Goal: Task Accomplishment & Management: Use online tool/utility

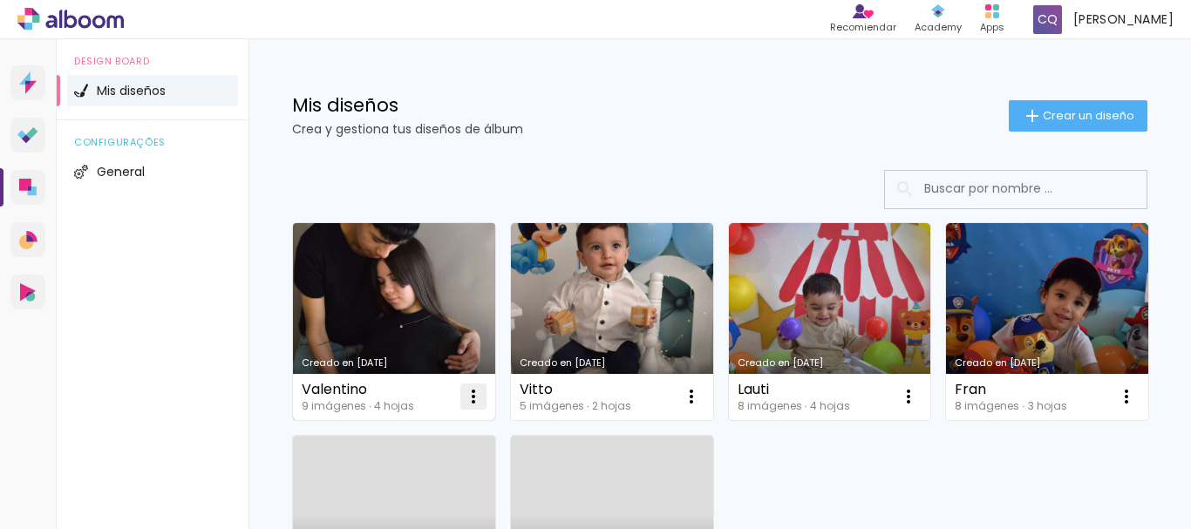
click at [472, 402] on iron-icon at bounding box center [473, 396] width 21 height 21
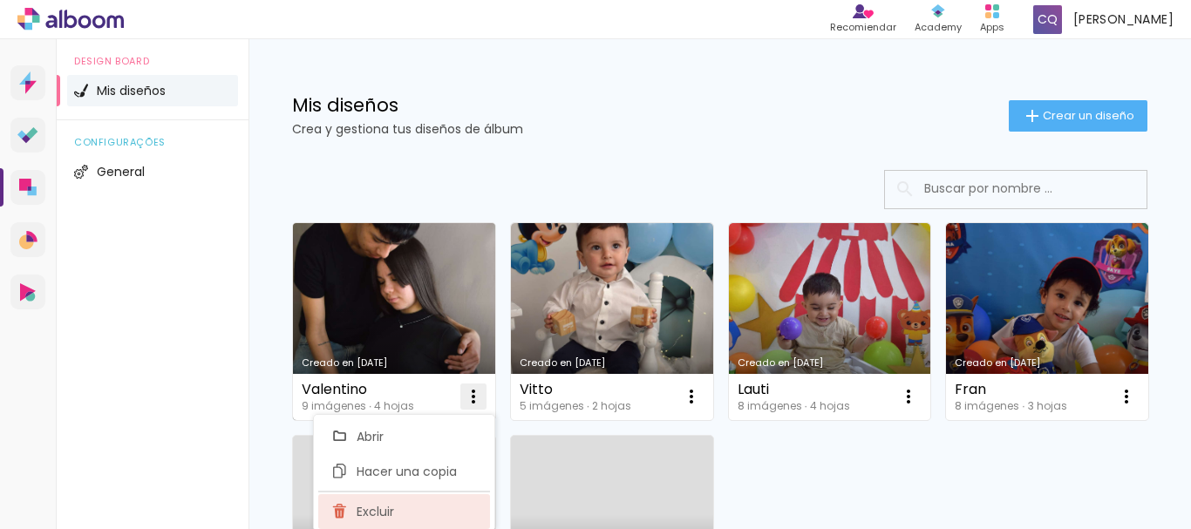
click at [342, 512] on iron-icon at bounding box center [340, 511] width 16 height 21
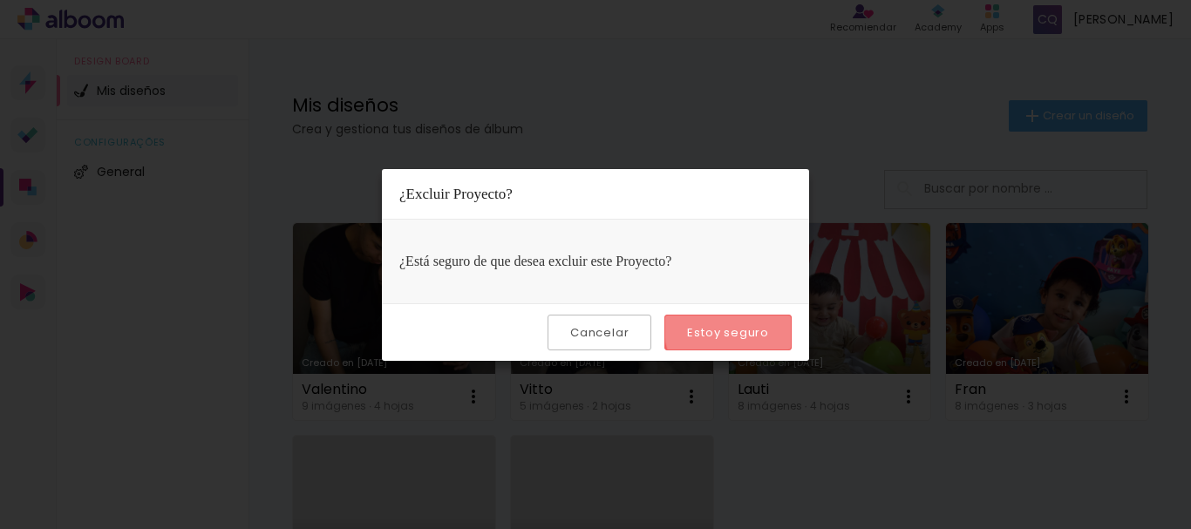
click at [0, 0] on slot "Estoy seguro" at bounding box center [0, 0] width 0 height 0
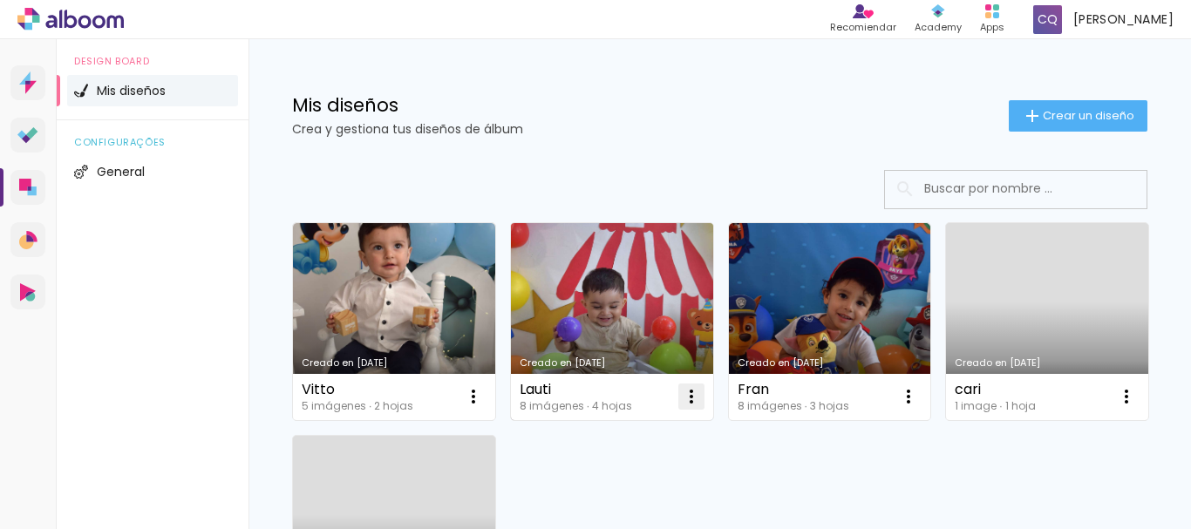
click at [695, 394] on iron-icon at bounding box center [691, 396] width 21 height 21
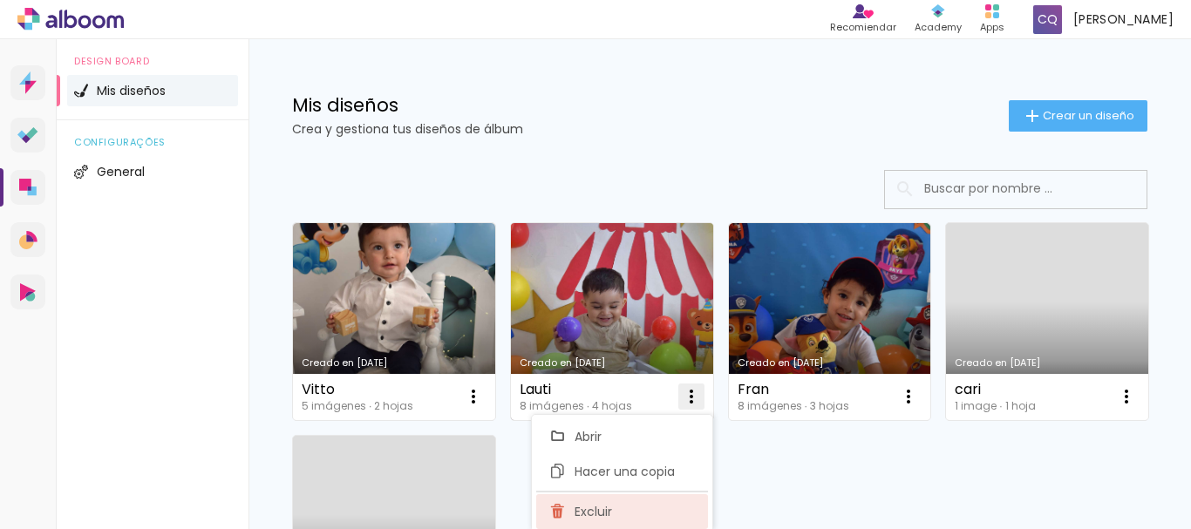
click at [594, 515] on span "Excluir" at bounding box center [592, 512] width 37 height 12
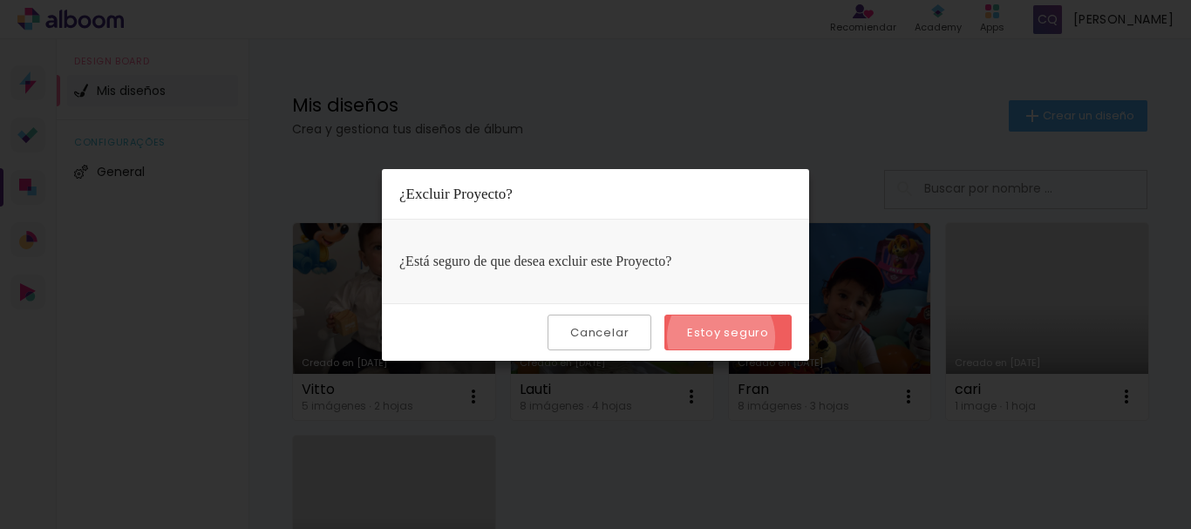
click at [0, 0] on slot "Estoy seguro" at bounding box center [0, 0] width 0 height 0
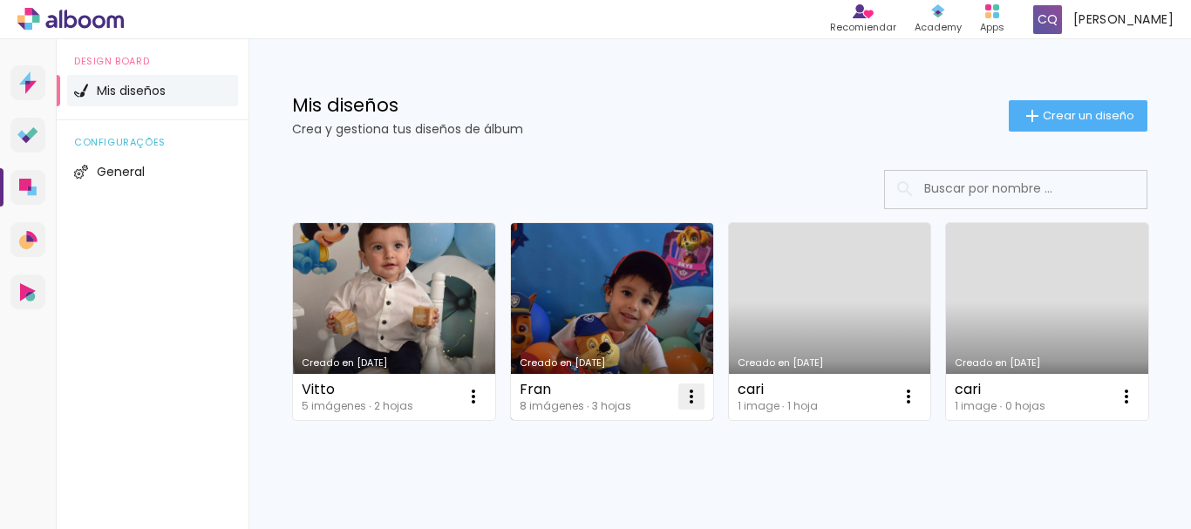
click at [692, 393] on iron-icon at bounding box center [691, 396] width 21 height 21
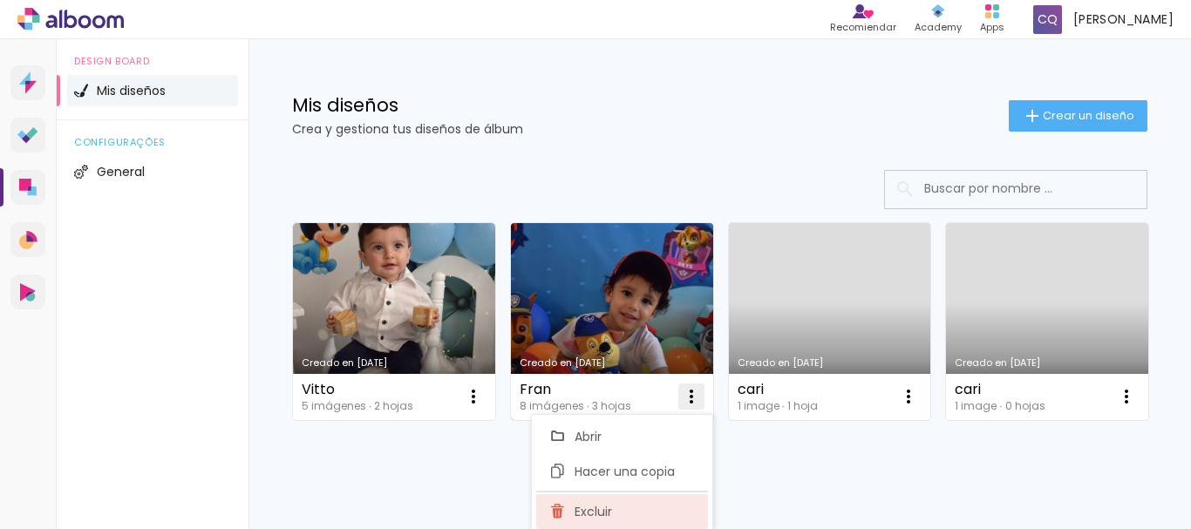
click at [566, 517] on paper-item "Excluir" at bounding box center [622, 511] width 172 height 35
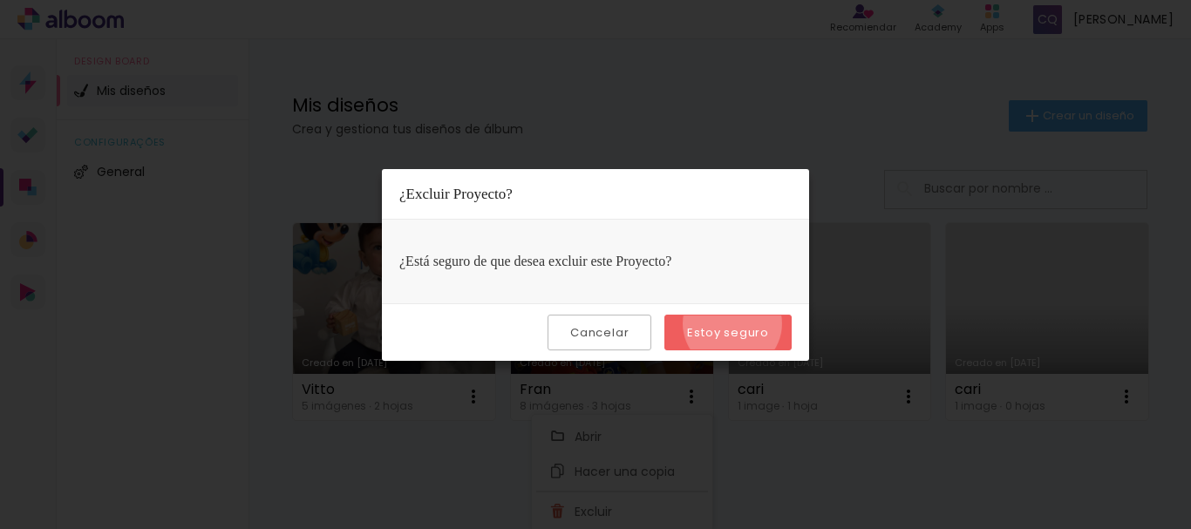
click at [734, 323] on paper-button "Estoy seguro" at bounding box center [727, 333] width 127 height 36
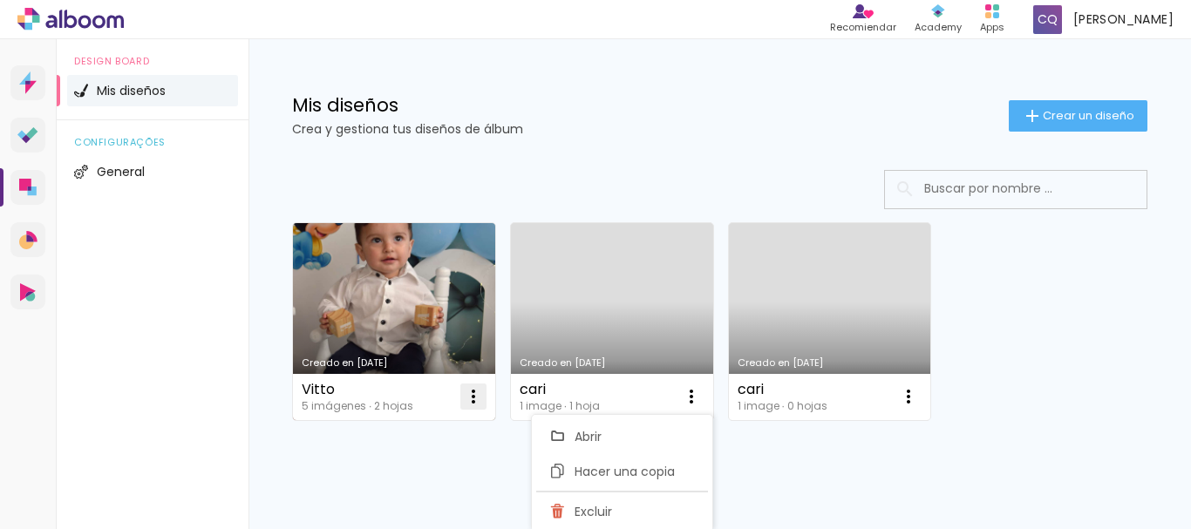
click at [472, 395] on iron-icon at bounding box center [473, 396] width 21 height 21
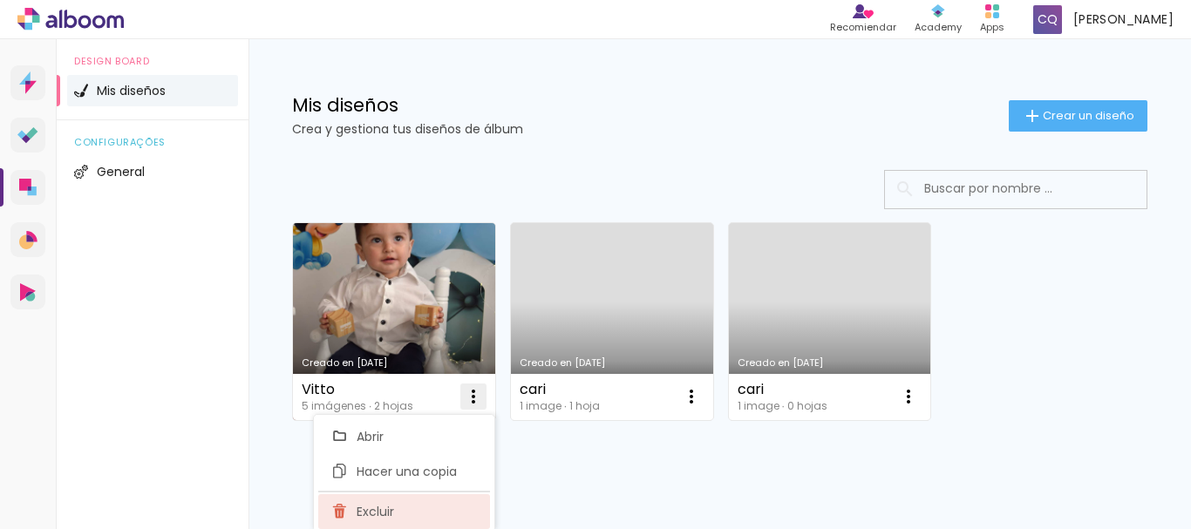
click at [343, 513] on iron-icon at bounding box center [340, 511] width 16 height 21
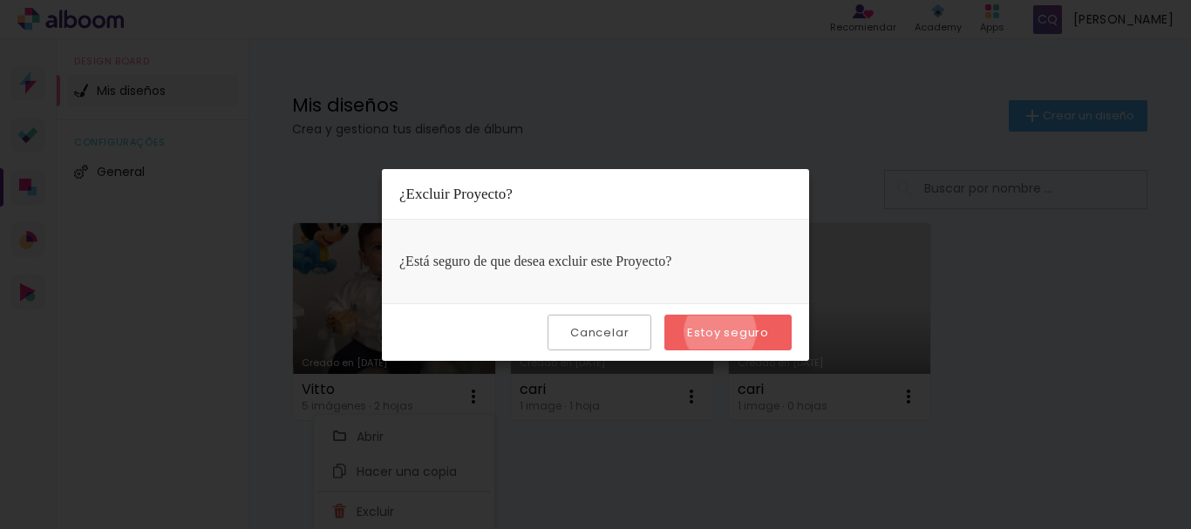
click at [0, 0] on slot "Estoy seguro" at bounding box center [0, 0] width 0 height 0
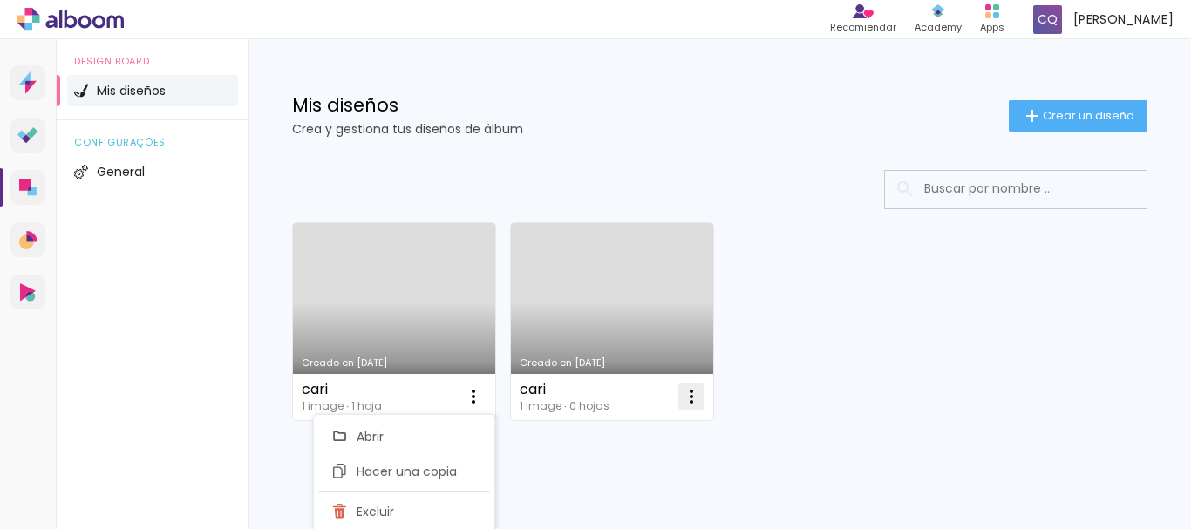
click at [698, 395] on iron-icon at bounding box center [691, 396] width 21 height 21
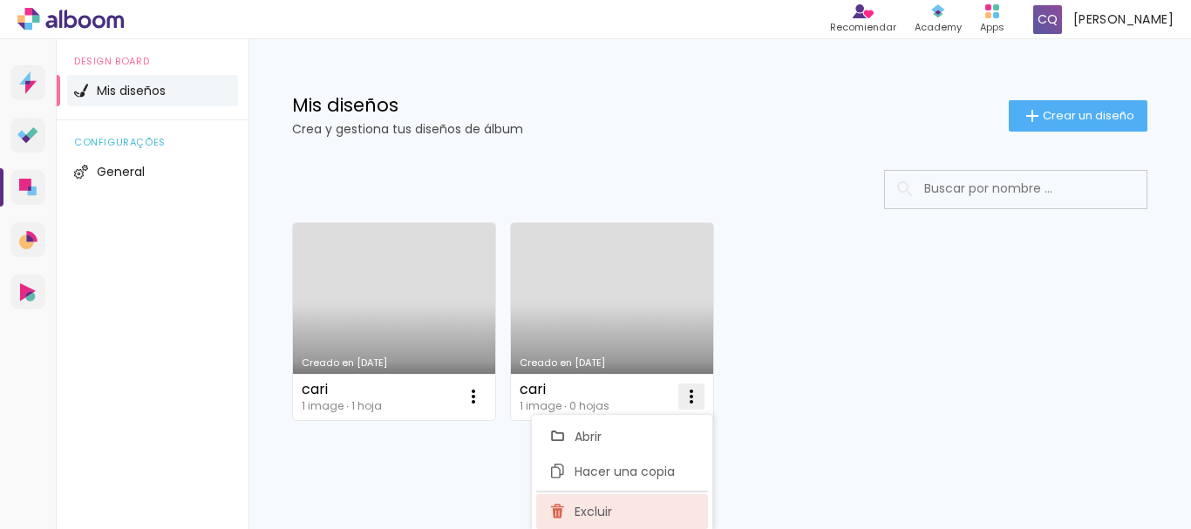
click at [556, 515] on iron-icon at bounding box center [558, 511] width 16 height 21
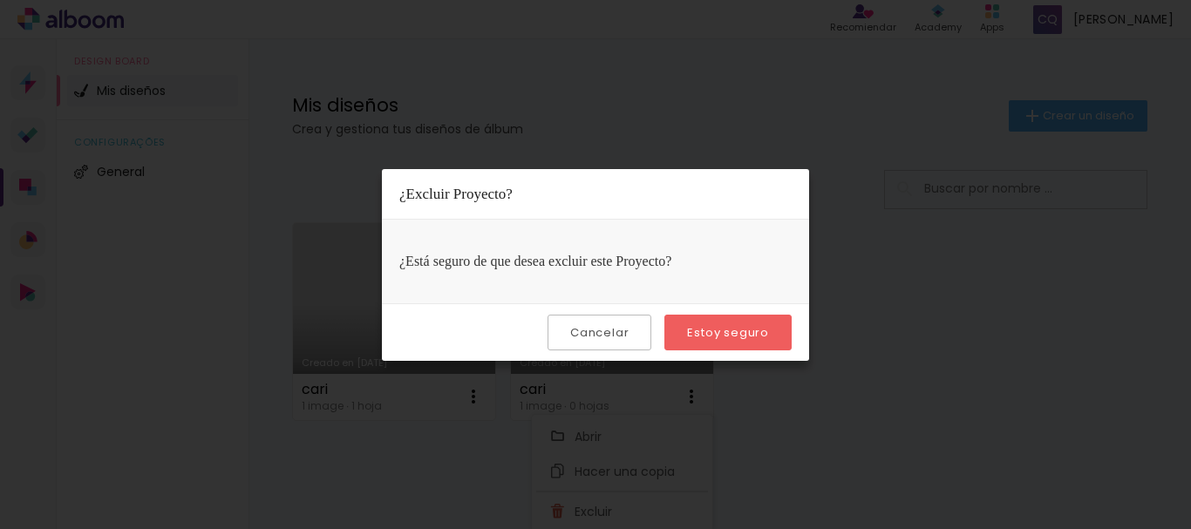
click at [0, 0] on slot "Estoy seguro" at bounding box center [0, 0] width 0 height 0
click at [256, 227] on iron-overlay-backdrop at bounding box center [595, 264] width 1191 height 529
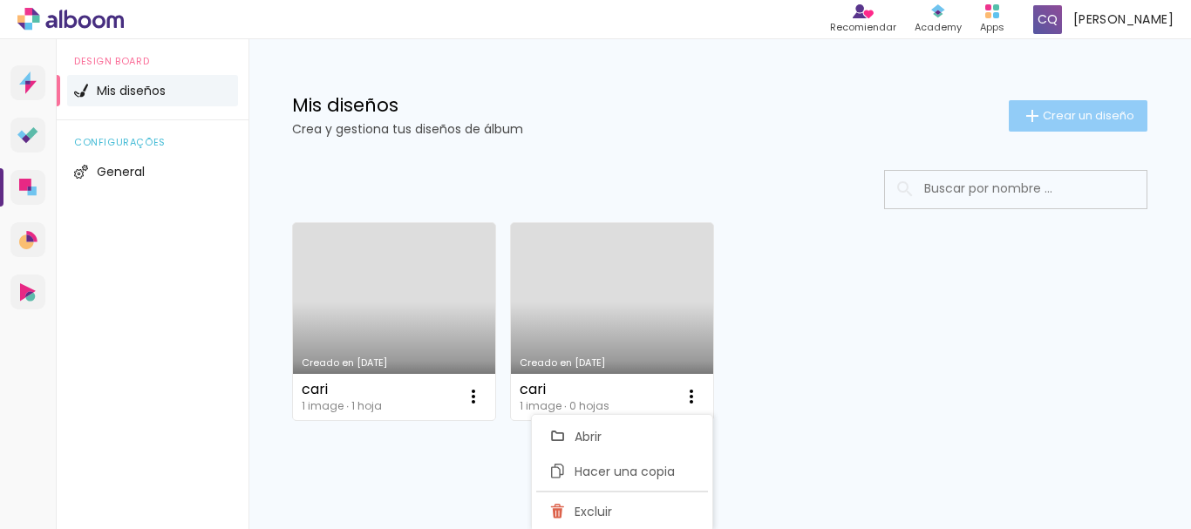
drag, startPoint x: 256, startPoint y: 227, endPoint x: 1052, endPoint y: 119, distance: 803.1
click at [1052, 119] on div "Mis diseños Crea y gestiona tus diseños de álbum Crear un diseño Creado en 10/3…" at bounding box center [719, 311] width 942 height 544
click at [1052, 119] on span "Crear un diseño" at bounding box center [1089, 115] width 92 height 11
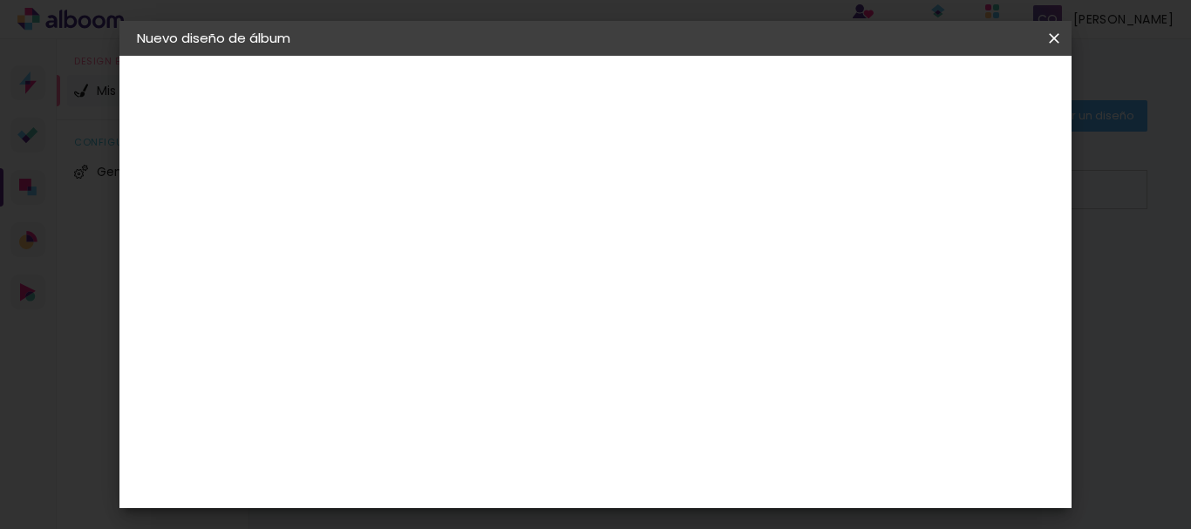
click at [422, 236] on input at bounding box center [422, 234] width 0 height 27
type input "Nahiara"
type paper-input "Nahiara"
click at [0, 0] on slot "Avanzar" at bounding box center [0, 0] width 0 height 0
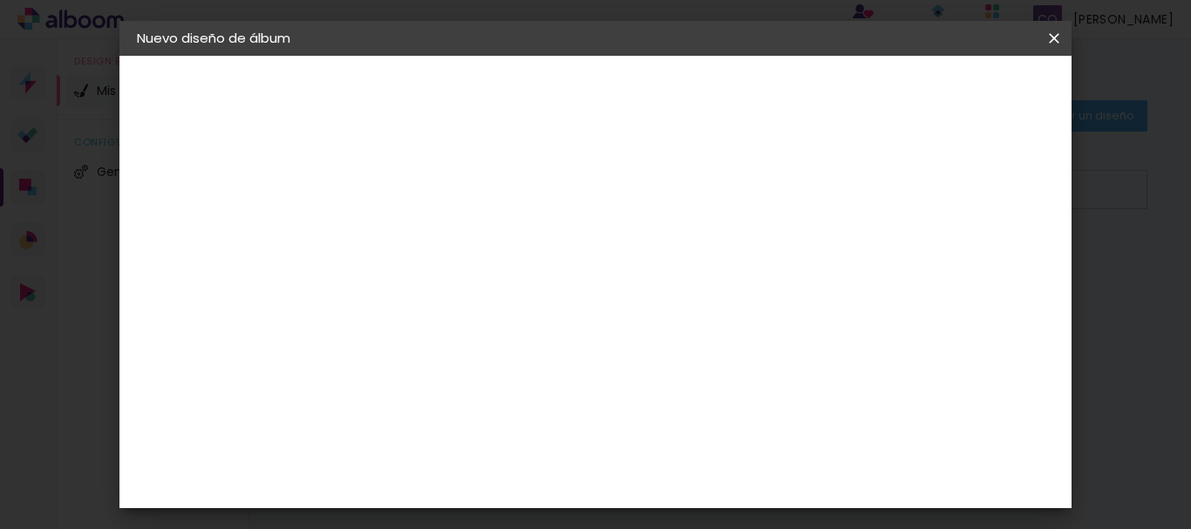
click at [432, 473] on div "La Isla" at bounding box center [421, 487] width 23 height 28
click at [0, 0] on slot "Avanzar" at bounding box center [0, 0] width 0 height 0
click at [511, 293] on iron-icon at bounding box center [500, 303] width 21 height 21
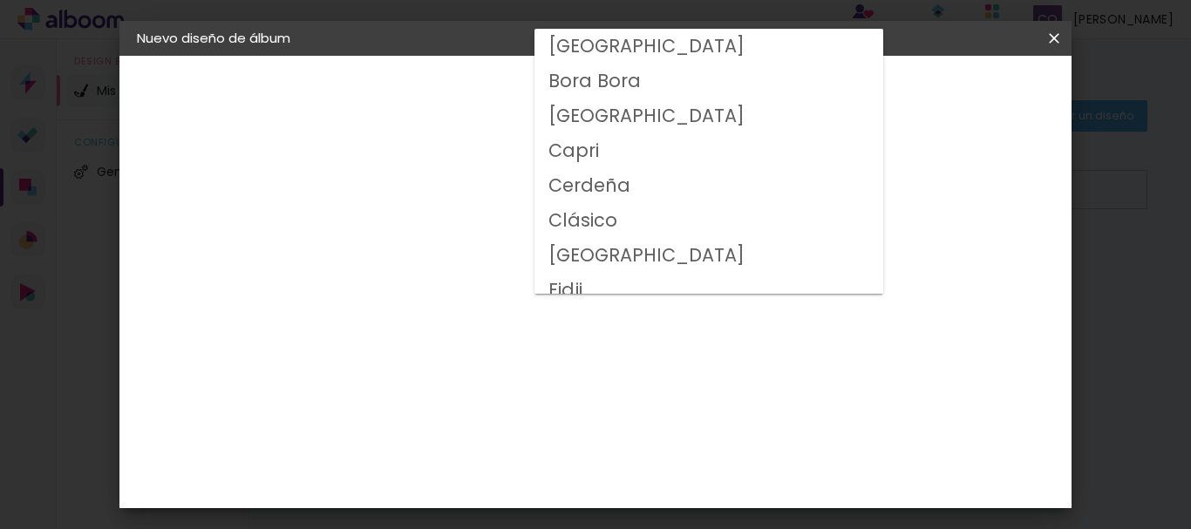
click at [637, 221] on paper-item "Clásico" at bounding box center [708, 220] width 349 height 35
type input "Clásico"
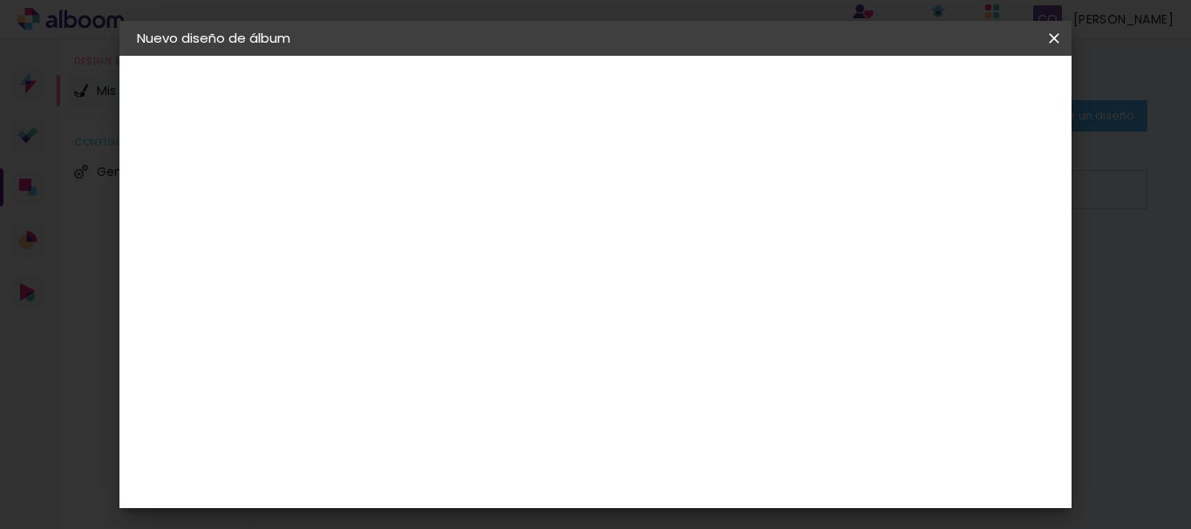
scroll to position [301, 0]
click at [0, 0] on slot "Avanzar" at bounding box center [0, 0] width 0 height 0
click at [635, 91] on span "Empezar diseño" at bounding box center [608, 98] width 53 height 24
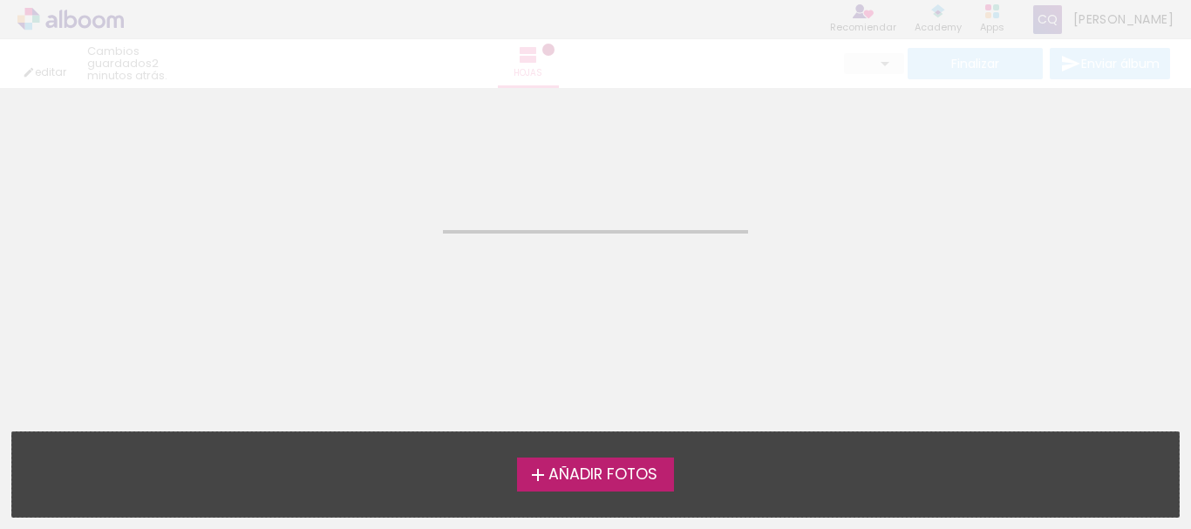
click at [527, 477] on iron-icon at bounding box center [537, 475] width 21 height 21
click at [0, 0] on input "file" at bounding box center [0, 0] width 0 height 0
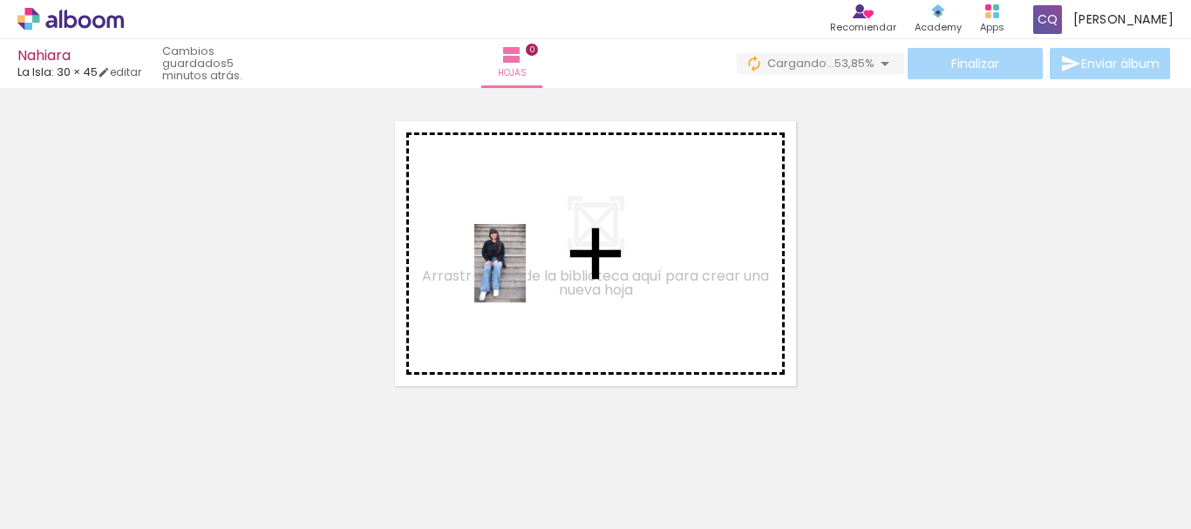
drag, startPoint x: 173, startPoint y: 475, endPoint x: 526, endPoint y: 276, distance: 405.9
click at [526, 276] on quentale-workspace at bounding box center [595, 264] width 1191 height 529
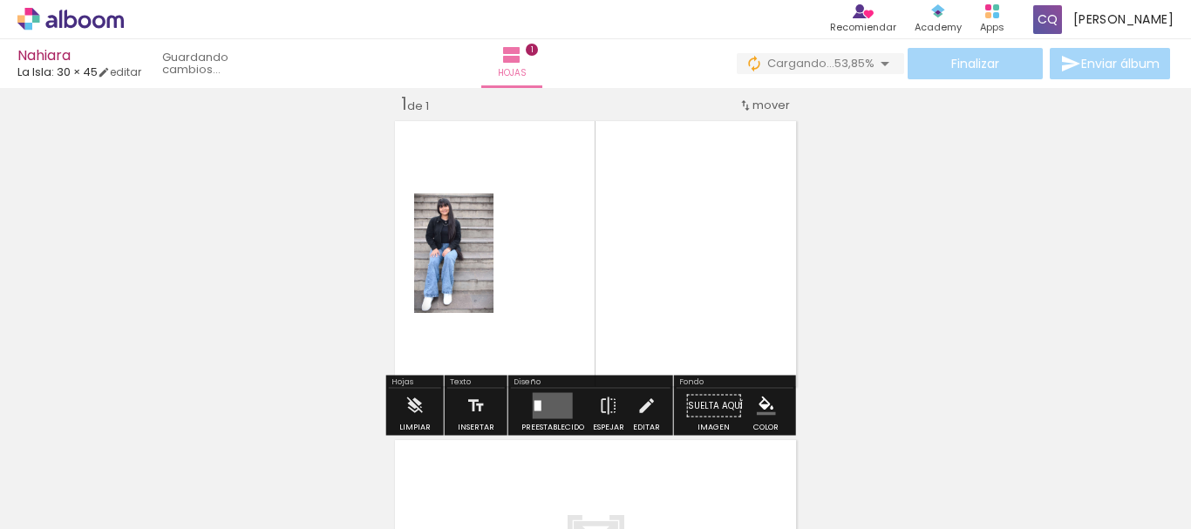
scroll to position [23, 0]
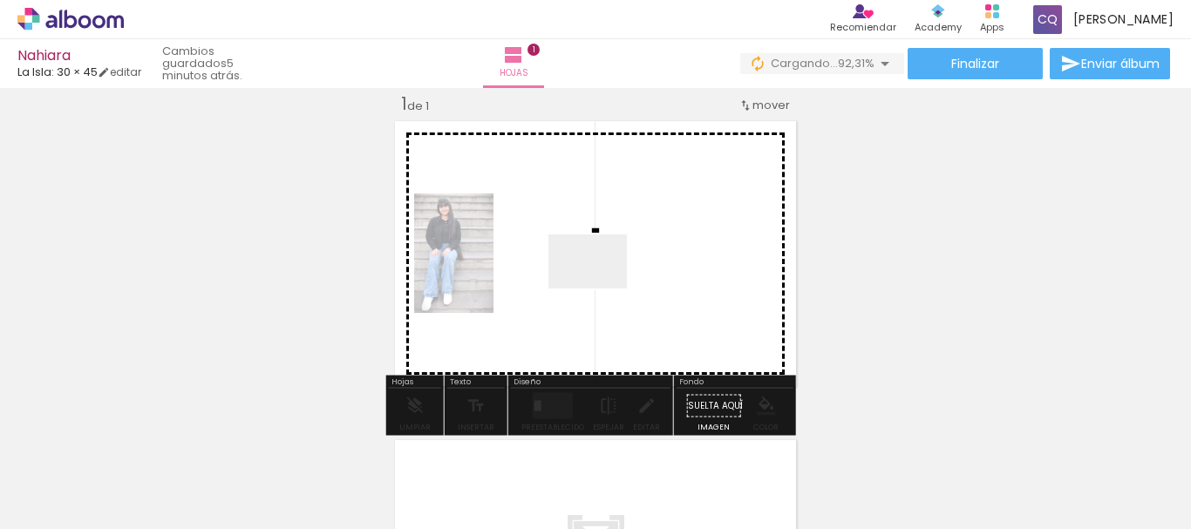
drag, startPoint x: 279, startPoint y: 477, endPoint x: 598, endPoint y: 286, distance: 371.8
click at [598, 286] on quentale-workspace at bounding box center [595, 264] width 1191 height 529
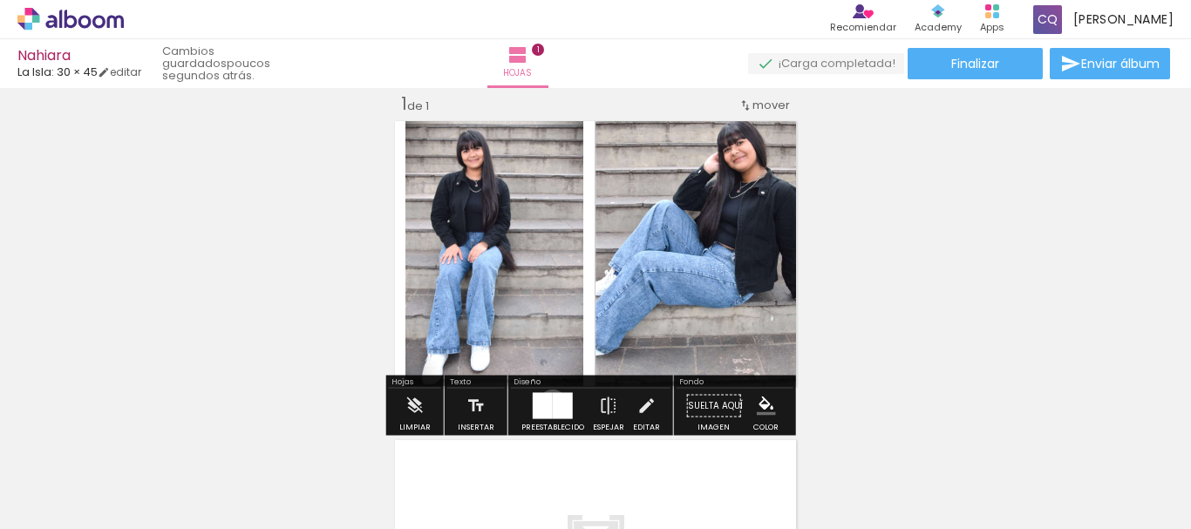
click at [553, 404] on div at bounding box center [563, 406] width 20 height 26
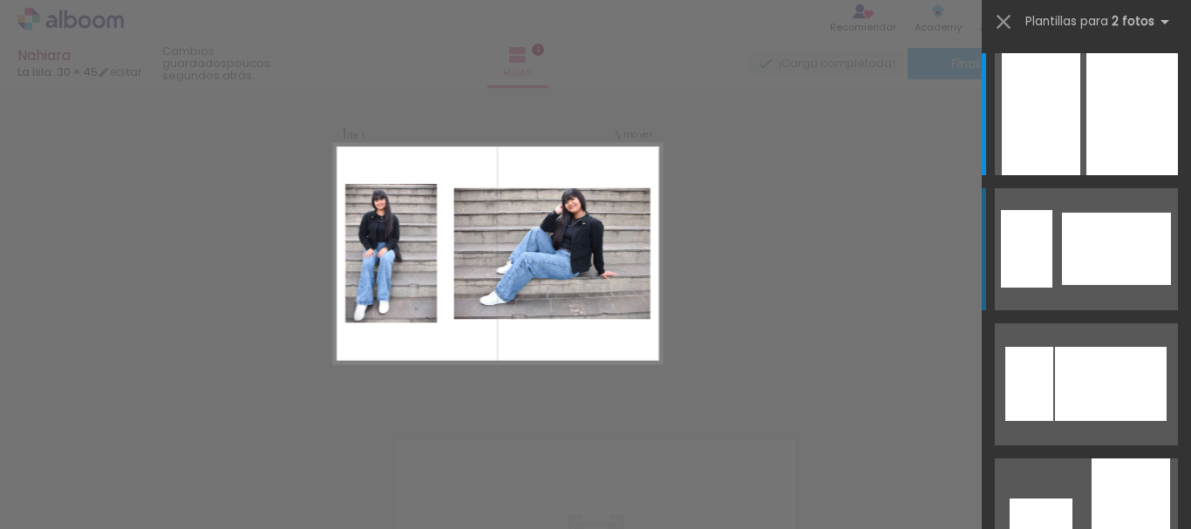
click at [1114, 246] on div at bounding box center [1116, 249] width 109 height 72
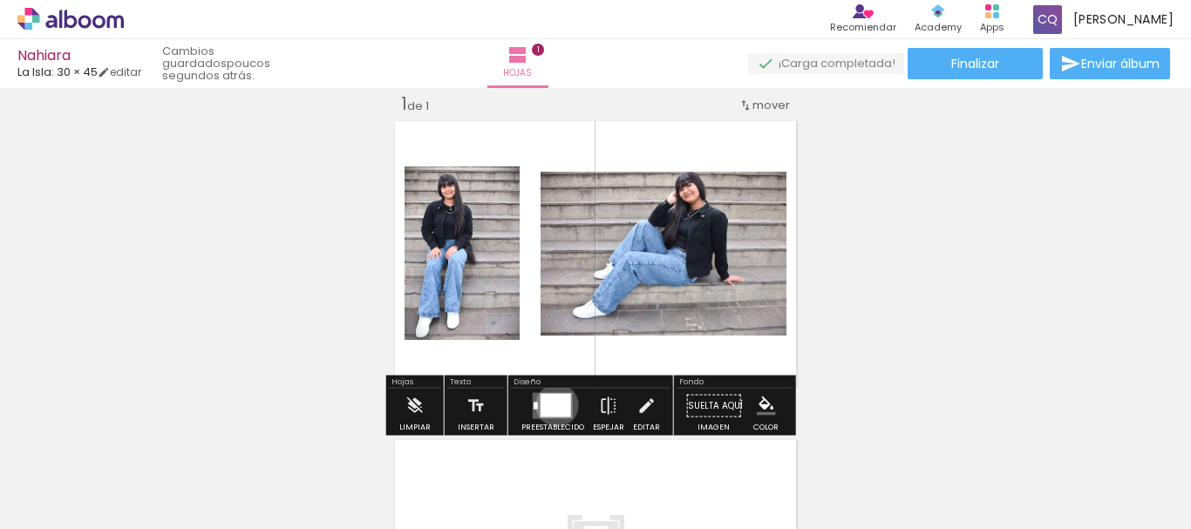
click at [553, 405] on div at bounding box center [555, 406] width 31 height 24
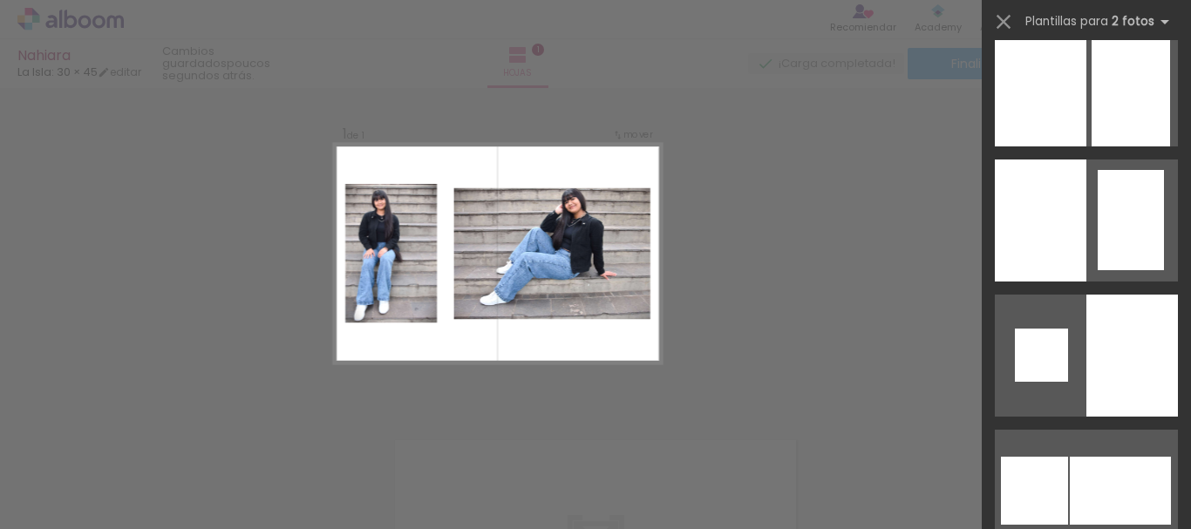
scroll to position [2141, 0]
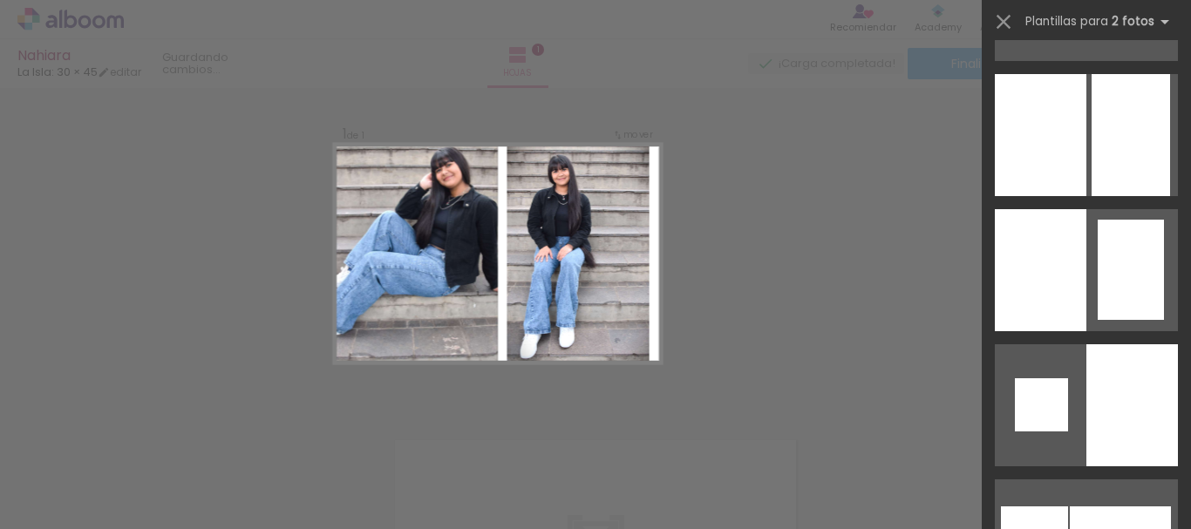
click at [800, 305] on div "Confirmar Cancelar" at bounding box center [595, 405] width 1191 height 680
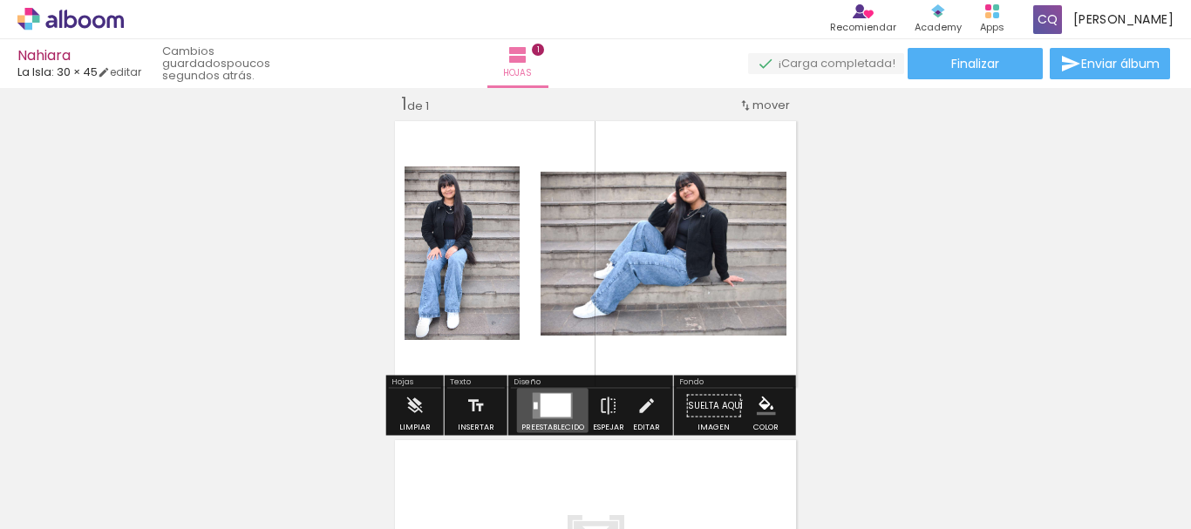
click at [549, 413] on div at bounding box center [555, 406] width 31 height 24
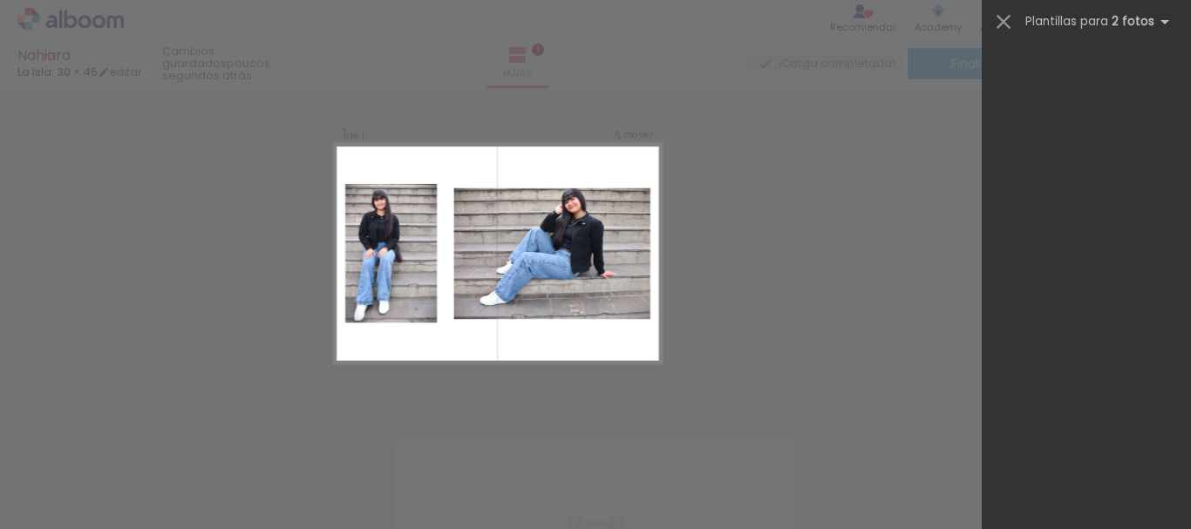
scroll to position [135, 0]
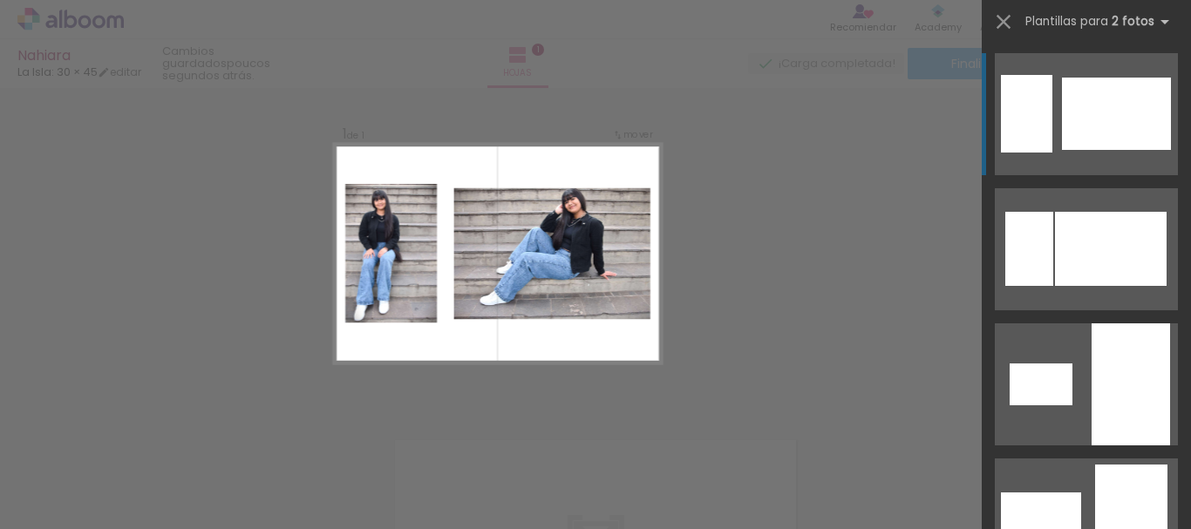
click at [798, 185] on div "Confirmar Cancelar" at bounding box center [595, 405] width 1191 height 680
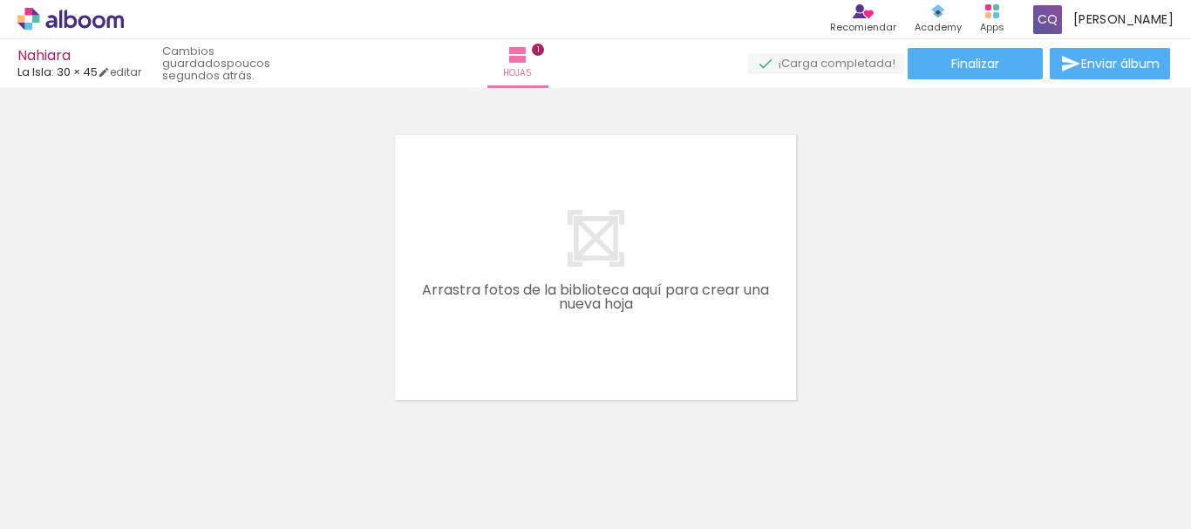
scroll to position [337, 0]
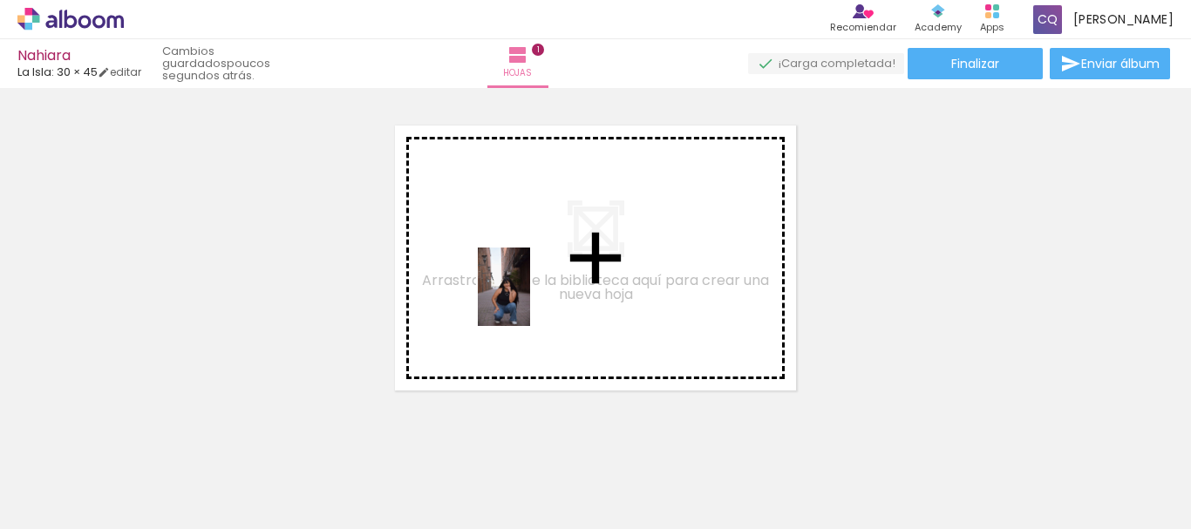
drag, startPoint x: 381, startPoint y: 480, endPoint x: 530, endPoint y: 300, distance: 234.0
click at [530, 300] on quentale-workspace at bounding box center [595, 264] width 1191 height 529
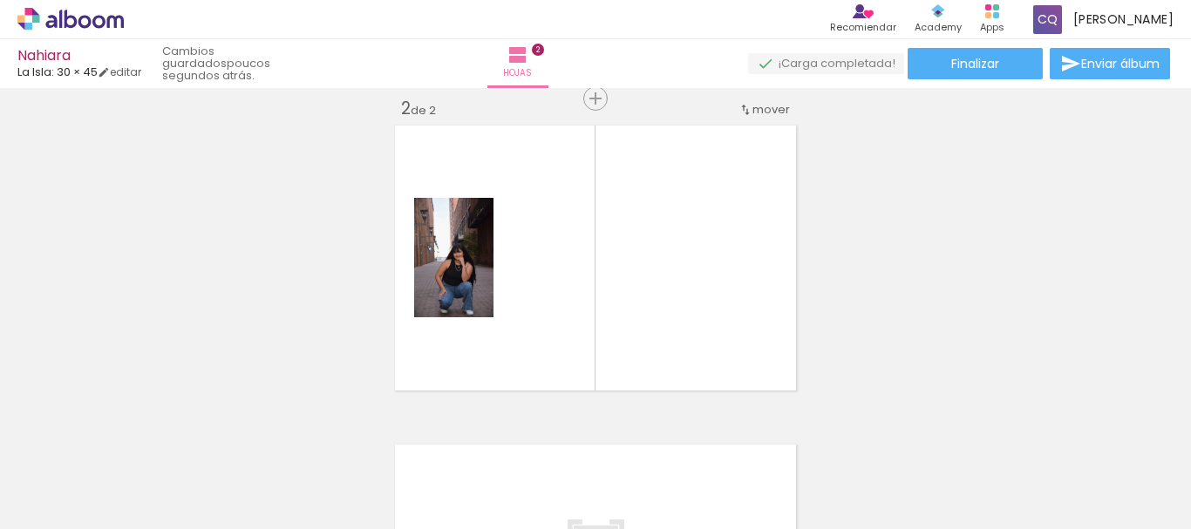
scroll to position [342, 0]
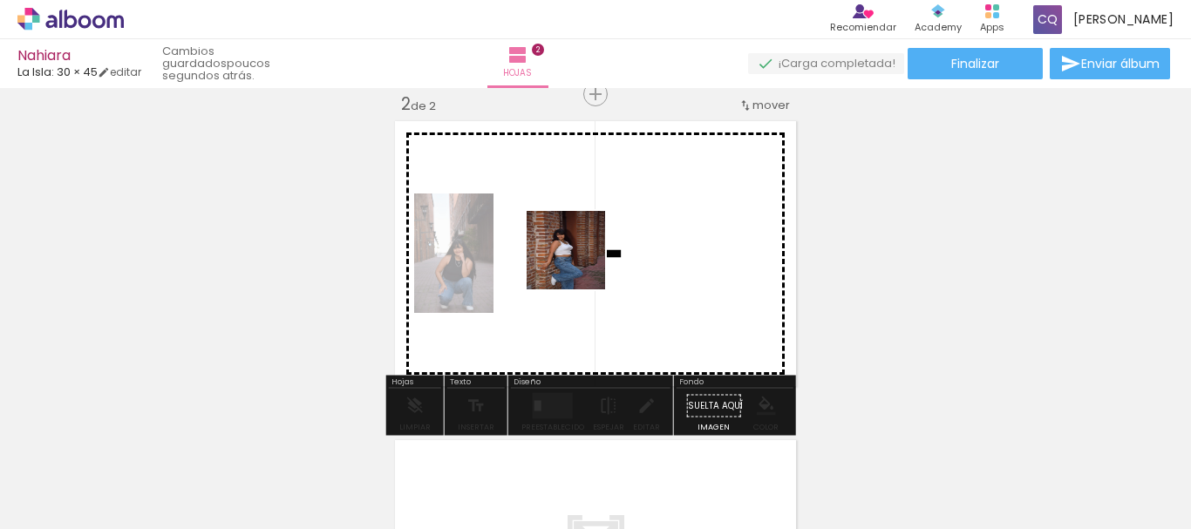
drag, startPoint x: 471, startPoint y: 484, endPoint x: 579, endPoint y: 267, distance: 242.5
click at [579, 267] on quentale-workspace at bounding box center [595, 264] width 1191 height 529
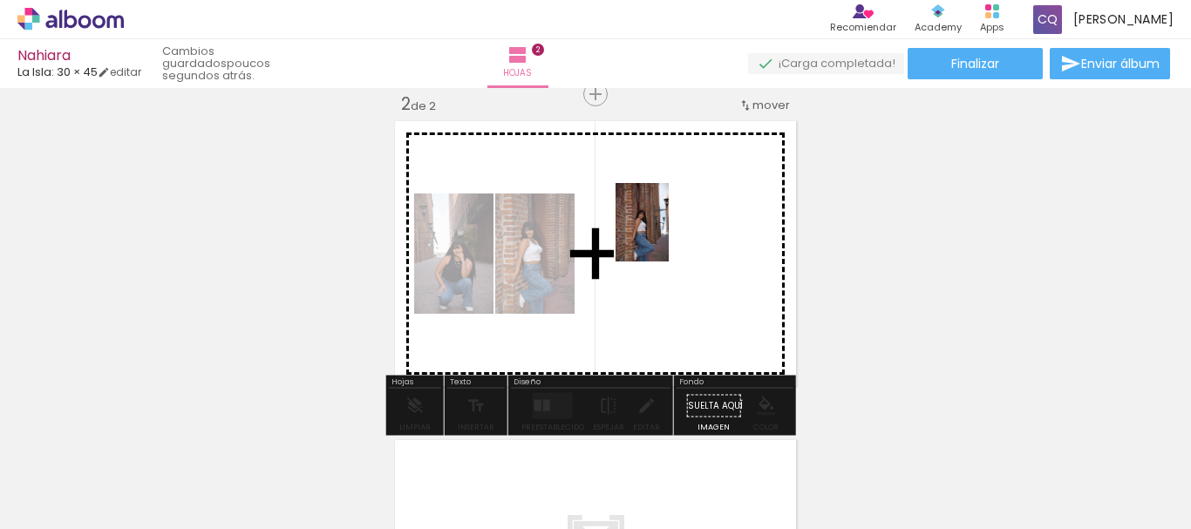
drag, startPoint x: 573, startPoint y: 473, endPoint x: 668, endPoint y: 236, distance: 255.4
click at [668, 236] on quentale-workspace at bounding box center [595, 264] width 1191 height 529
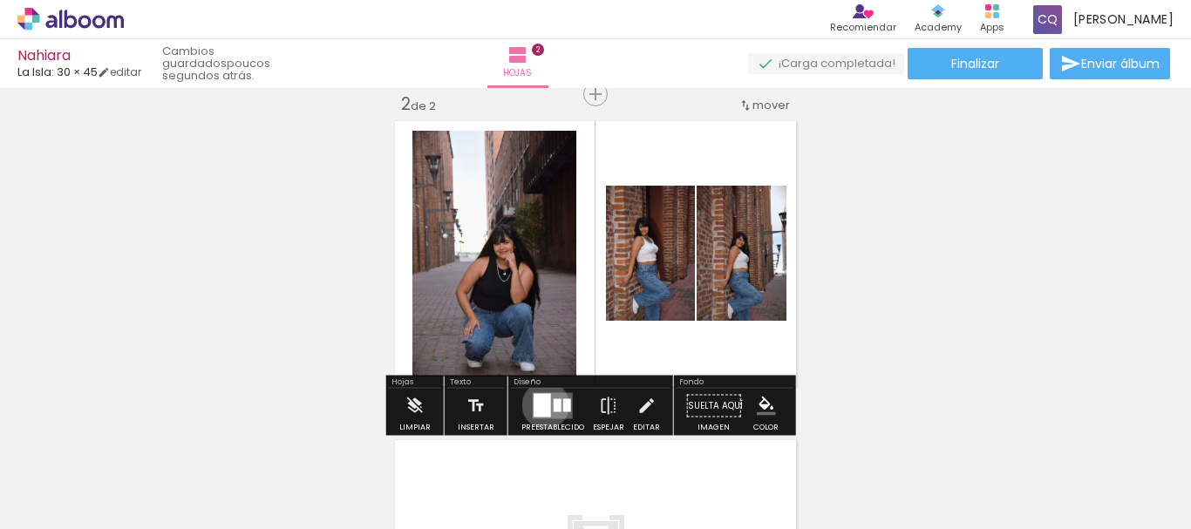
click at [541, 405] on div at bounding box center [541, 406] width 17 height 24
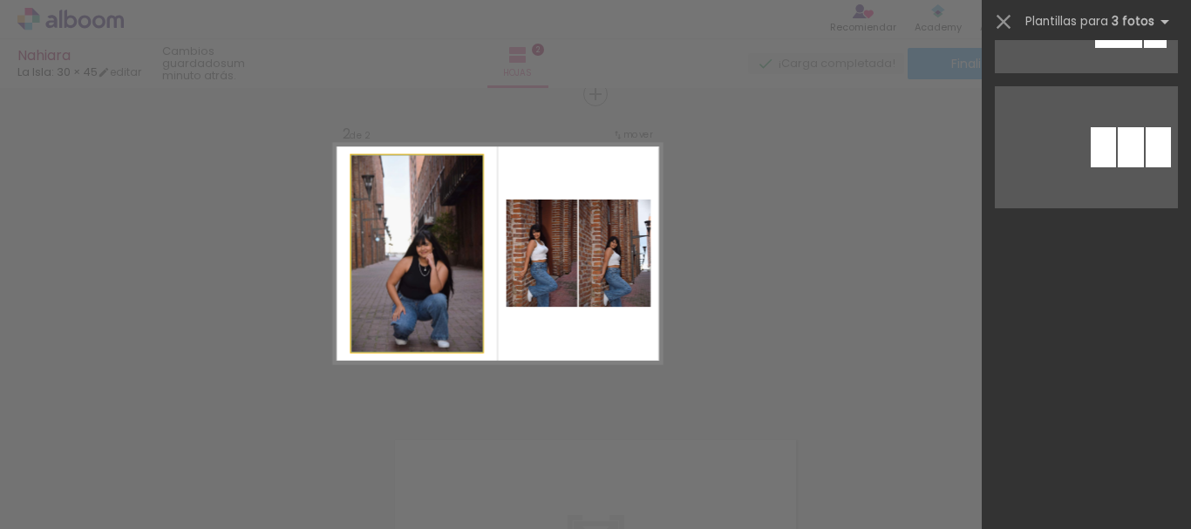
scroll to position [0, 0]
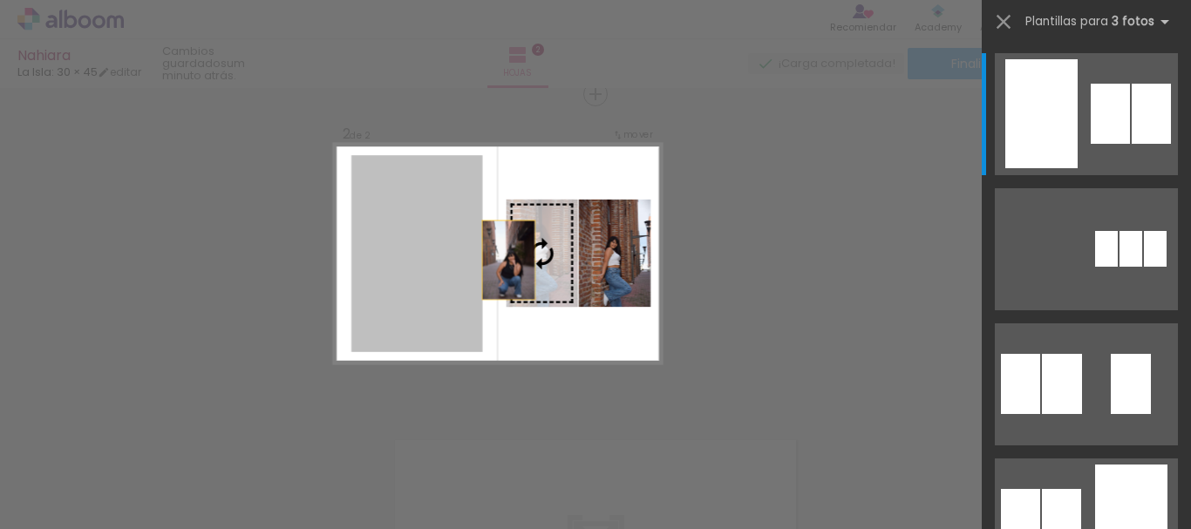
drag, startPoint x: 397, startPoint y: 266, endPoint x: 543, endPoint y: 261, distance: 145.6
click at [0, 0] on slot at bounding box center [0, 0] width 0 height 0
drag, startPoint x: 400, startPoint y: 268, endPoint x: 544, endPoint y: 258, distance: 144.1
click at [0, 0] on slot at bounding box center [0, 0] width 0 height 0
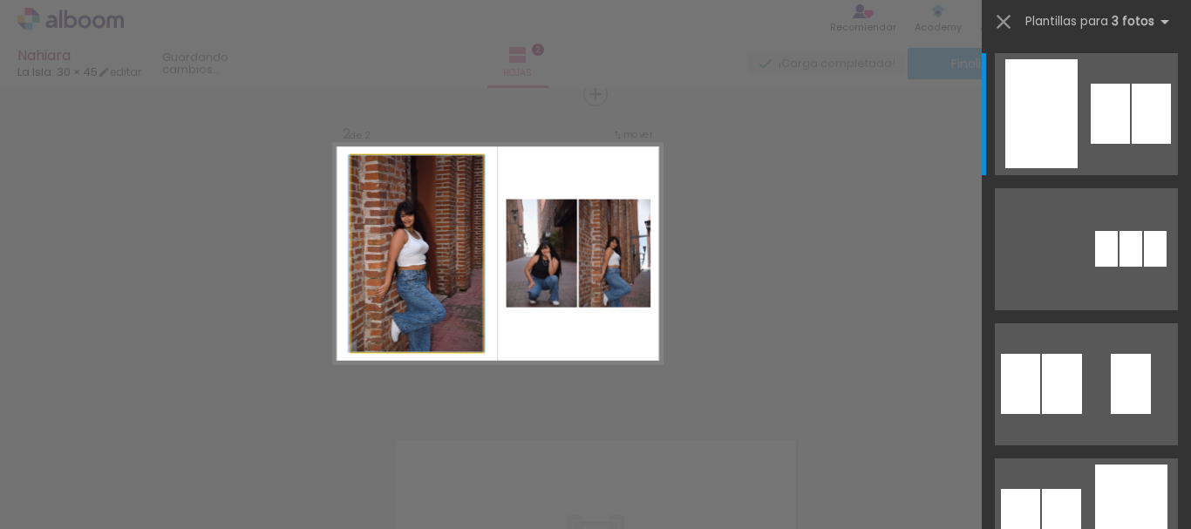
click at [0, 0] on slot at bounding box center [0, 0] width 0 height 0
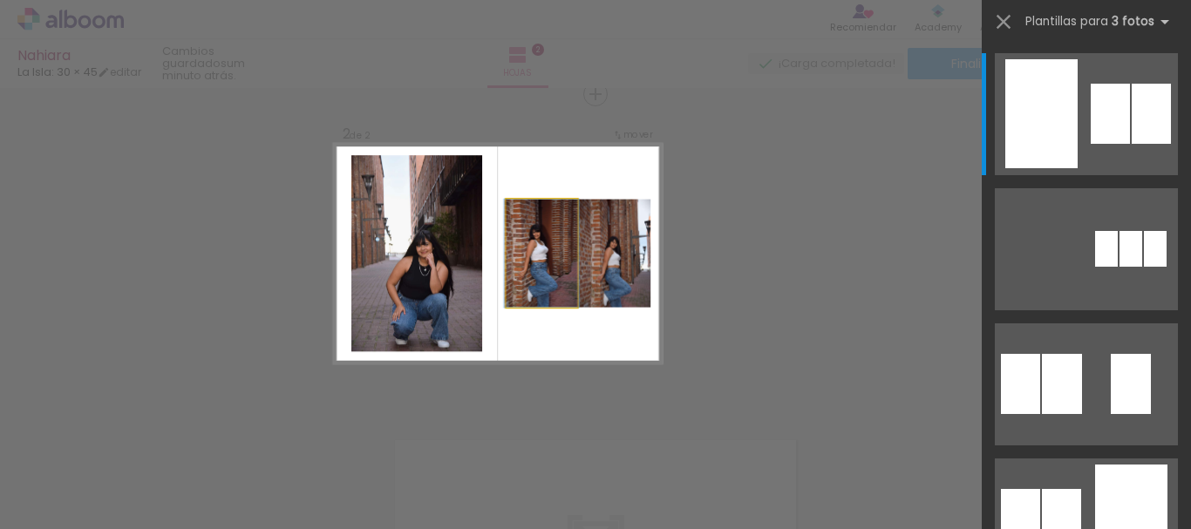
click at [544, 258] on quentale-photo at bounding box center [541, 254] width 71 height 108
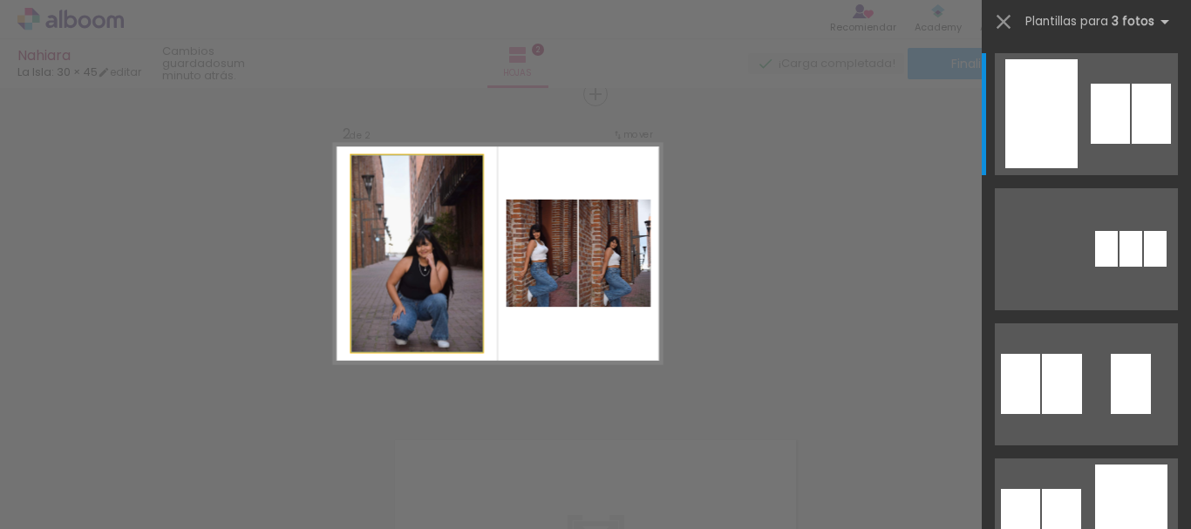
click at [409, 258] on quentale-photo at bounding box center [416, 253] width 131 height 197
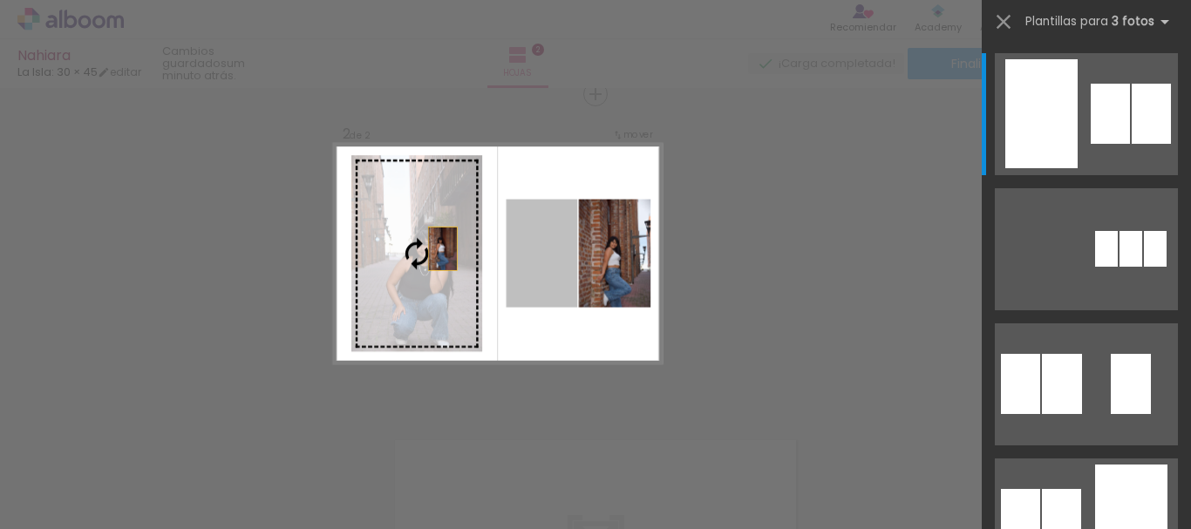
drag, startPoint x: 539, startPoint y: 255, endPoint x: 410, endPoint y: 242, distance: 129.6
click at [0, 0] on slot at bounding box center [0, 0] width 0 height 0
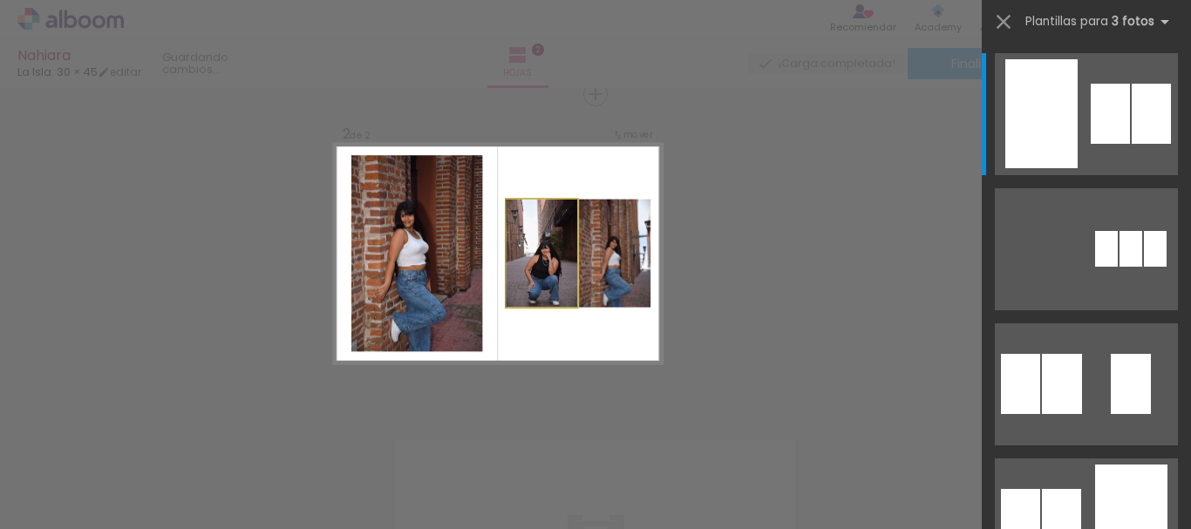
click at [0, 0] on slot at bounding box center [0, 0] width 0 height 0
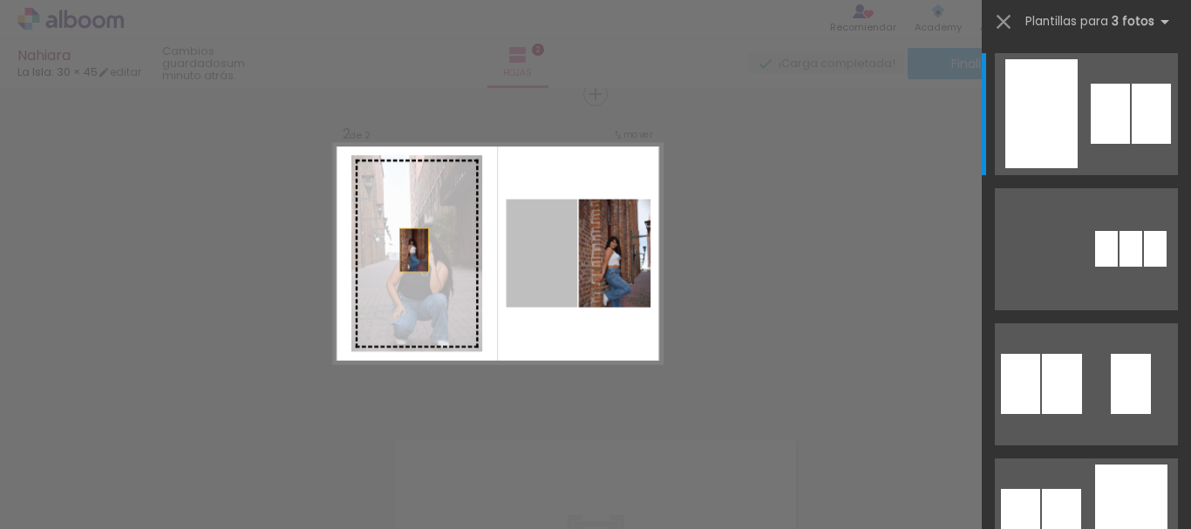
drag, startPoint x: 534, startPoint y: 261, endPoint x: 377, endPoint y: 249, distance: 157.4
click at [0, 0] on slot at bounding box center [0, 0] width 0 height 0
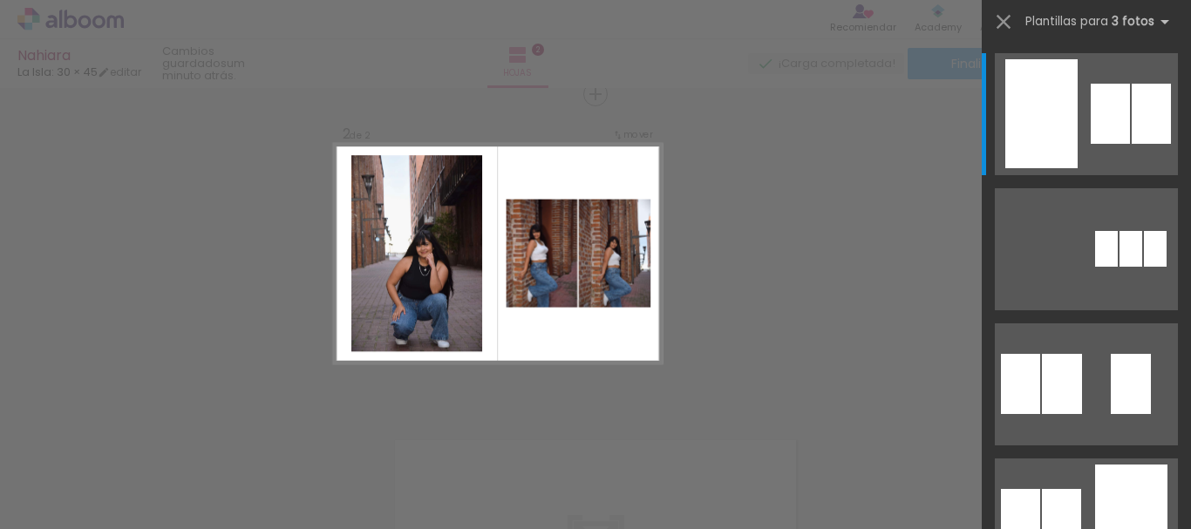
scroll to position [57, 0]
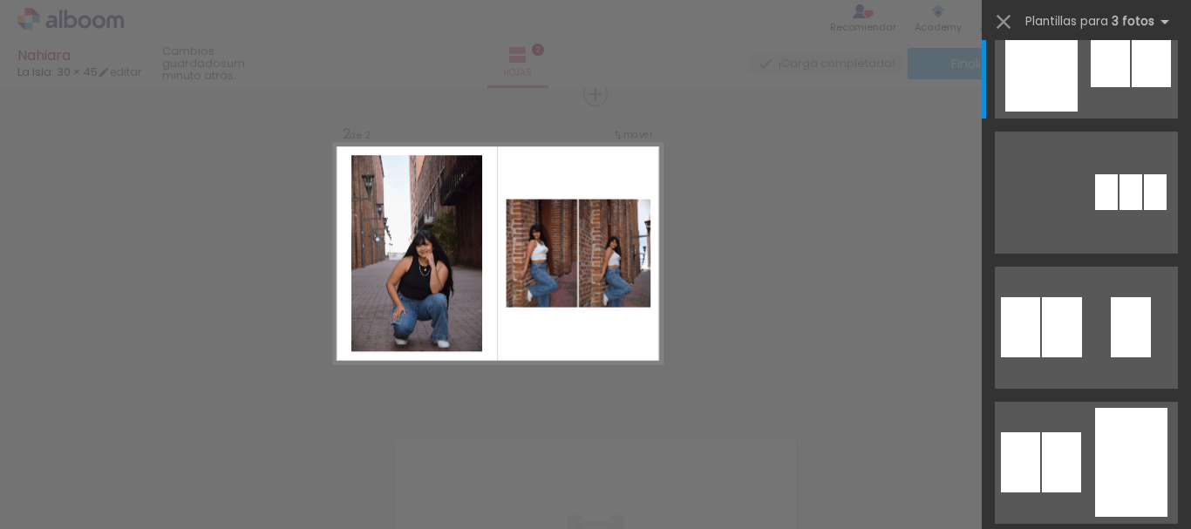
click at [925, 125] on div "Confirmar Cancelar" at bounding box center [595, 245] width 1191 height 999
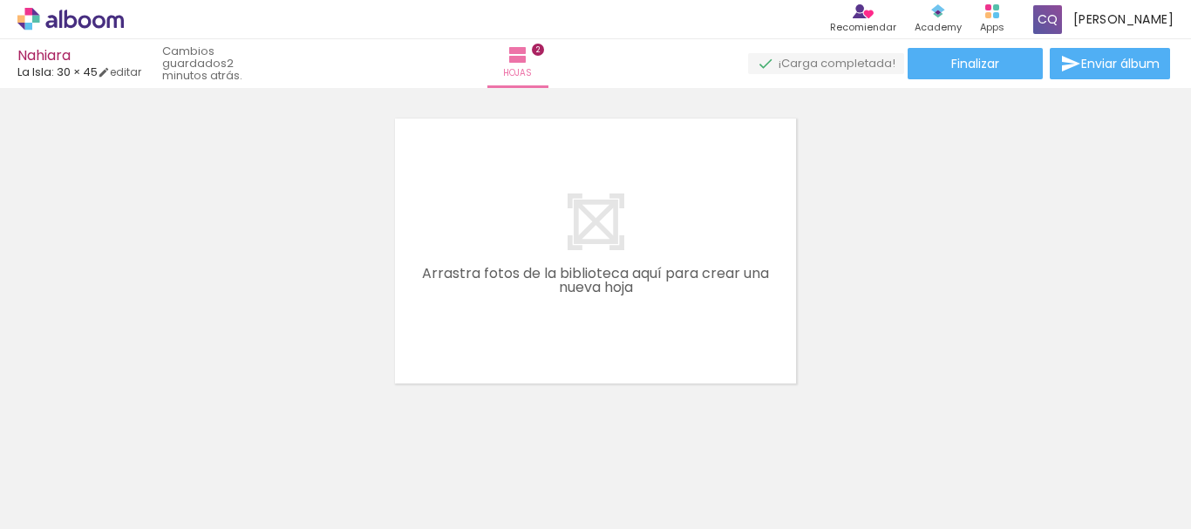
scroll to position [668, 0]
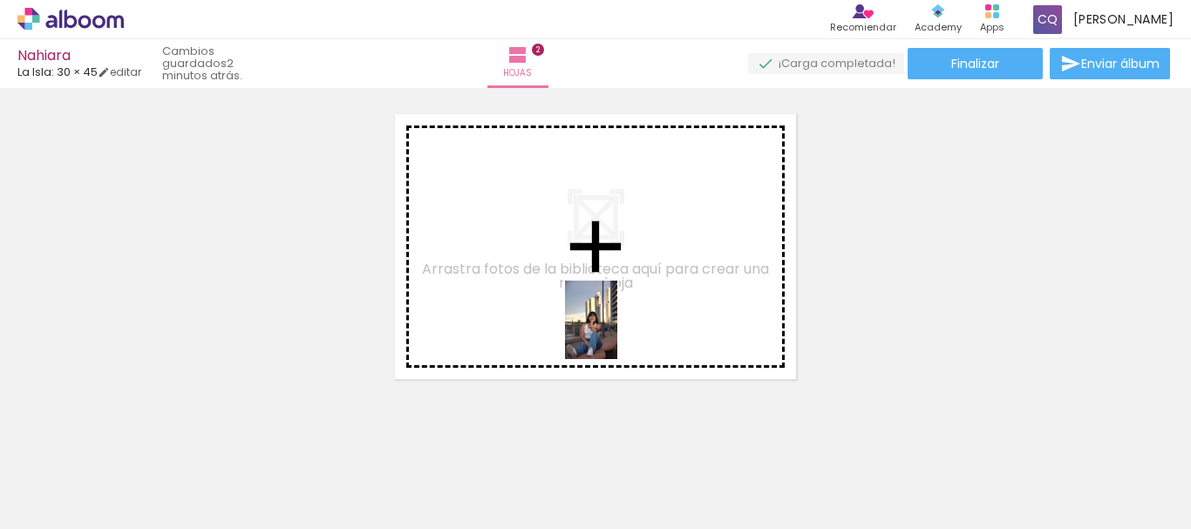
drag, startPoint x: 675, startPoint y: 484, endPoint x: 619, endPoint y: 335, distance: 159.2
click at [619, 335] on quentale-workspace at bounding box center [595, 264] width 1191 height 529
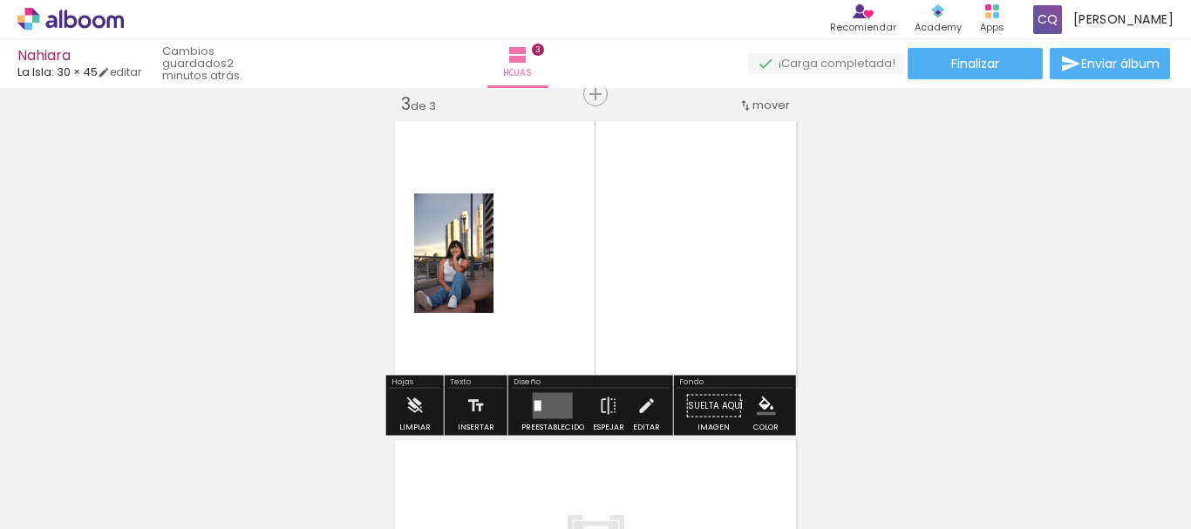
scroll to position [661, 0]
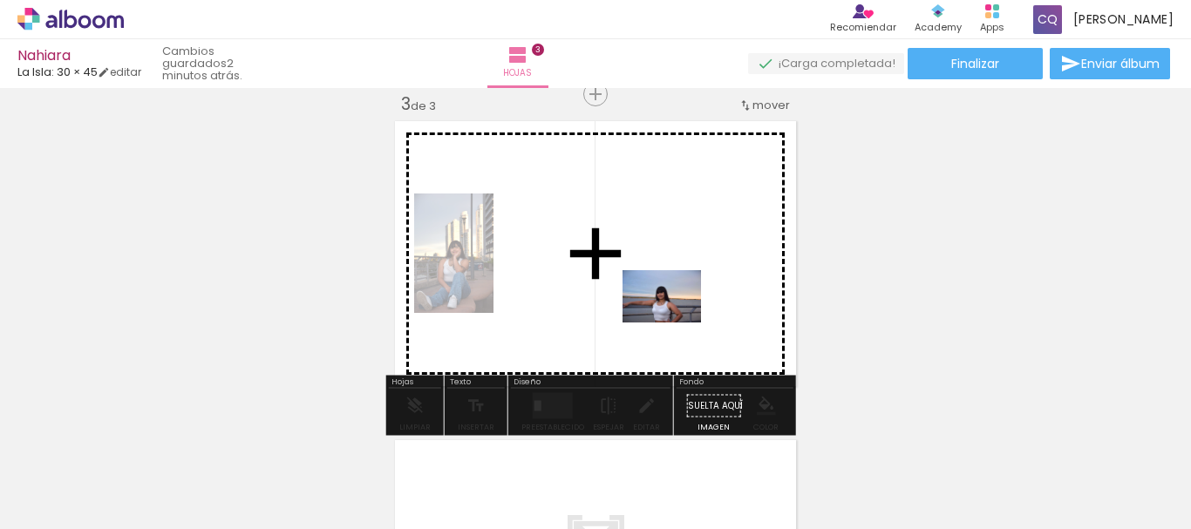
drag, startPoint x: 774, startPoint y: 480, endPoint x: 663, endPoint y: 292, distance: 218.4
click at [663, 292] on quentale-workspace at bounding box center [595, 264] width 1191 height 529
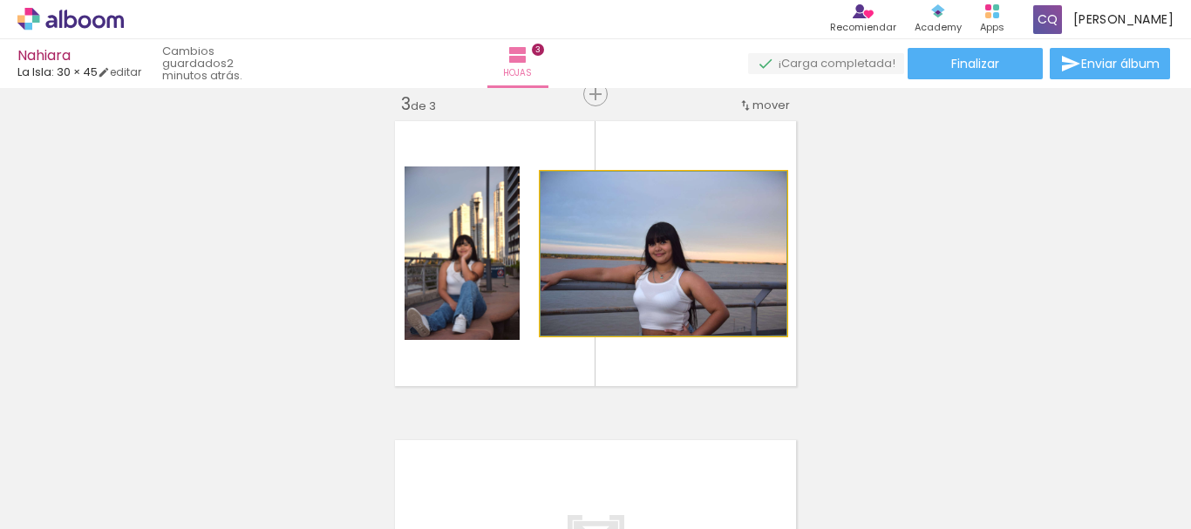
click at [663, 292] on quentale-photo at bounding box center [663, 254] width 246 height 164
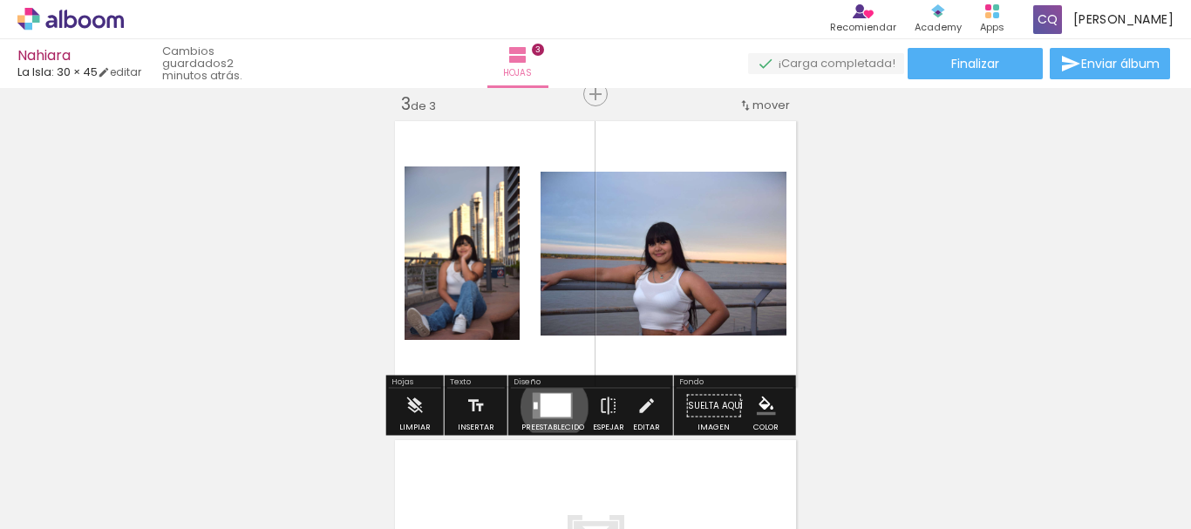
click at [550, 407] on div at bounding box center [555, 406] width 31 height 24
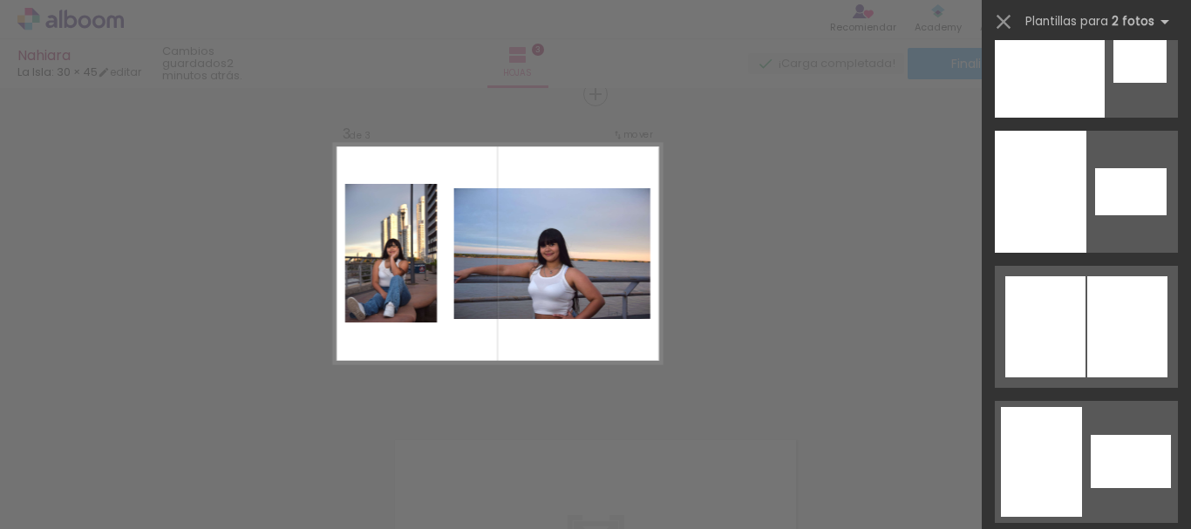
scroll to position [11726, 0]
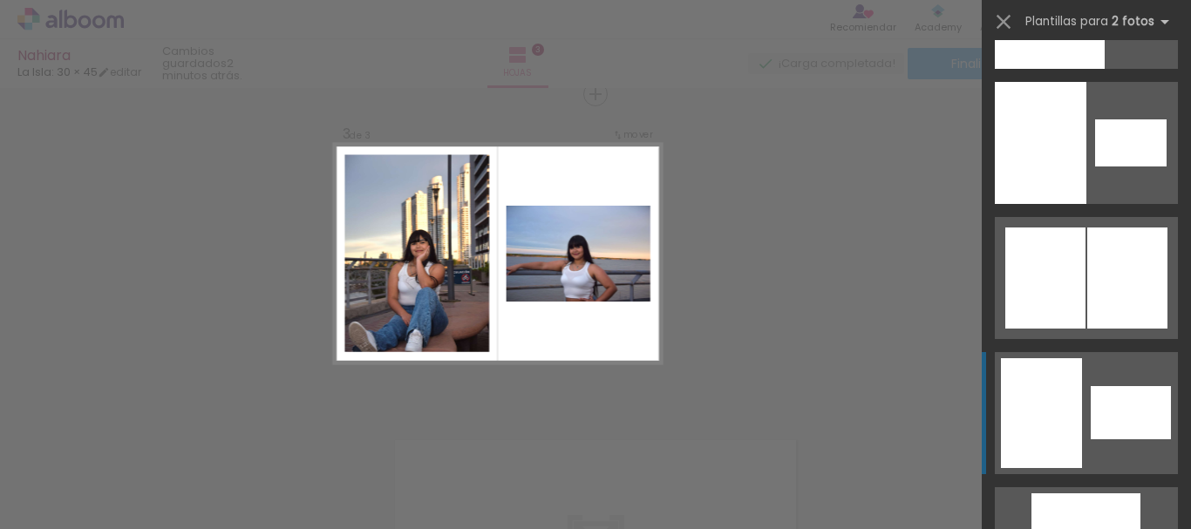
click at [1102, 433] on div at bounding box center [1130, 412] width 80 height 53
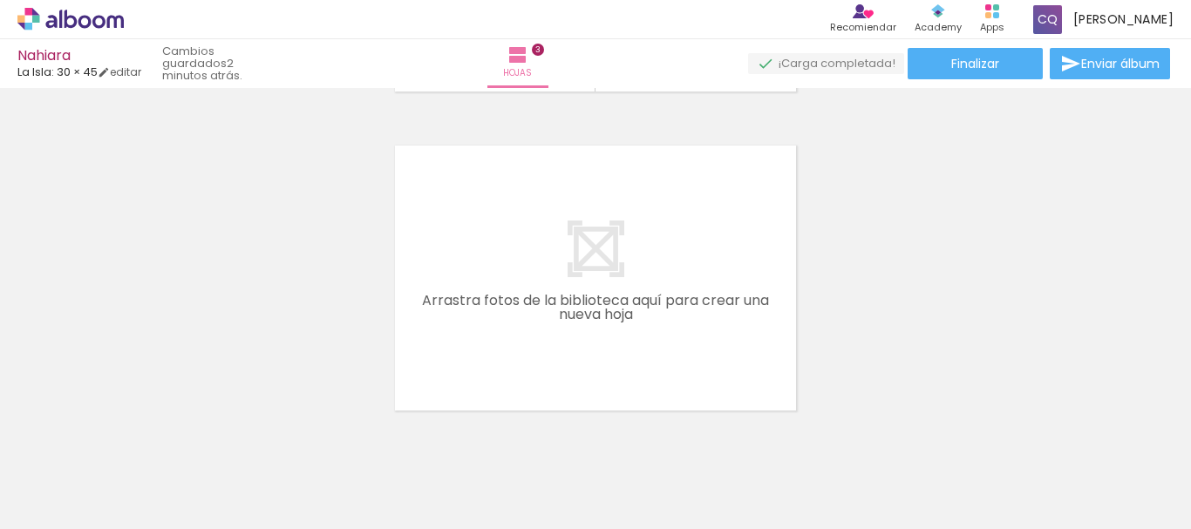
scroll to position [964, 0]
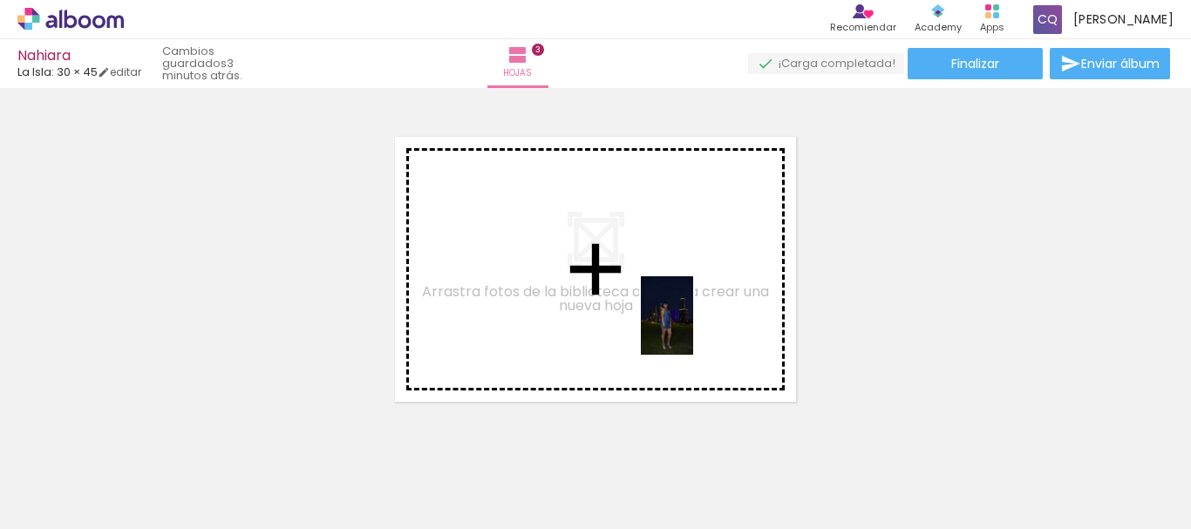
drag, startPoint x: 871, startPoint y: 482, endPoint x: 644, endPoint y: 312, distance: 283.3
click at [644, 312] on quentale-workspace at bounding box center [595, 264] width 1191 height 529
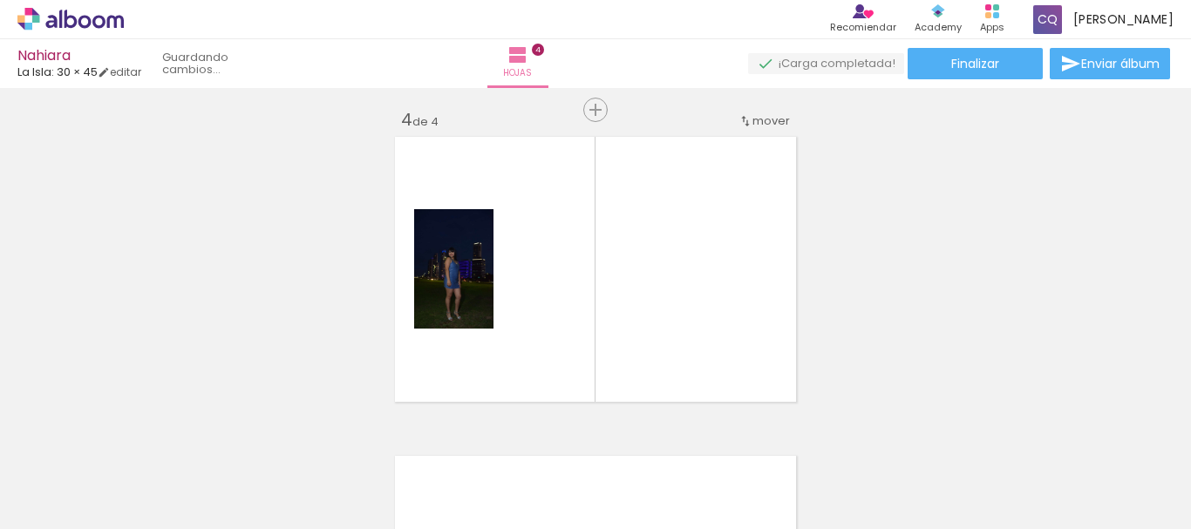
scroll to position [980, 0]
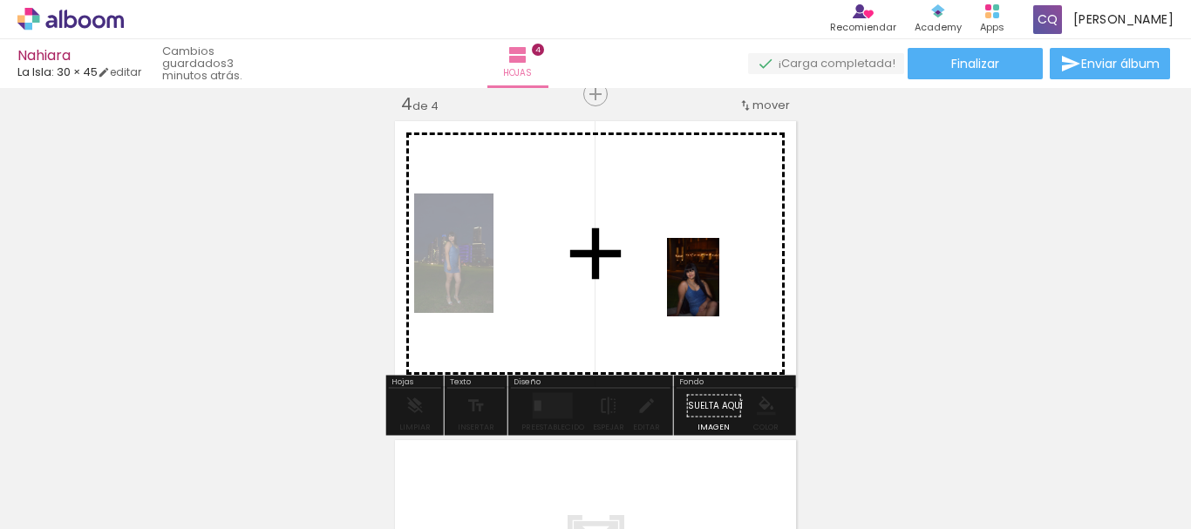
drag, startPoint x: 891, startPoint y: 383, endPoint x: 686, endPoint y: 272, distance: 232.8
click at [686, 272] on quentale-workspace at bounding box center [595, 264] width 1191 height 529
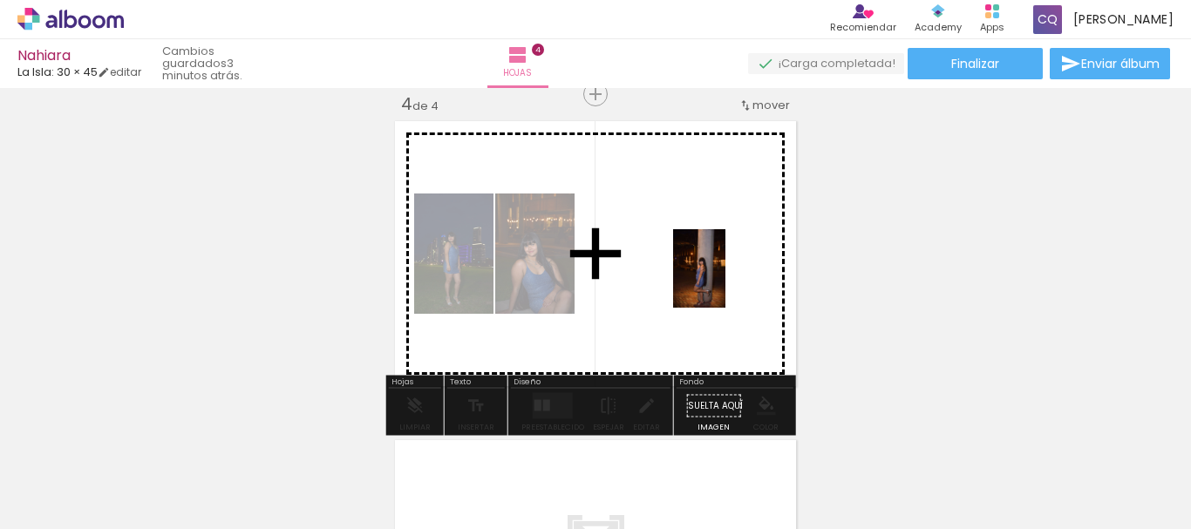
drag, startPoint x: 1059, startPoint y: 471, endPoint x: 700, endPoint y: 280, distance: 406.7
click at [700, 280] on quentale-workspace at bounding box center [595, 264] width 1191 height 529
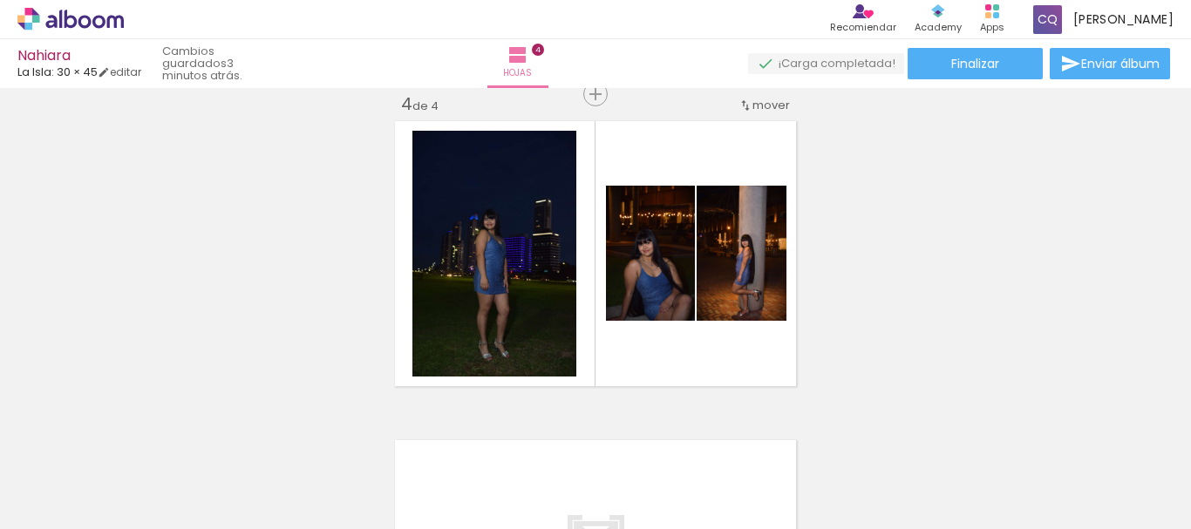
scroll to position [0, 227]
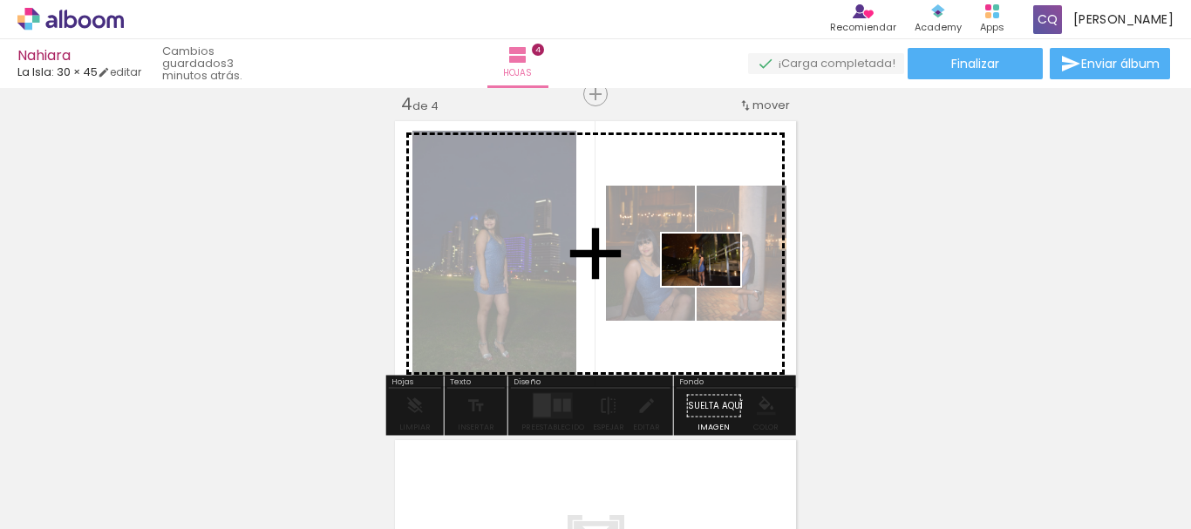
drag, startPoint x: 1127, startPoint y: 461, endPoint x: 705, endPoint y: 282, distance: 458.5
click at [705, 282] on quentale-workspace at bounding box center [595, 264] width 1191 height 529
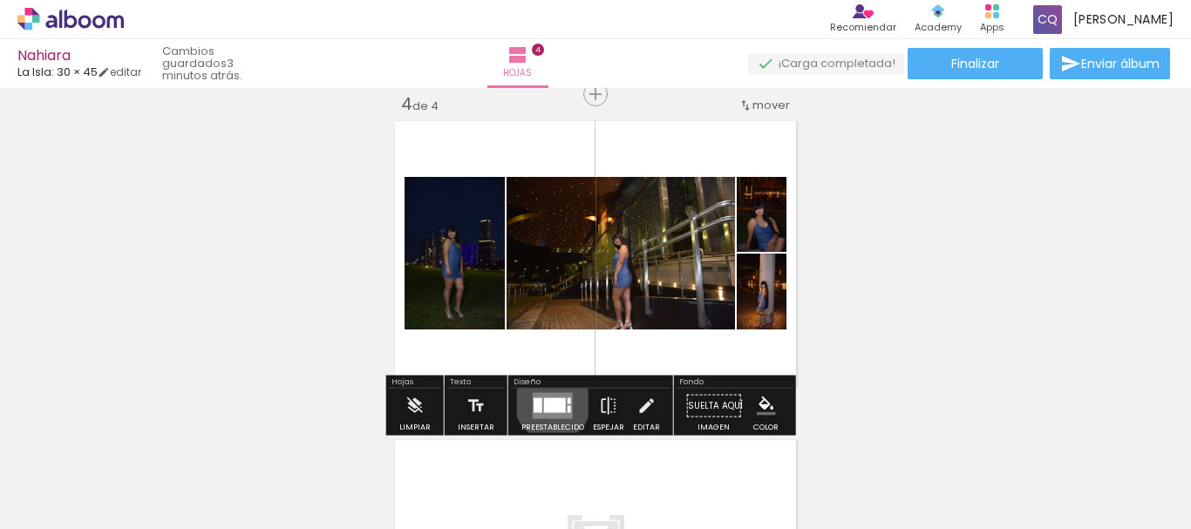
click at [548, 403] on div at bounding box center [555, 405] width 22 height 15
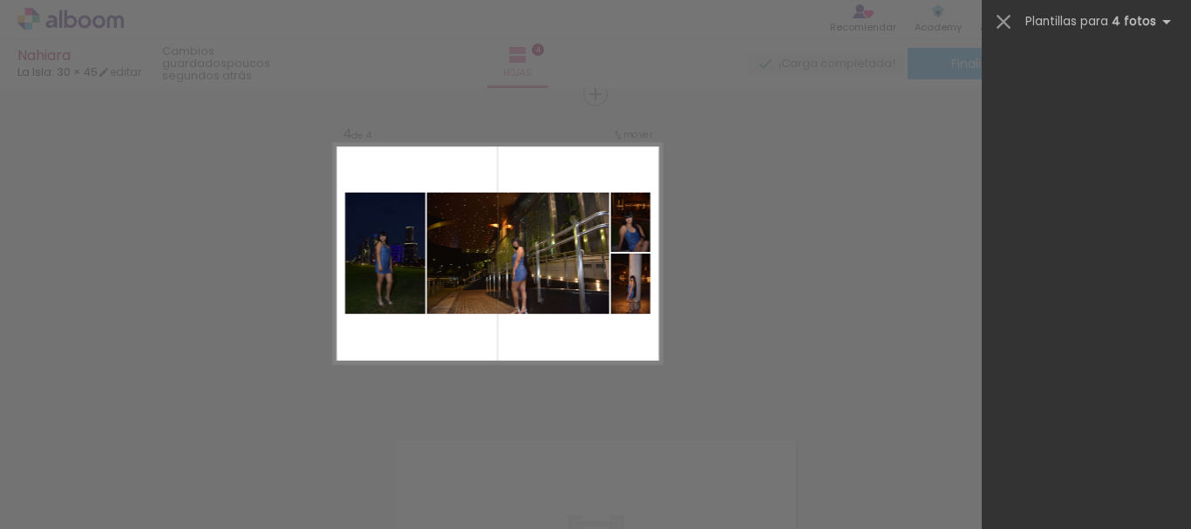
scroll to position [0, 0]
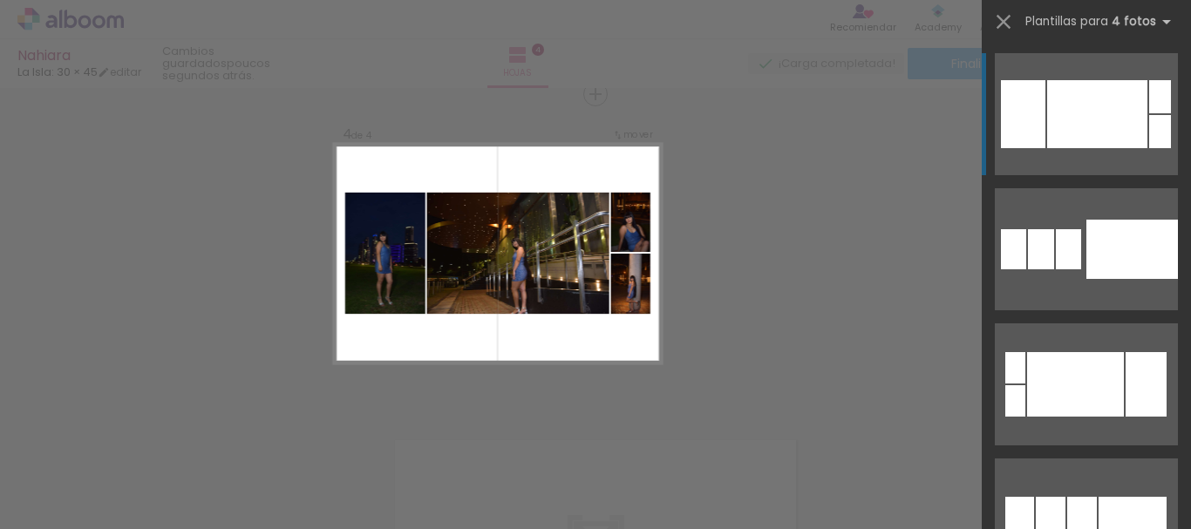
click at [1090, 97] on div at bounding box center [1097, 114] width 100 height 68
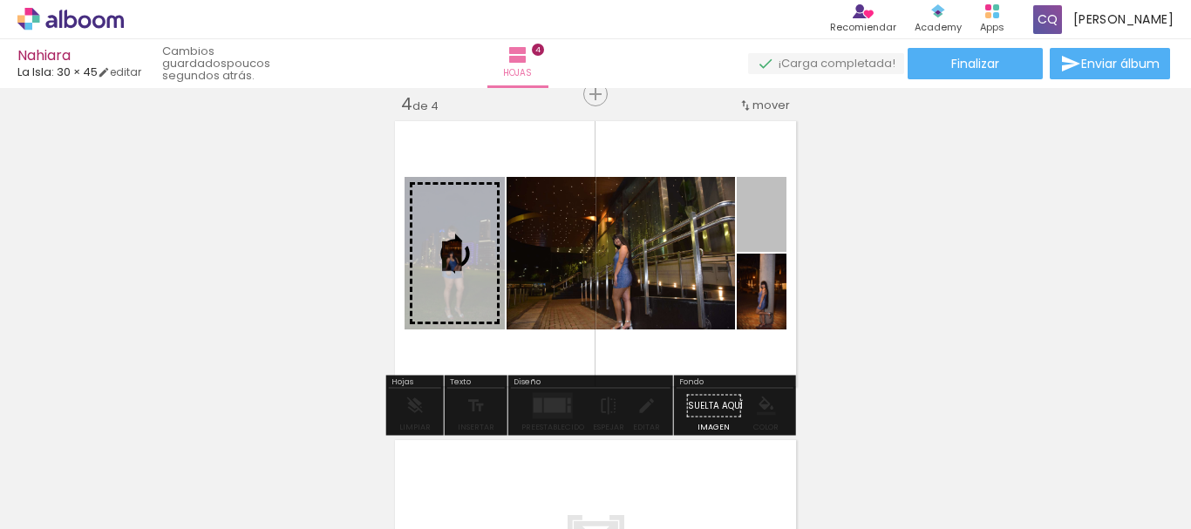
drag, startPoint x: 761, startPoint y: 211, endPoint x: 445, endPoint y: 255, distance: 318.7
click at [0, 0] on slot at bounding box center [0, 0] width 0 height 0
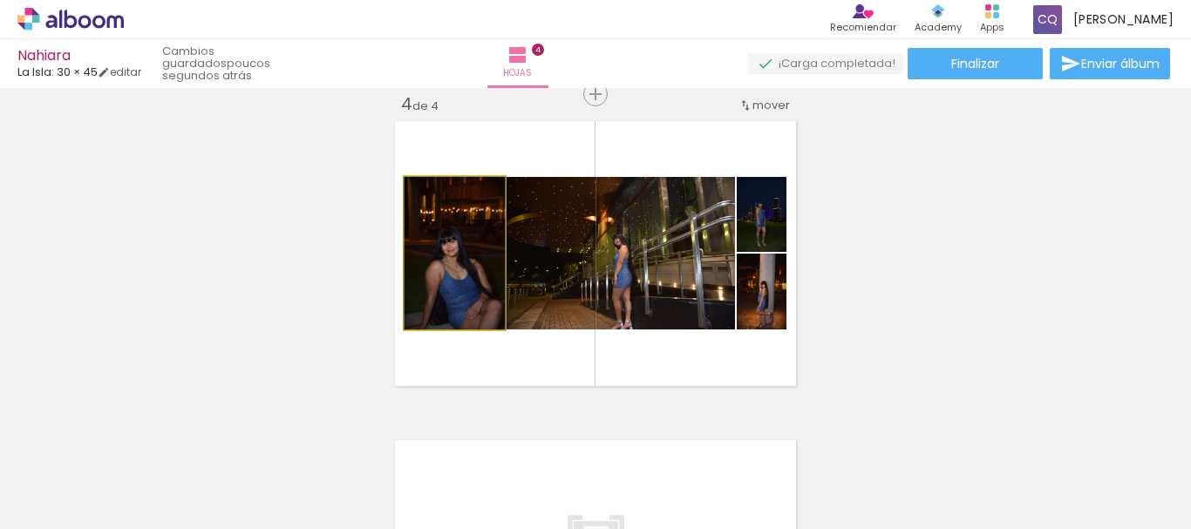
click at [445, 255] on quentale-photo at bounding box center [454, 253] width 100 height 153
drag, startPoint x: 450, startPoint y: 284, endPoint x: 452, endPoint y: 233, distance: 51.5
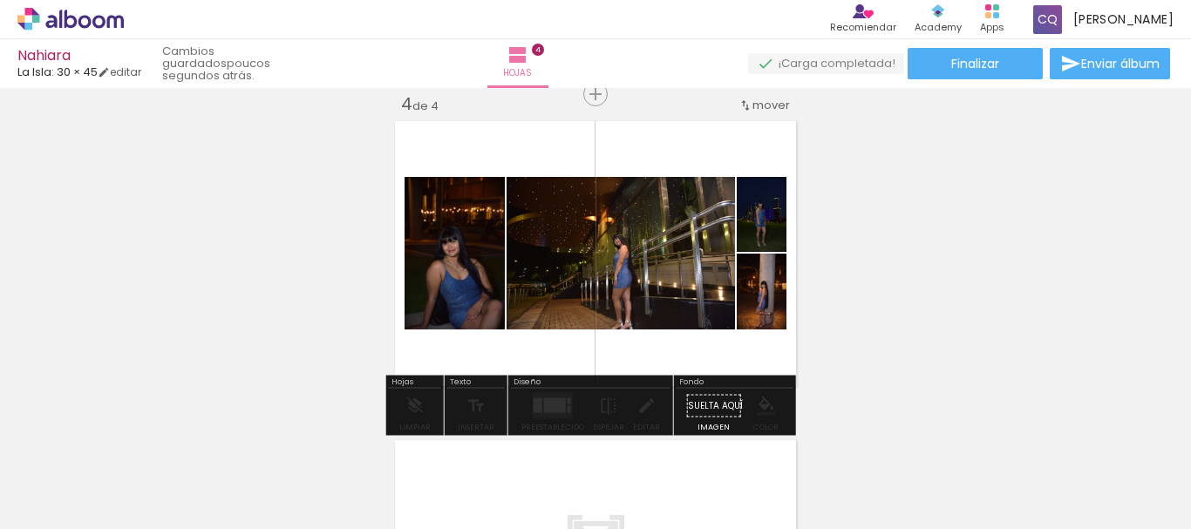
drag, startPoint x: 452, startPoint y: 233, endPoint x: 453, endPoint y: 208, distance: 24.4
click at [553, 400] on div at bounding box center [555, 405] width 22 height 15
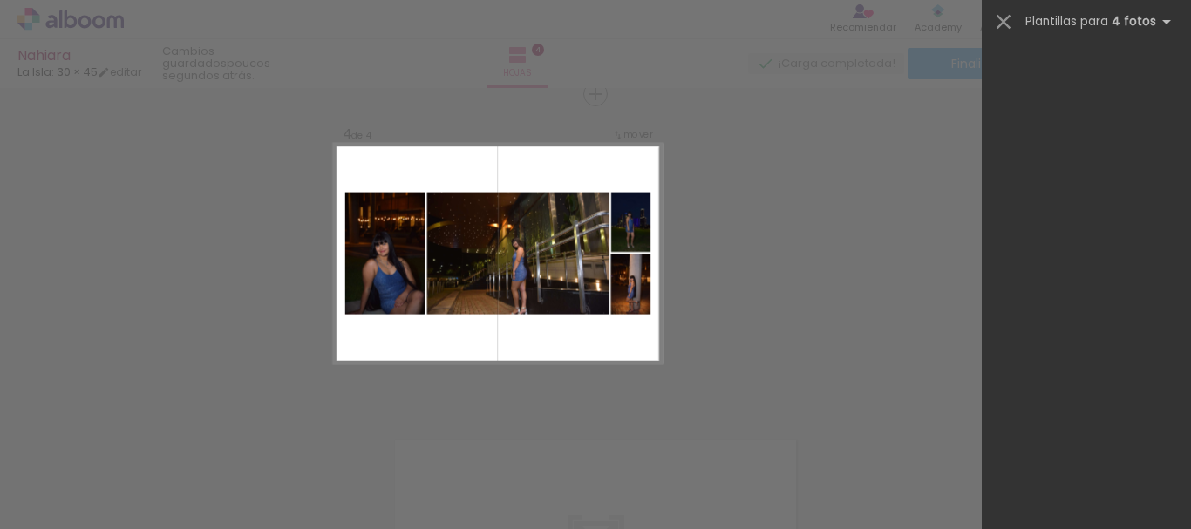
scroll to position [1277, 0]
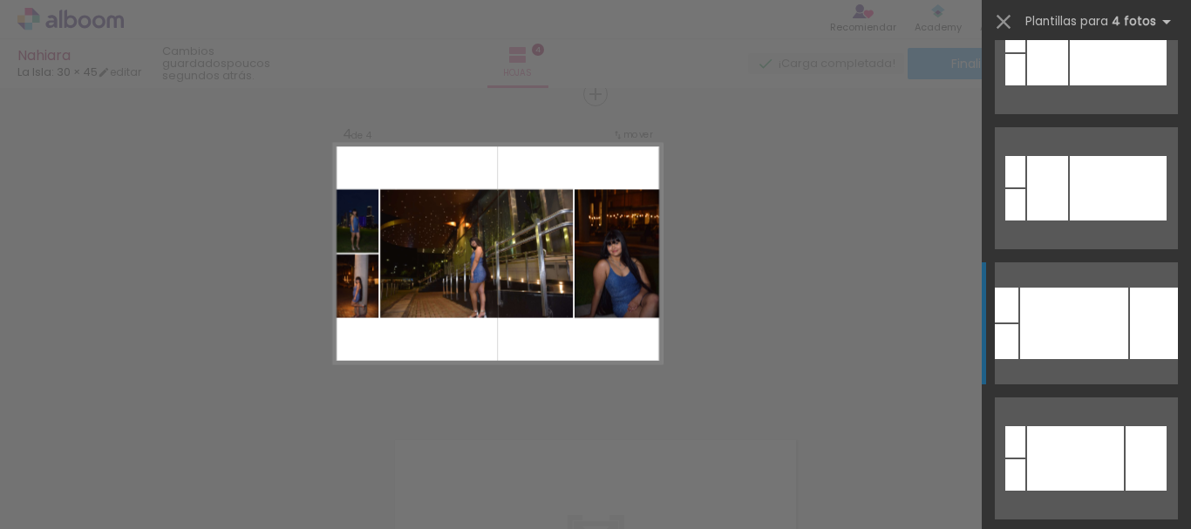
click at [1084, 298] on div at bounding box center [1074, 323] width 108 height 71
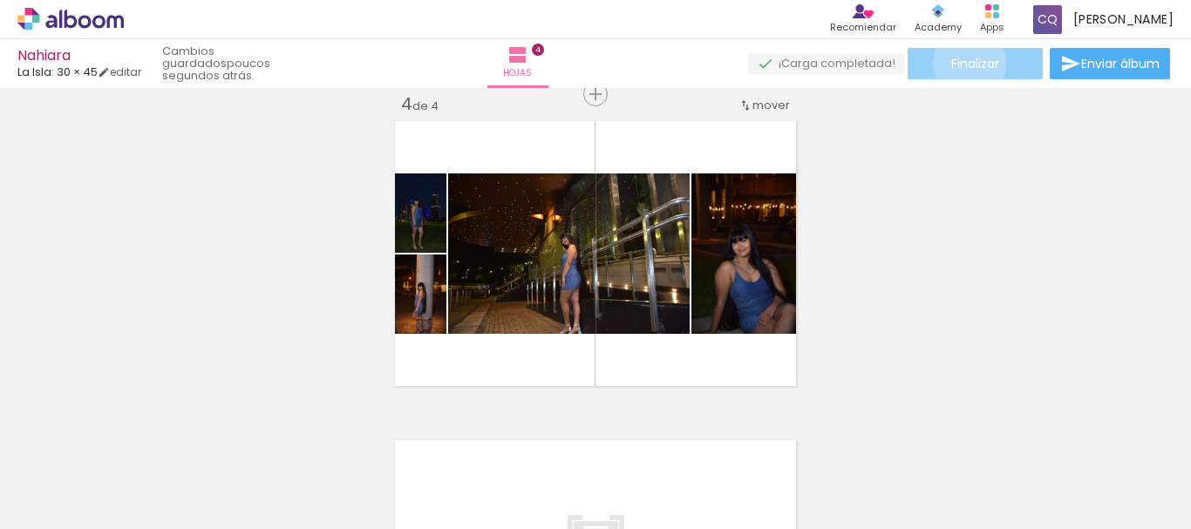
click at [963, 63] on span "Finalizar" at bounding box center [975, 64] width 48 height 12
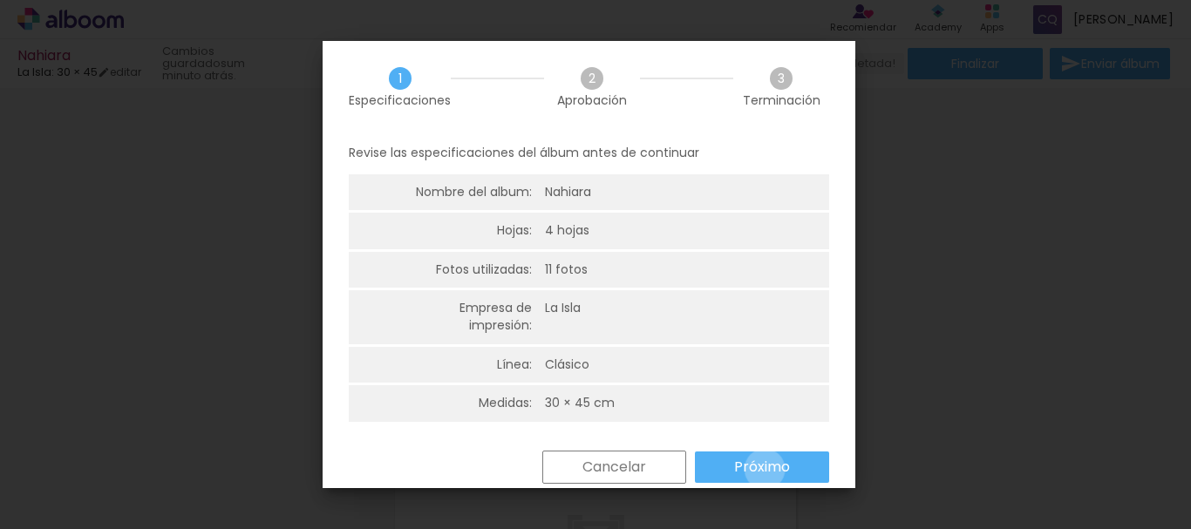
click at [0, 0] on slot "Próximo" at bounding box center [0, 0] width 0 height 0
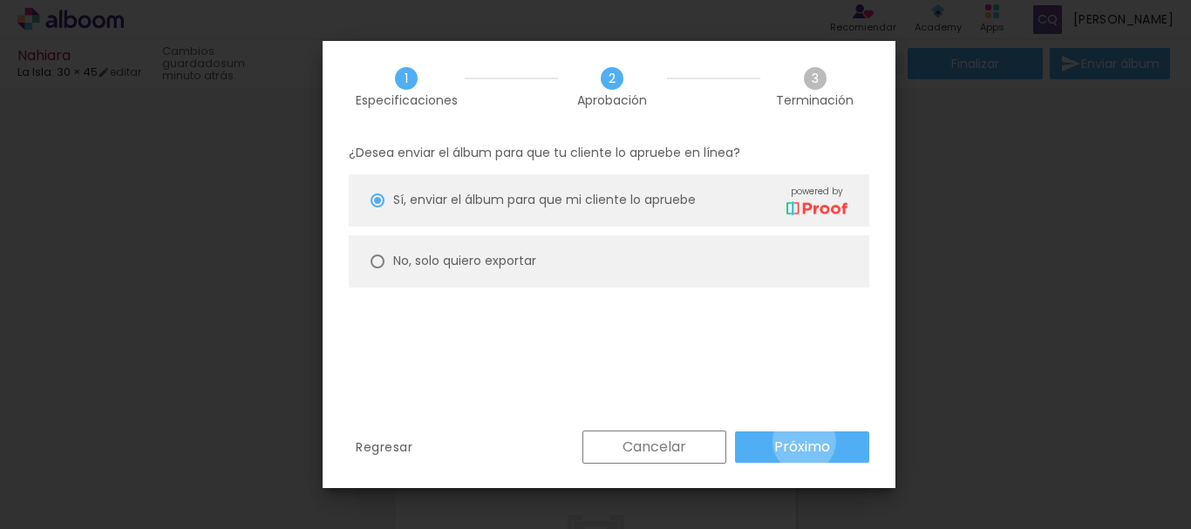
click at [0, 0] on slot "Próximo" at bounding box center [0, 0] width 0 height 0
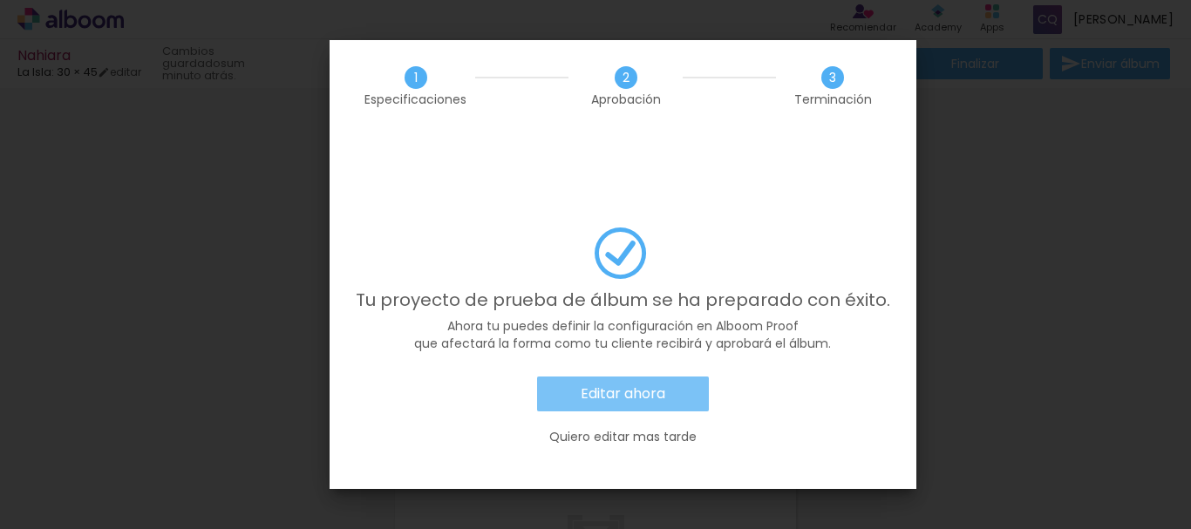
click at [0, 0] on slot "Editar ahora" at bounding box center [0, 0] width 0 height 0
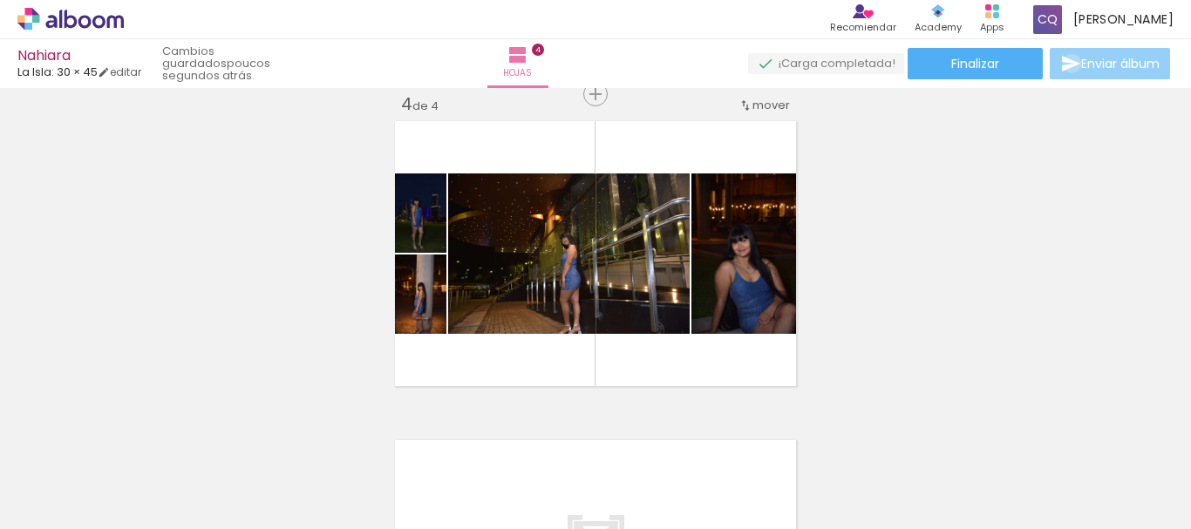
click at [1067, 64] on iron-icon at bounding box center [1070, 63] width 21 height 21
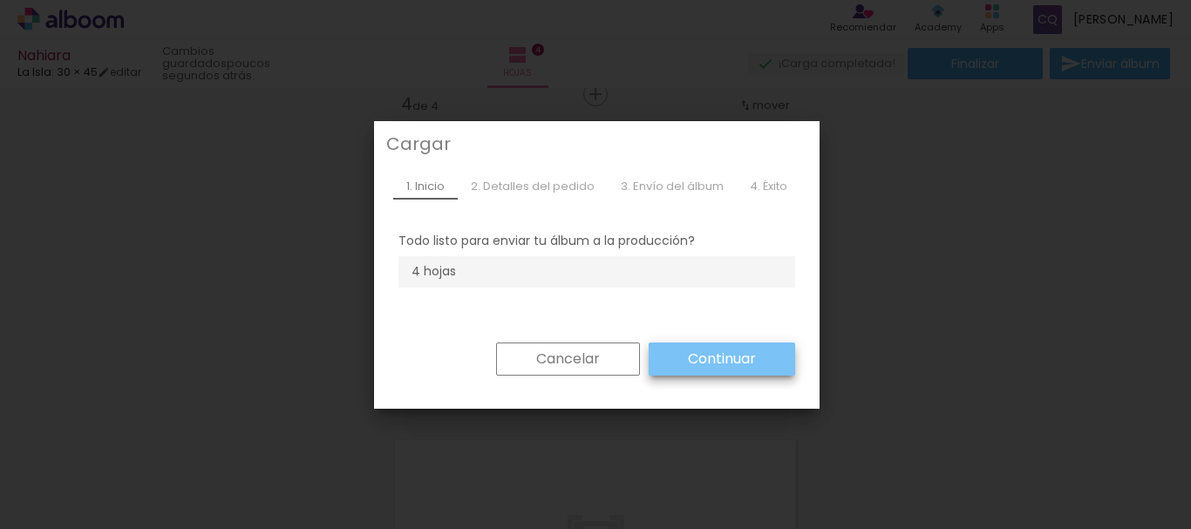
click at [0, 0] on slot "Continuar" at bounding box center [0, 0] width 0 height 0
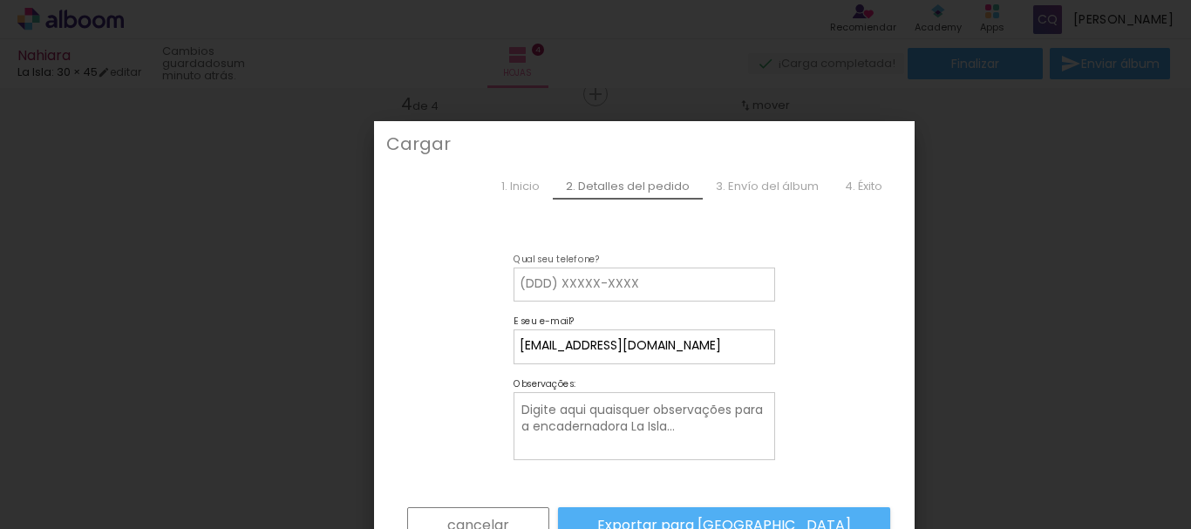
click at [547, 285] on input at bounding box center [644, 283] width 249 height 17
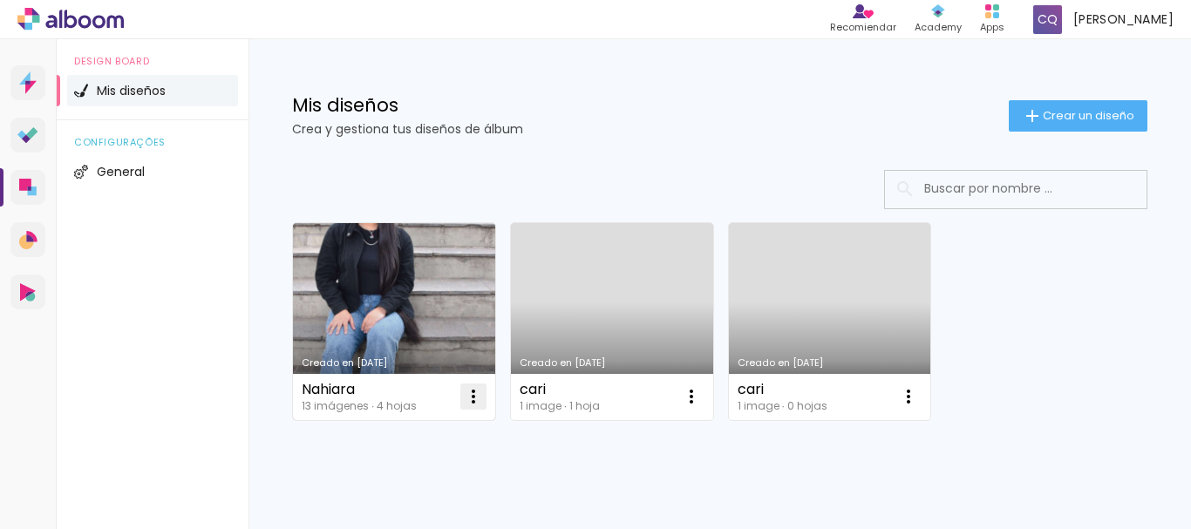
click at [473, 399] on iron-icon at bounding box center [473, 396] width 21 height 21
click at [376, 435] on span "Abrir" at bounding box center [370, 437] width 27 height 12
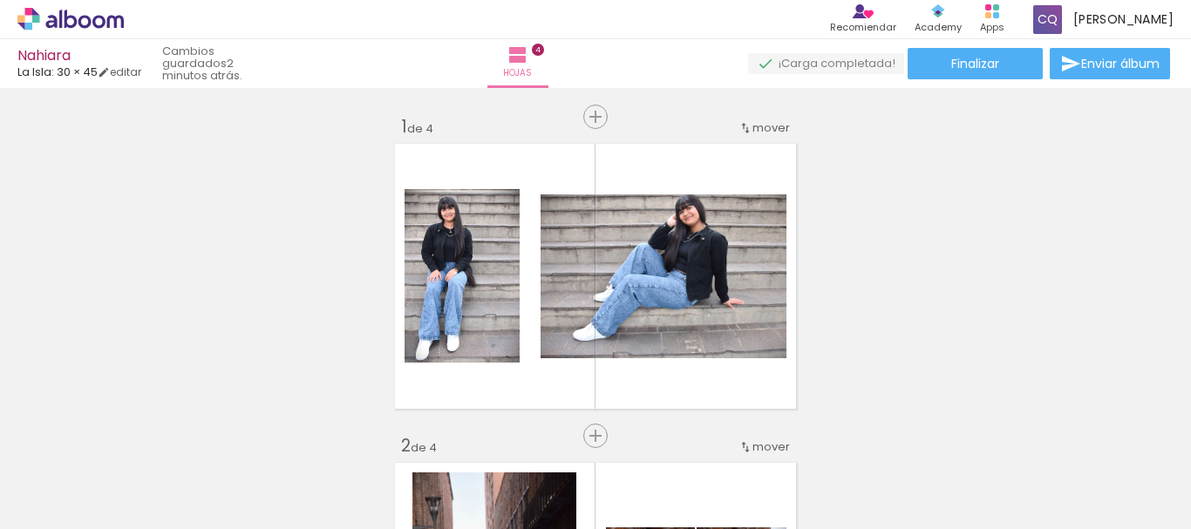
click at [808, 65] on quentale-upload-monitor at bounding box center [826, 64] width 156 height 22
click at [812, 63] on quentale-upload-monitor at bounding box center [826, 64] width 156 height 22
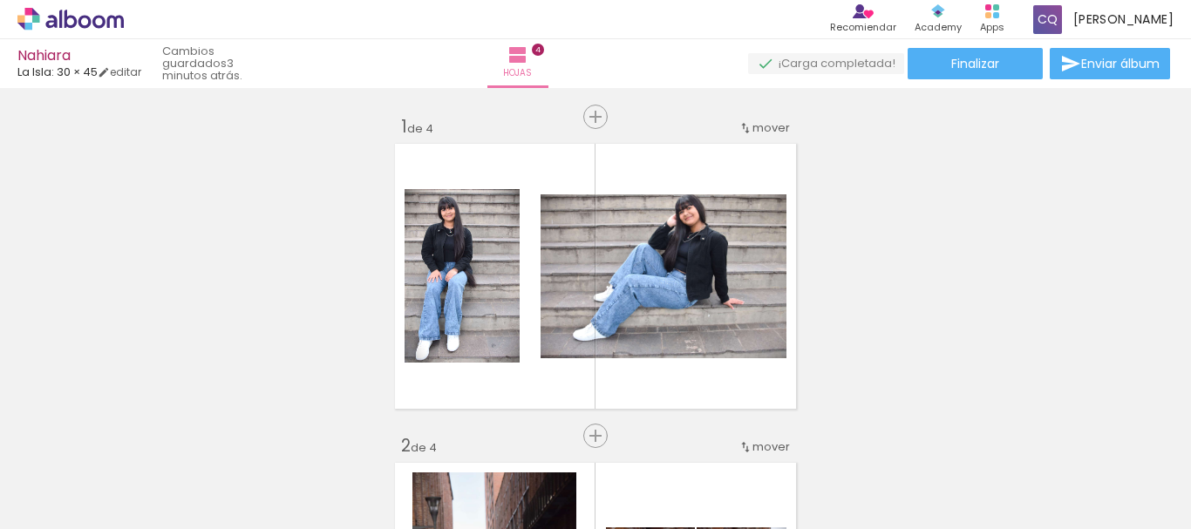
click at [812, 63] on quentale-upload-monitor at bounding box center [826, 64] width 156 height 22
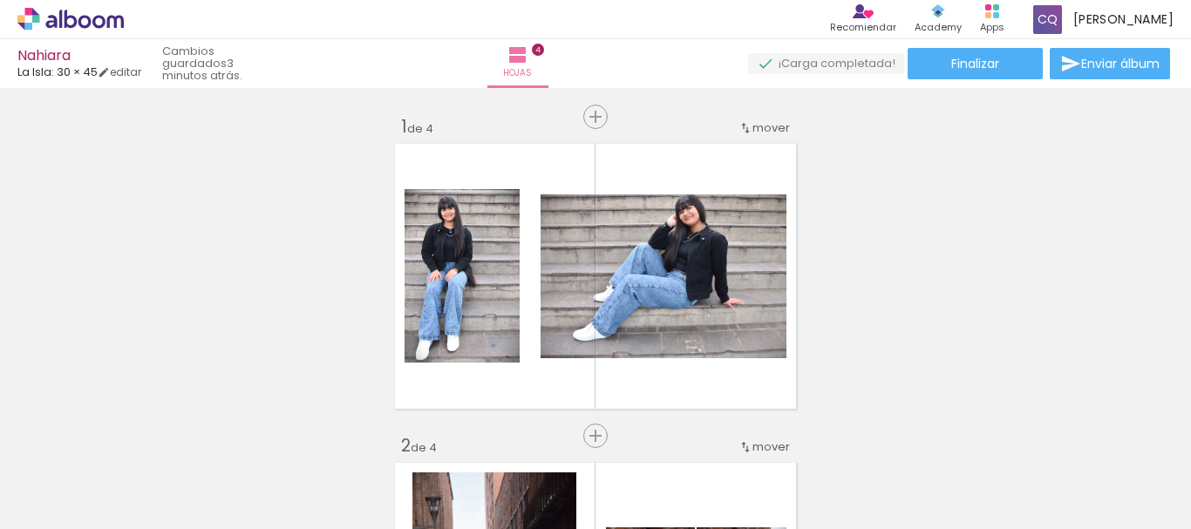
click at [812, 63] on quentale-upload-monitor at bounding box center [826, 64] width 156 height 22
click at [952, 62] on span "Finalizar" at bounding box center [975, 64] width 48 height 12
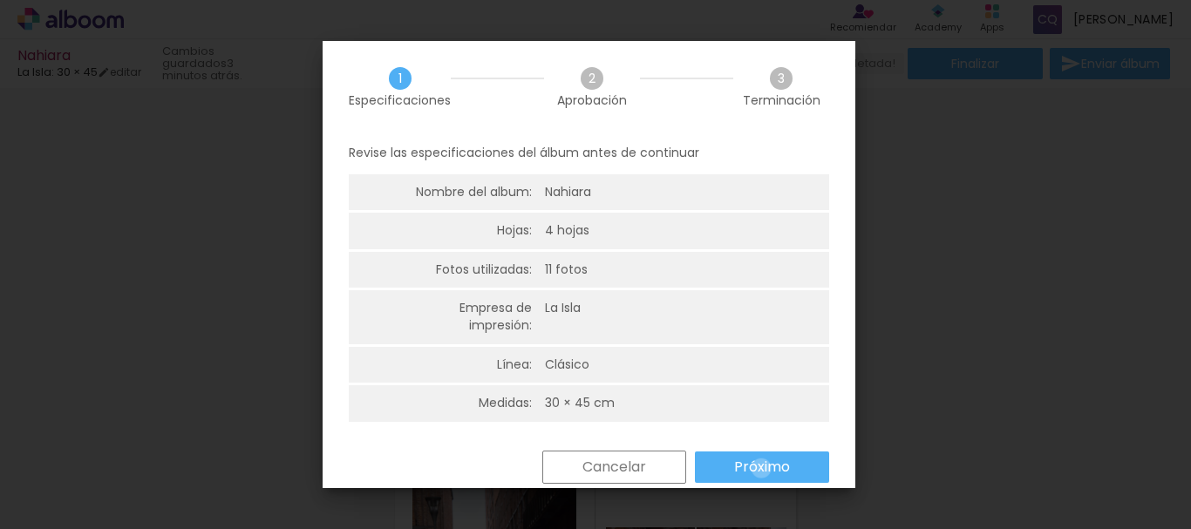
click at [0, 0] on slot "Próximo" at bounding box center [0, 0] width 0 height 0
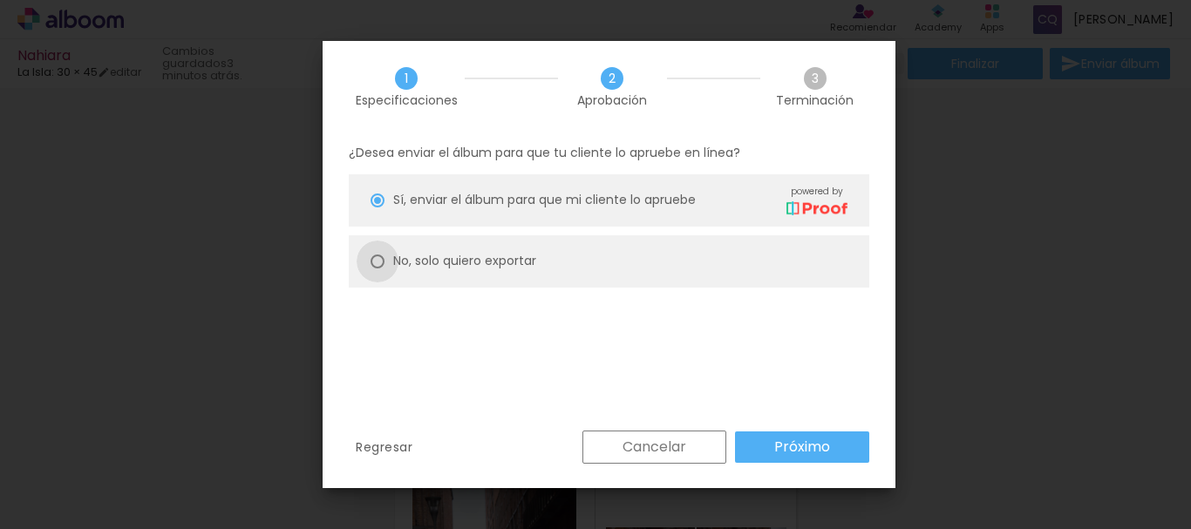
click at [377, 258] on div at bounding box center [377, 262] width 14 height 14
type paper-radio-button "on"
click at [0, 0] on slot "Próximo" at bounding box center [0, 0] width 0 height 0
type input "Alta, 300 DPI"
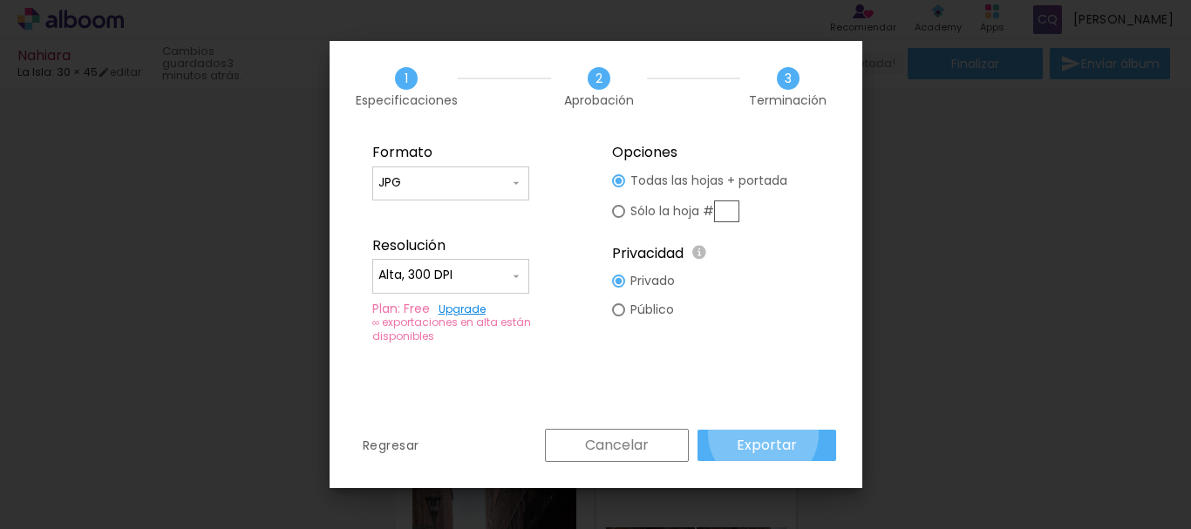
click at [765, 433] on paper-button "Exportar" at bounding box center [766, 445] width 139 height 31
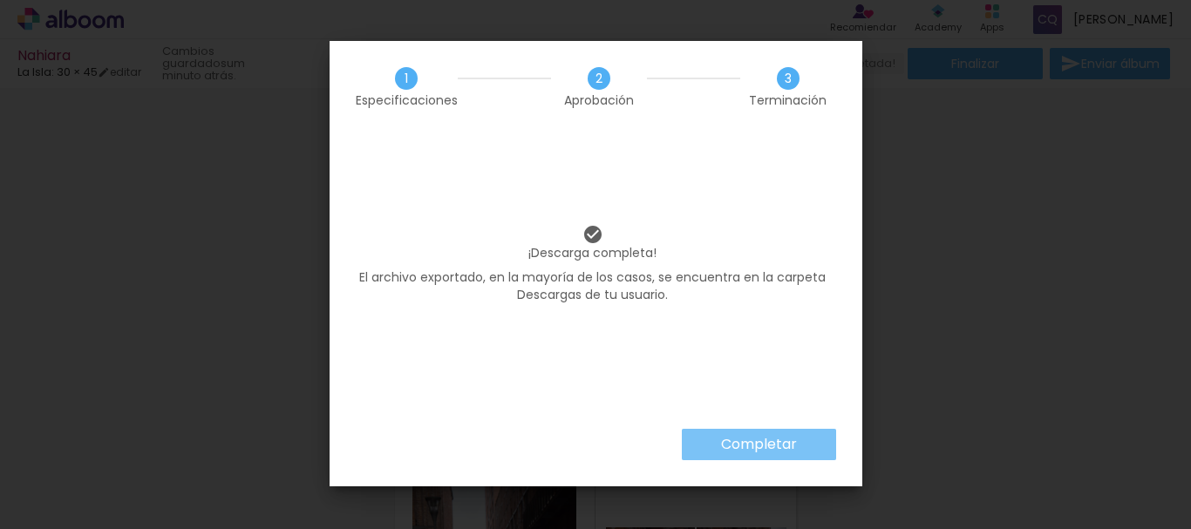
click at [0, 0] on slot "Completar" at bounding box center [0, 0] width 0 height 0
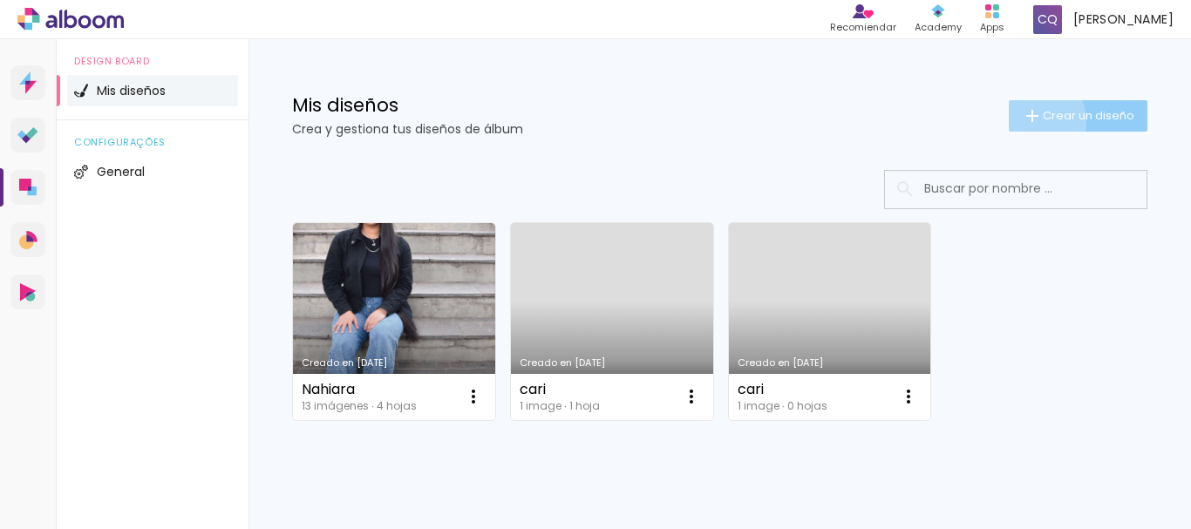
click at [1022, 122] on iron-icon at bounding box center [1032, 115] width 21 height 21
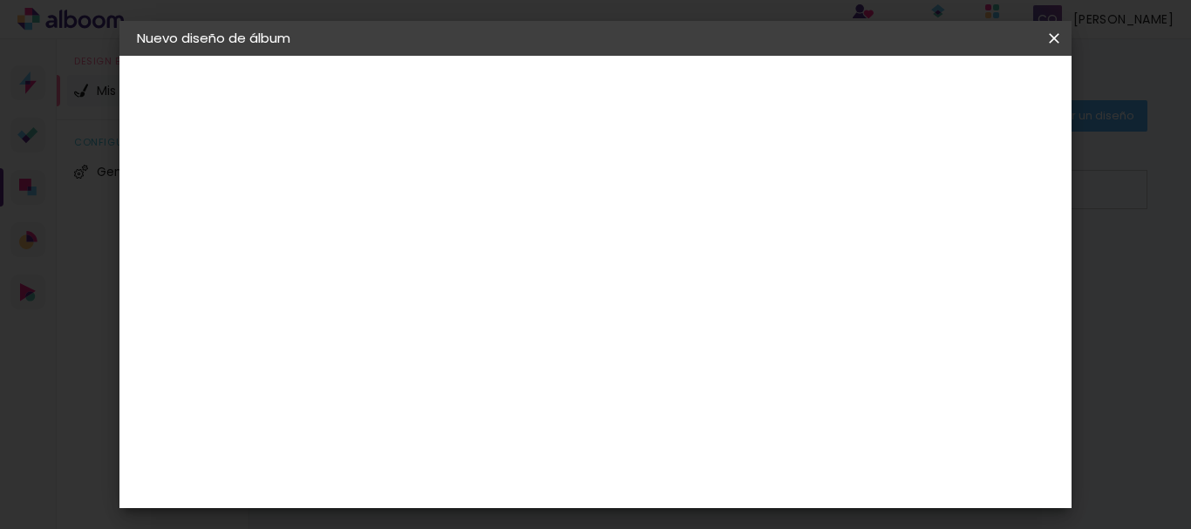
click at [422, 224] on input at bounding box center [422, 234] width 0 height 27
type input "Milagros"
type paper-input "Milagros"
click at [0, 0] on slot "Avanzar" at bounding box center [0, 0] width 0 height 0
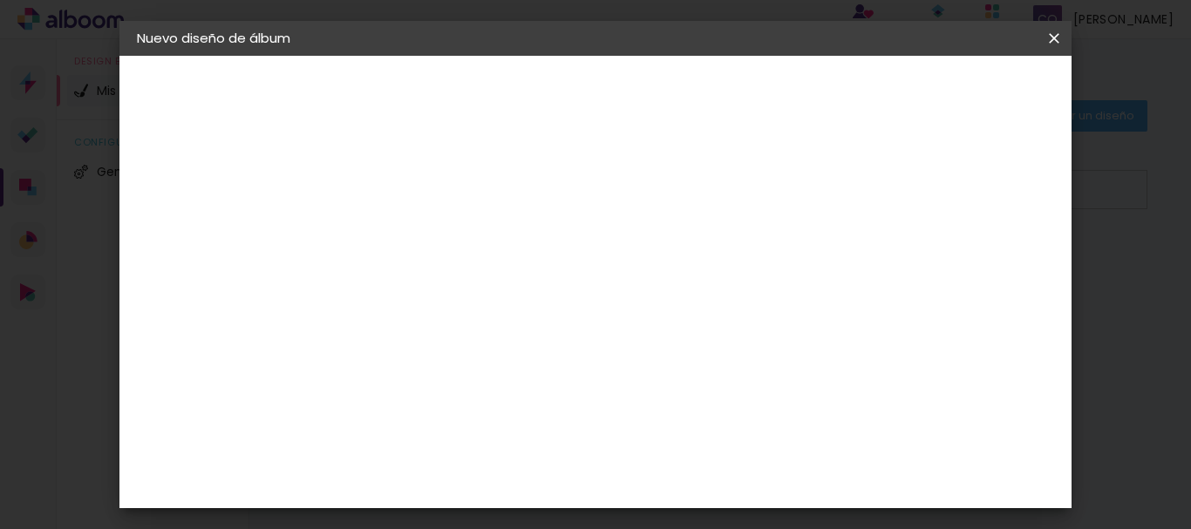
click at [535, 434] on paper-item "La Isla" at bounding box center [453, 456] width 163 height 45
click at [718, 81] on paper-button "Avanzar" at bounding box center [677, 93] width 84 height 30
click at [511, 293] on iron-icon at bounding box center [500, 303] width 21 height 21
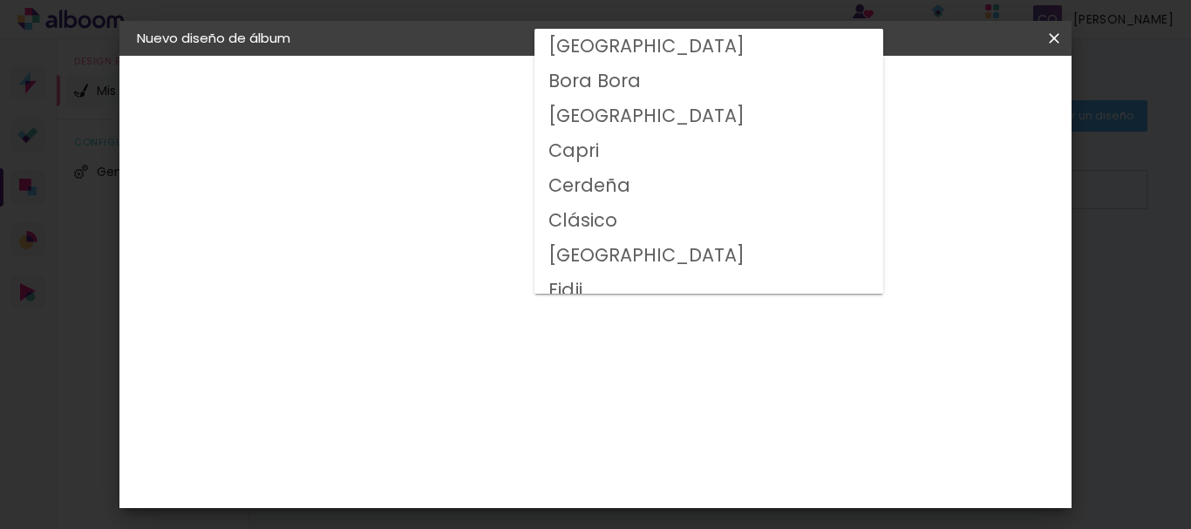
click at [653, 221] on paper-item "Clásico" at bounding box center [708, 220] width 349 height 35
type input "Clásico"
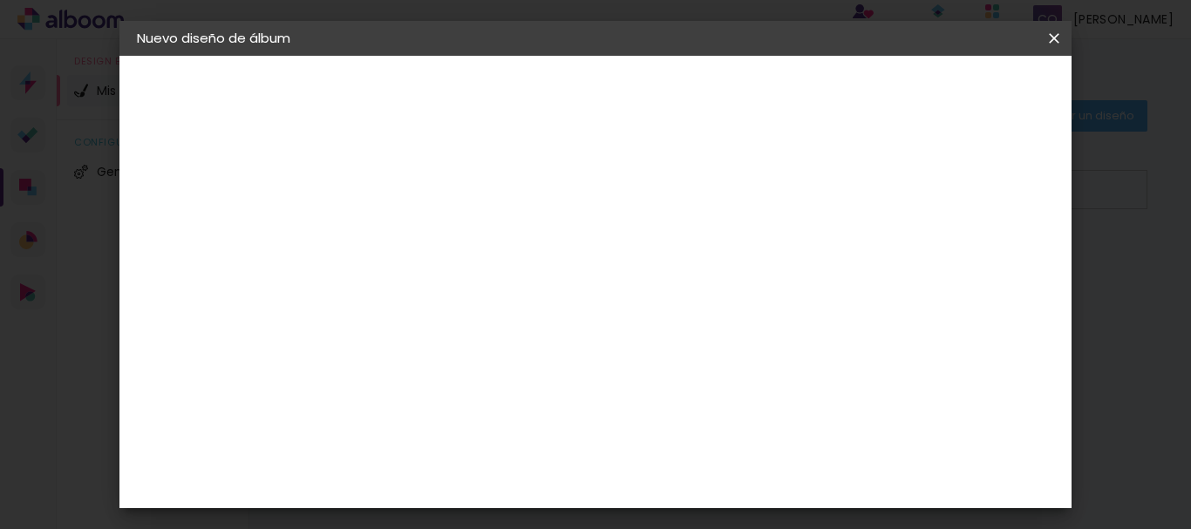
scroll to position [299, 0]
click at [0, 0] on slot "Avanzar" at bounding box center [0, 0] width 0 height 0
click at [635, 89] on span "Empezar diseño" at bounding box center [608, 98] width 53 height 24
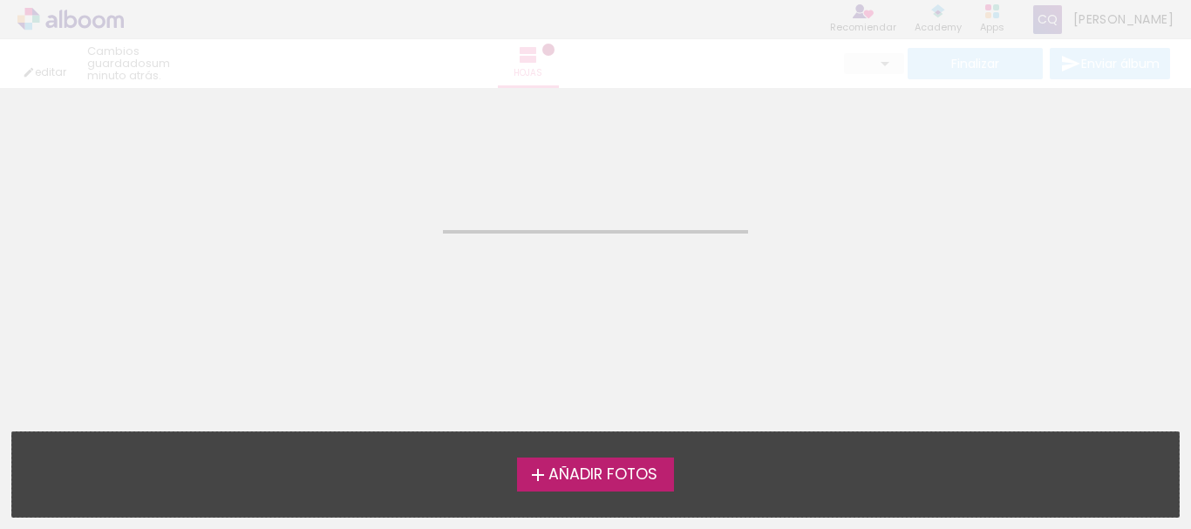
click at [532, 477] on iron-icon at bounding box center [537, 475] width 21 height 21
click at [0, 0] on input "file" at bounding box center [0, 0] width 0 height 0
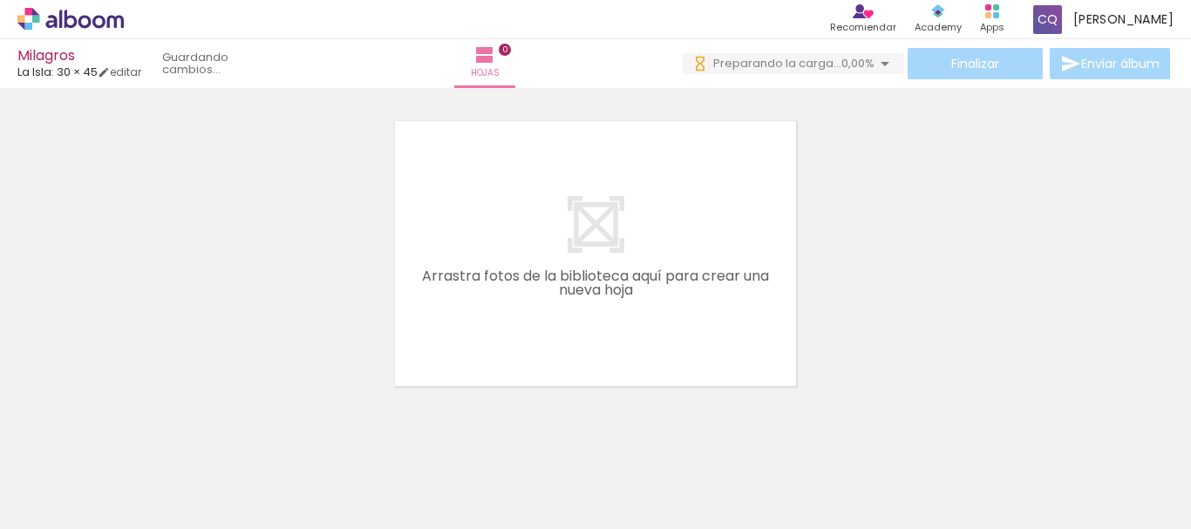
click at [36, 506] on iron-icon at bounding box center [25, 505] width 21 height 21
click at [0, 0] on input "file" at bounding box center [0, 0] width 0 height 0
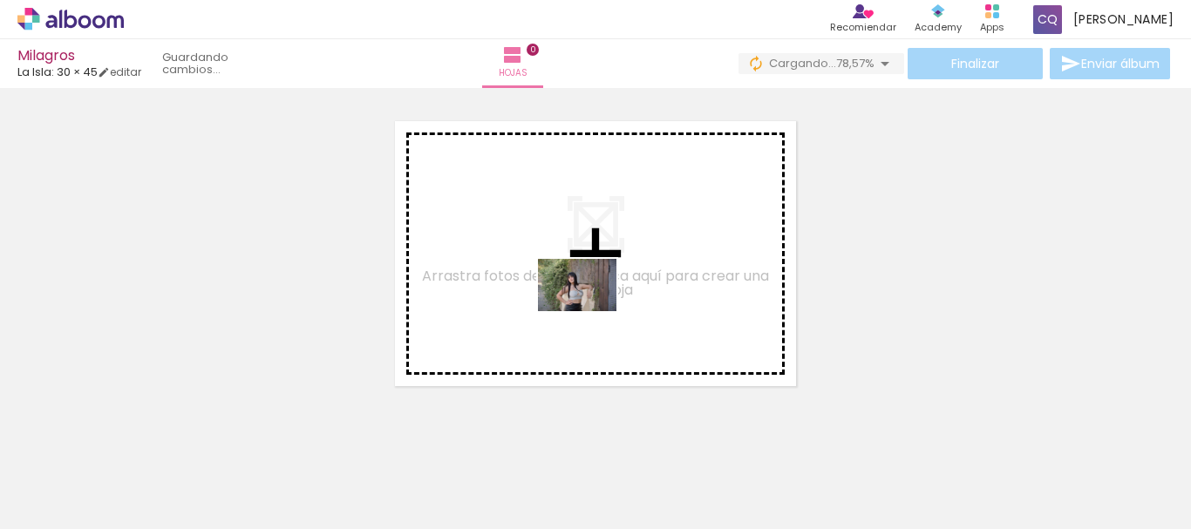
drag, startPoint x: 774, startPoint y: 481, endPoint x: 590, endPoint y: 311, distance: 250.4
click at [590, 311] on quentale-workspace at bounding box center [595, 264] width 1191 height 529
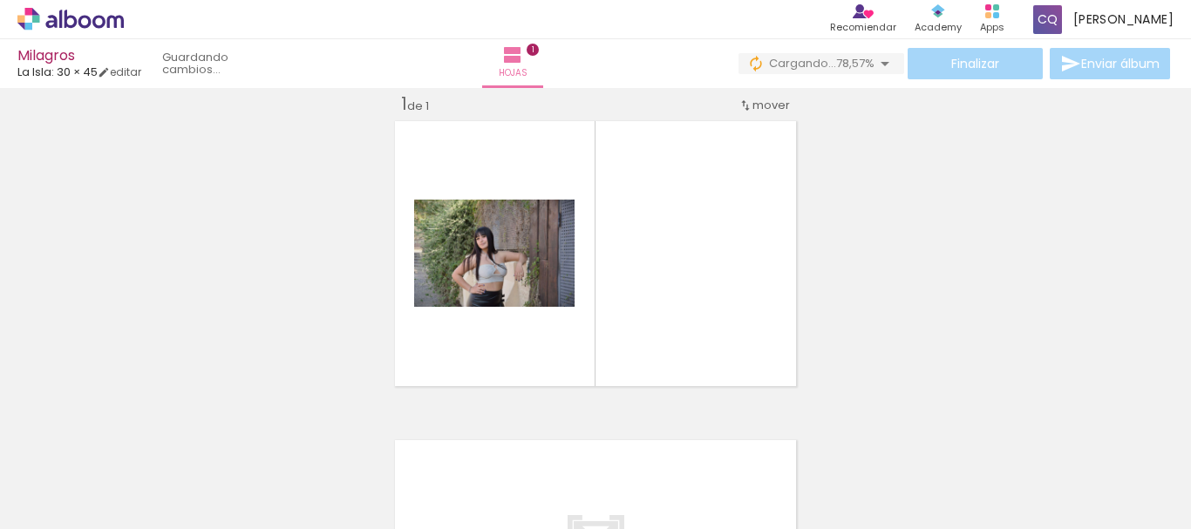
scroll to position [23, 0]
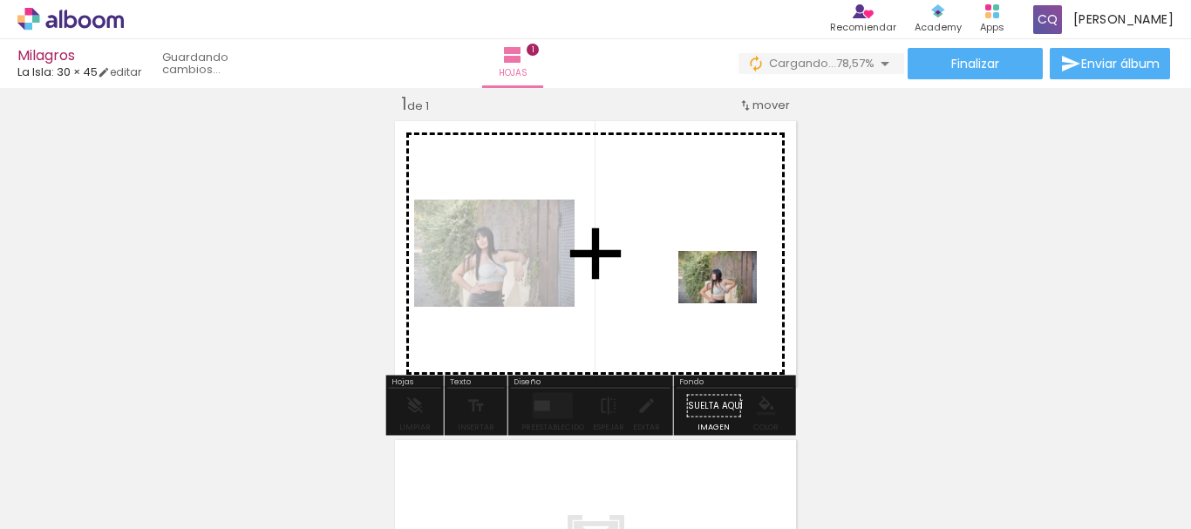
drag, startPoint x: 885, startPoint y: 480, endPoint x: 693, endPoint y: 292, distance: 268.7
click at [693, 292] on quentale-workspace at bounding box center [595, 264] width 1191 height 529
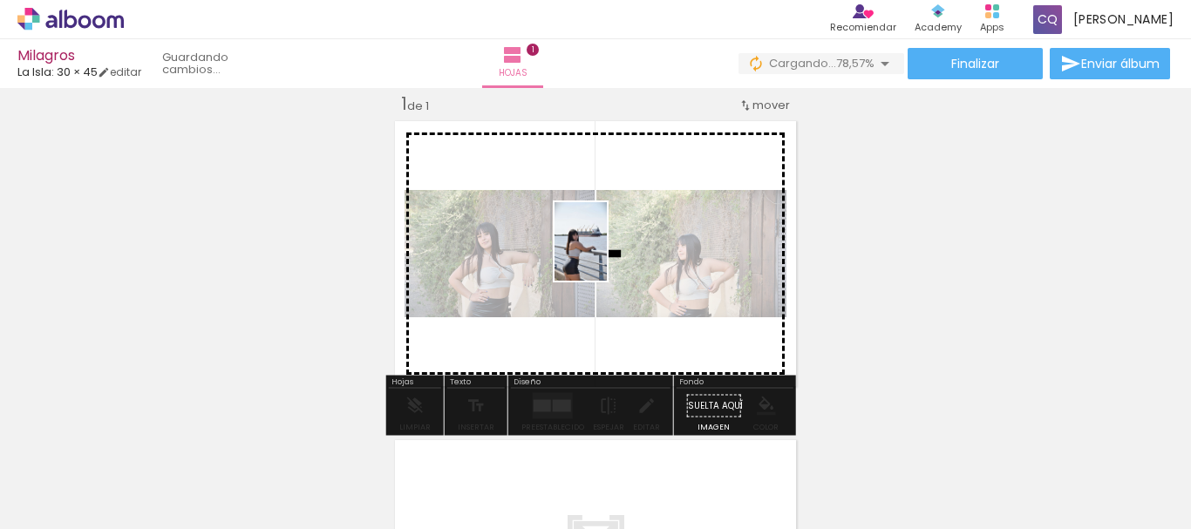
drag, startPoint x: 668, startPoint y: 485, endPoint x: 609, endPoint y: 229, distance: 262.0
click at [609, 229] on quentale-workspace at bounding box center [595, 264] width 1191 height 529
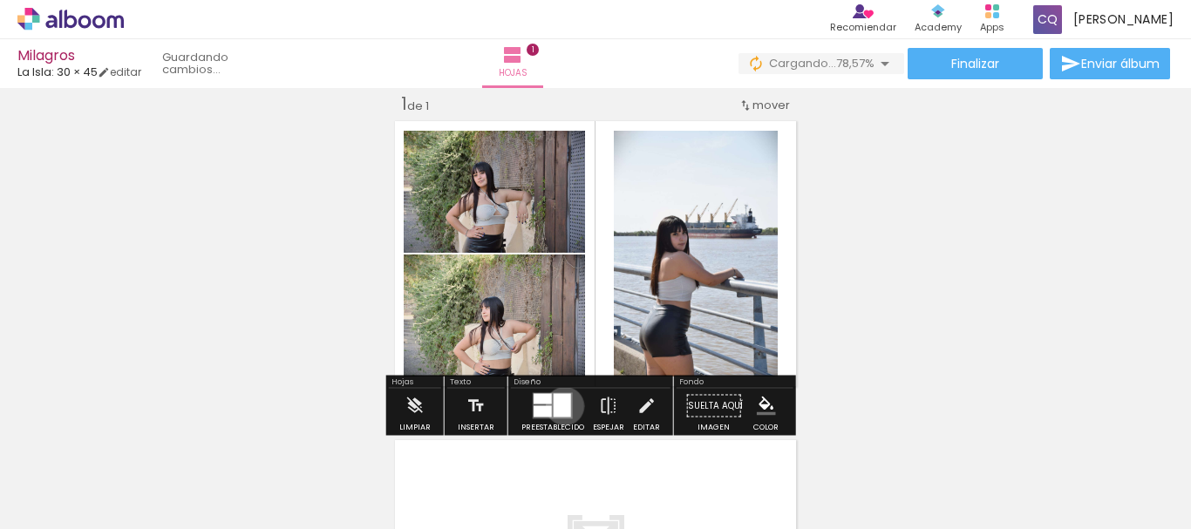
click at [560, 406] on div at bounding box center [562, 406] width 17 height 24
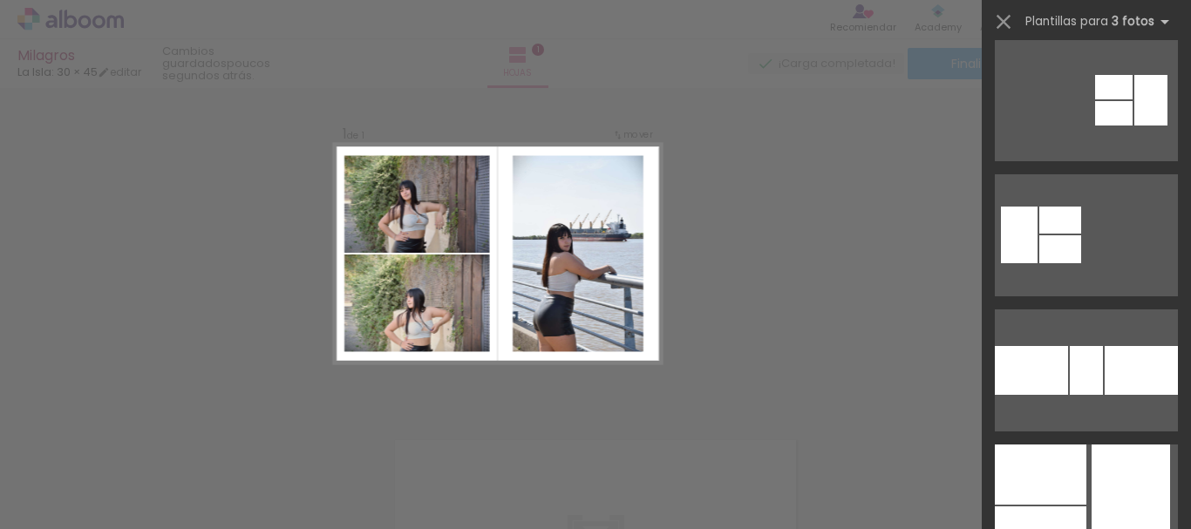
scroll to position [430, 0]
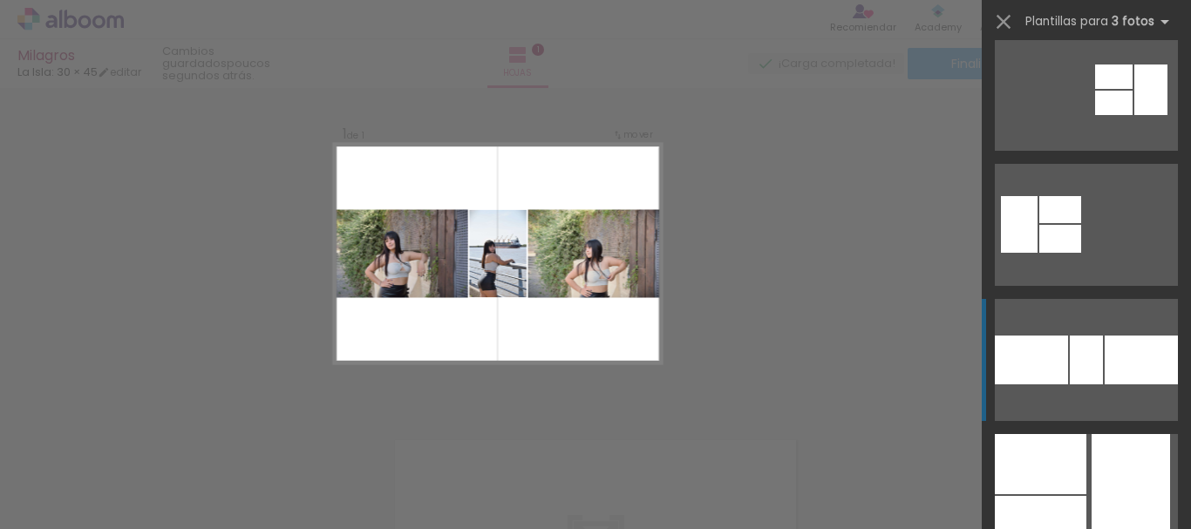
click at [1126, 404] on quentale-layouter at bounding box center [1086, 360] width 183 height 122
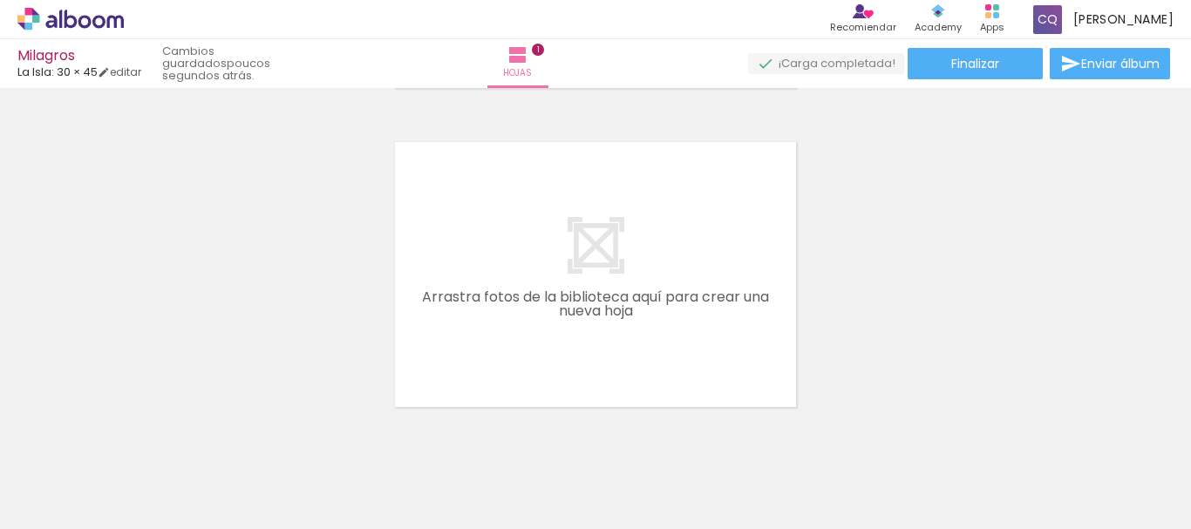
scroll to position [331, 0]
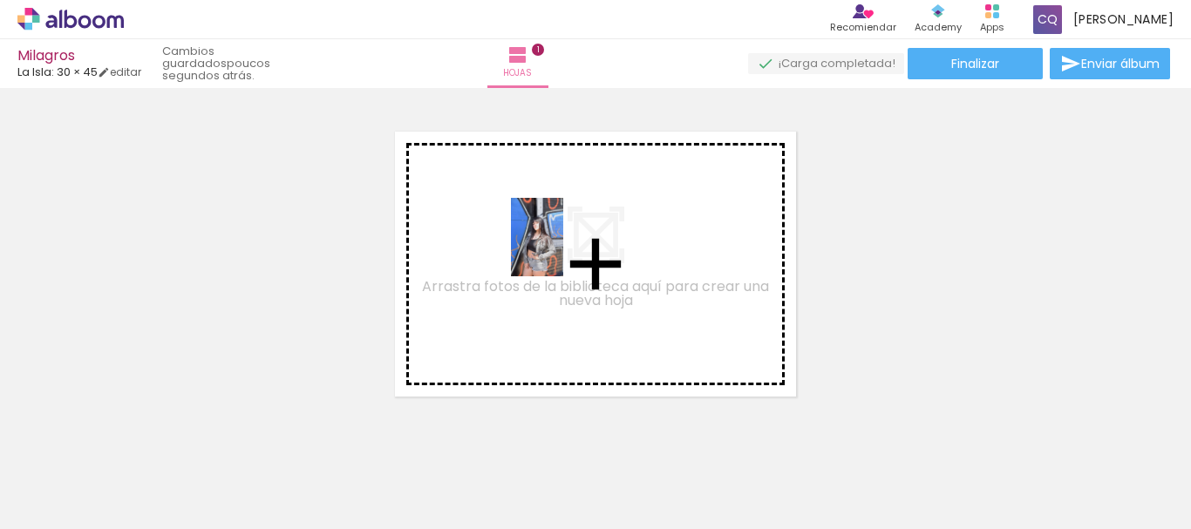
drag, startPoint x: 189, startPoint y: 479, endPoint x: 563, endPoint y: 253, distance: 437.3
click at [563, 253] on quentale-workspace at bounding box center [595, 264] width 1191 height 529
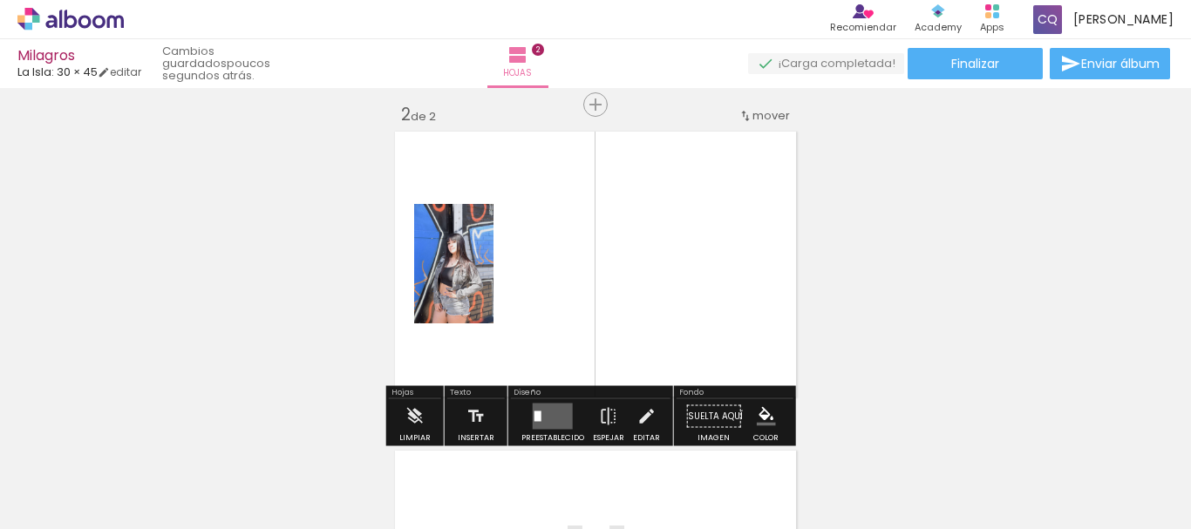
scroll to position [342, 0]
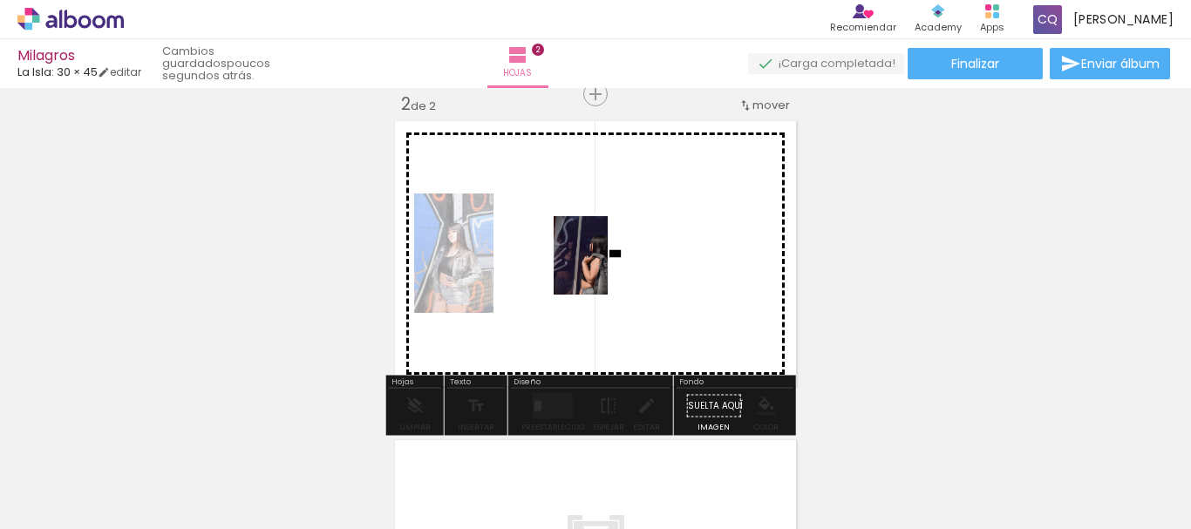
drag, startPoint x: 275, startPoint y: 486, endPoint x: 606, endPoint y: 269, distance: 395.3
click at [606, 269] on quentale-workspace at bounding box center [595, 264] width 1191 height 529
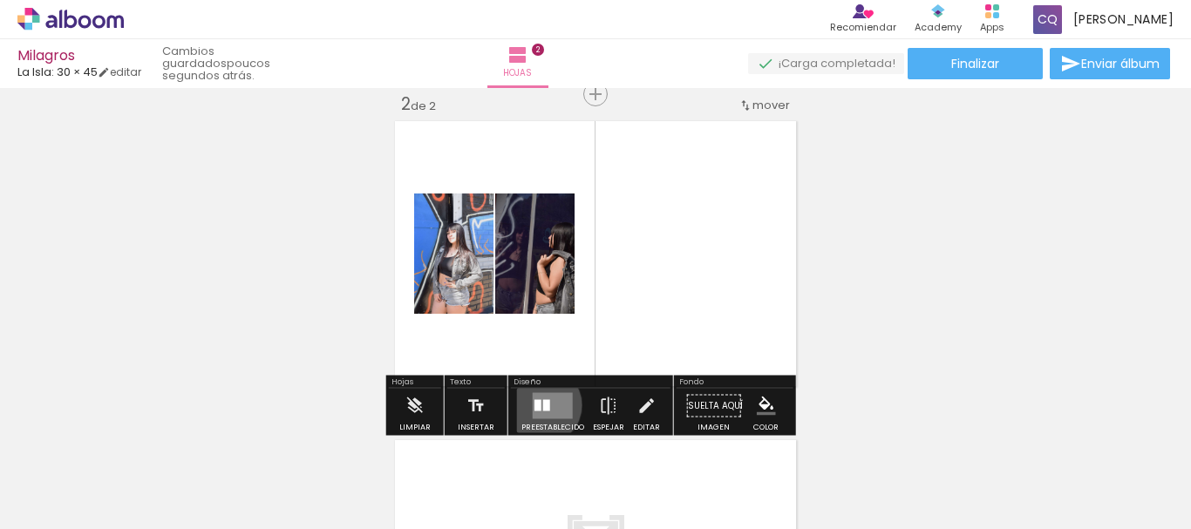
click at [543, 405] on div at bounding box center [546, 405] width 7 height 11
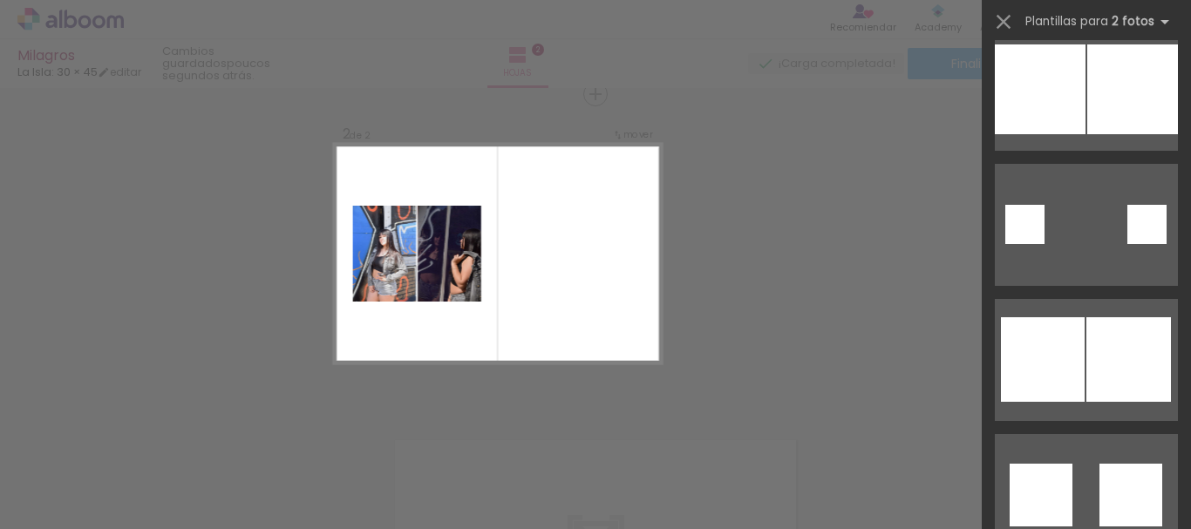
scroll to position [1920, 0]
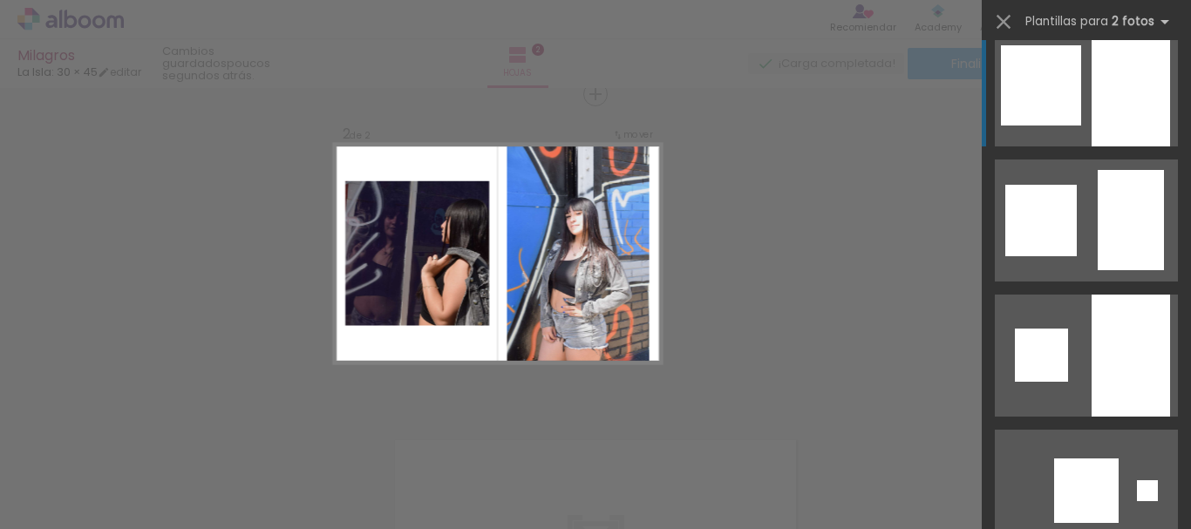
click at [1133, 75] on div at bounding box center [1130, 85] width 78 height 122
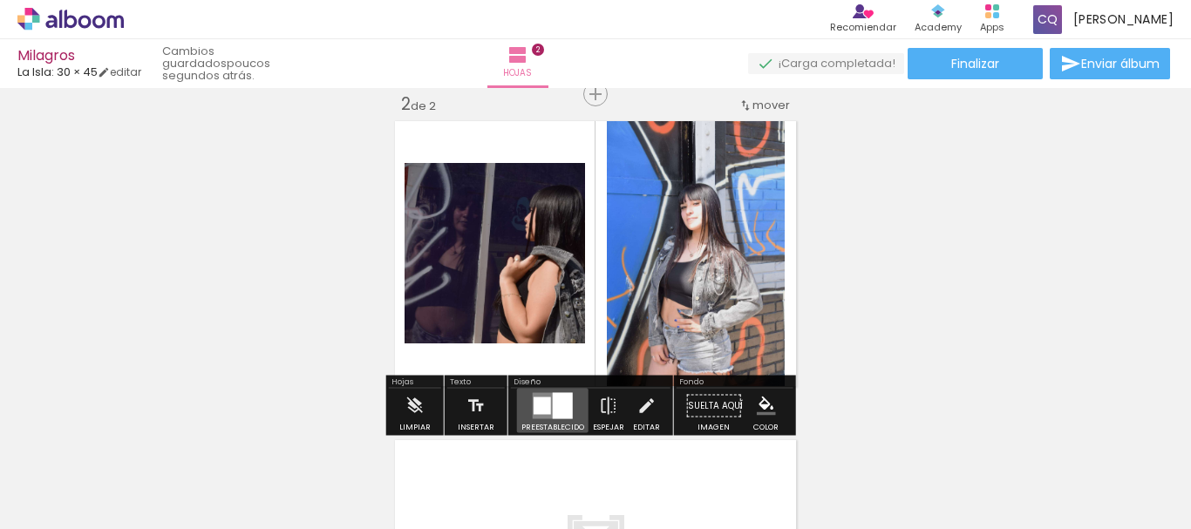
click at [553, 400] on div at bounding box center [563, 406] width 20 height 26
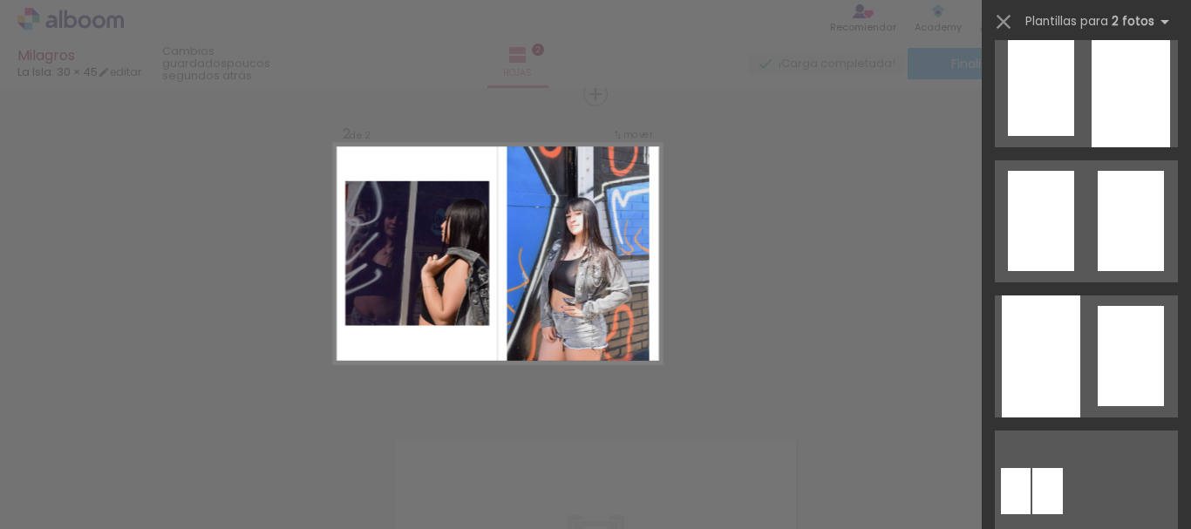
scroll to position [893, 0]
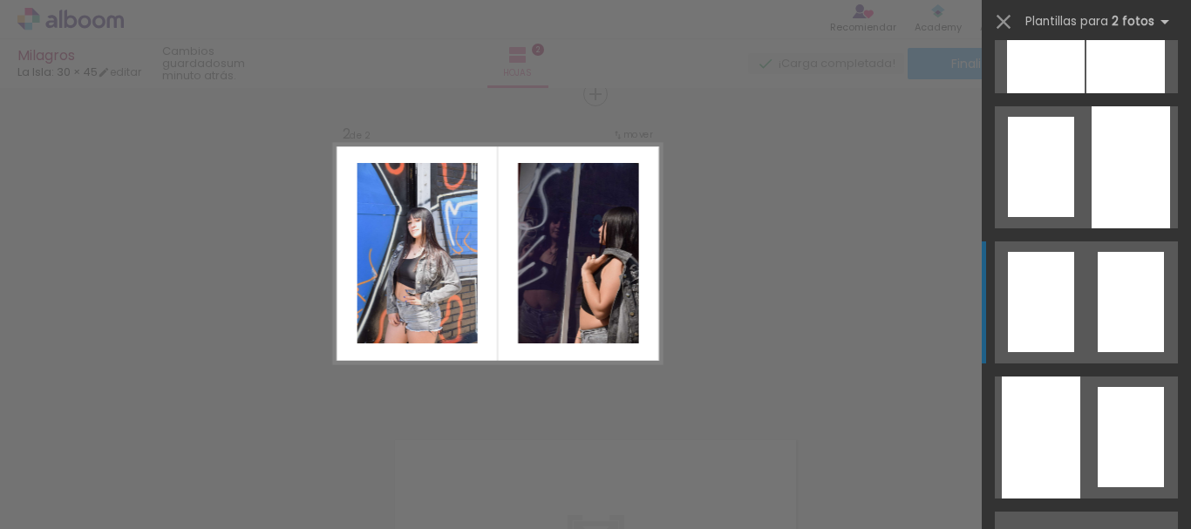
click at [1119, 312] on div at bounding box center [1130, 302] width 66 height 100
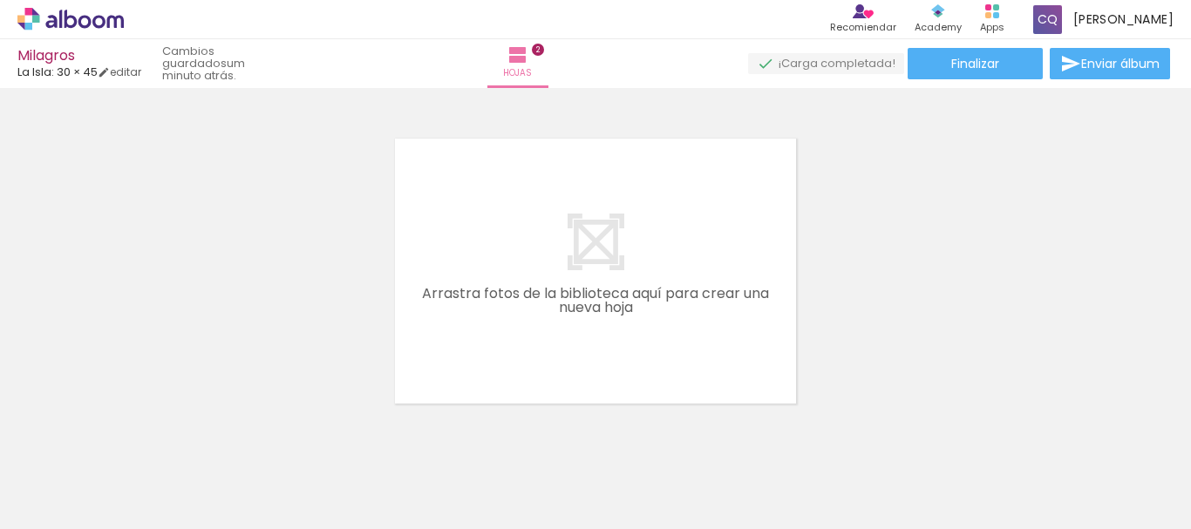
scroll to position [657, 0]
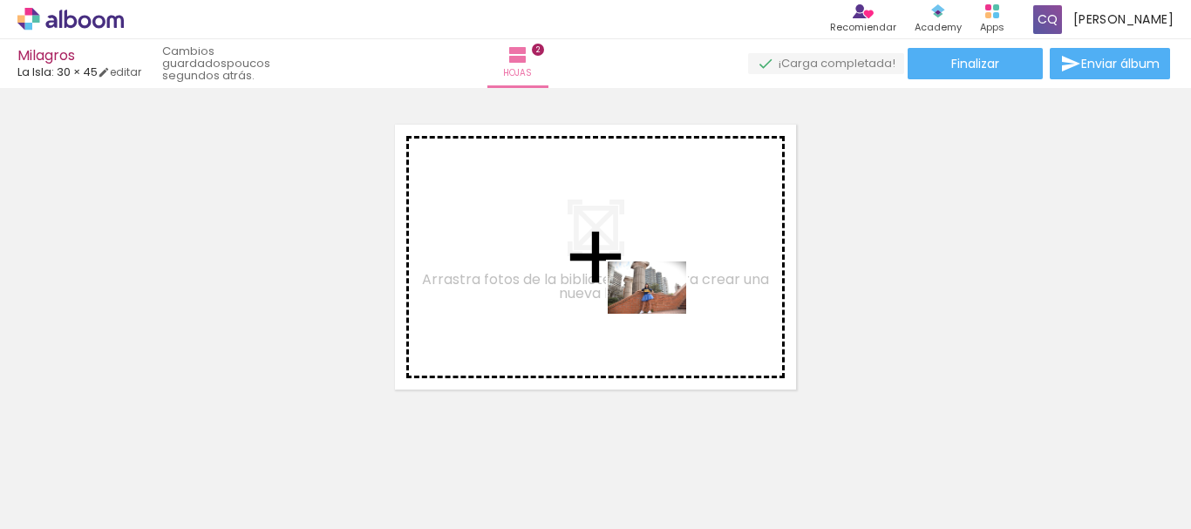
drag, startPoint x: 971, startPoint y: 468, endPoint x: 608, endPoint y: 292, distance: 403.1
click at [608, 292] on quentale-workspace at bounding box center [595, 264] width 1191 height 529
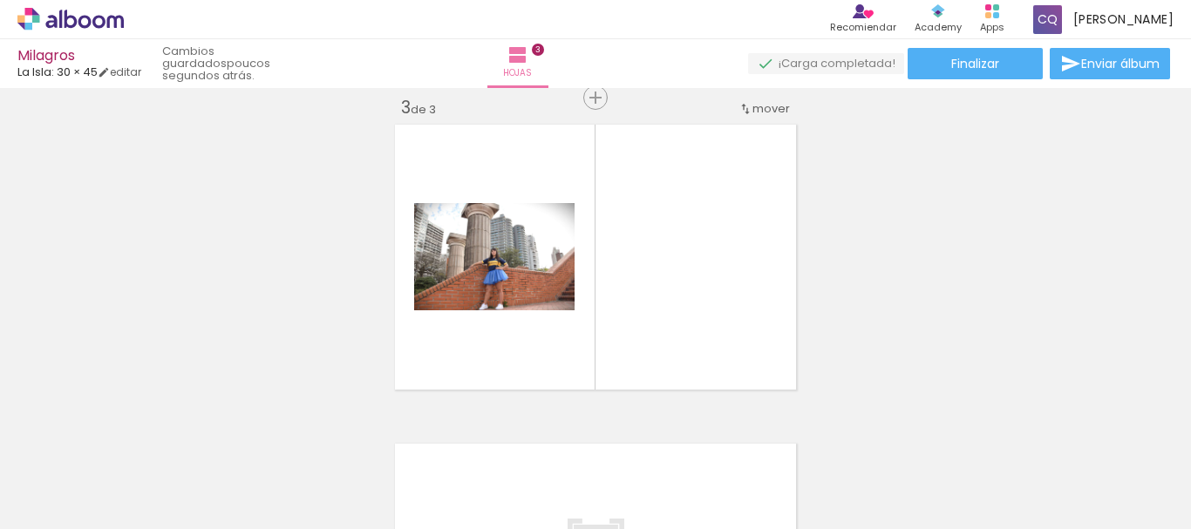
scroll to position [661, 0]
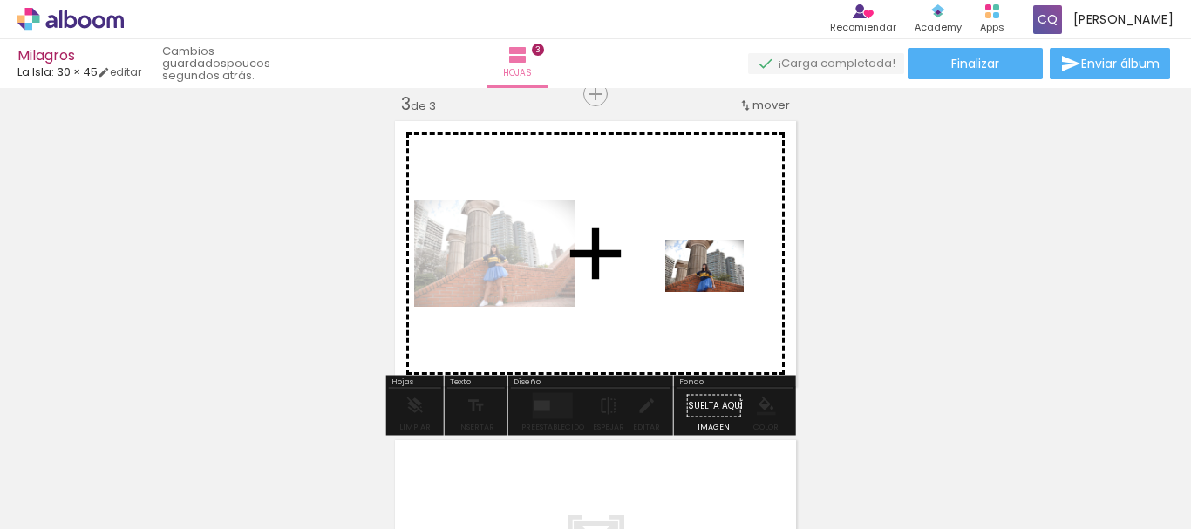
drag, startPoint x: 1063, startPoint y: 471, endPoint x: 702, endPoint y: 289, distance: 403.9
click at [702, 289] on quentale-workspace at bounding box center [595, 264] width 1191 height 529
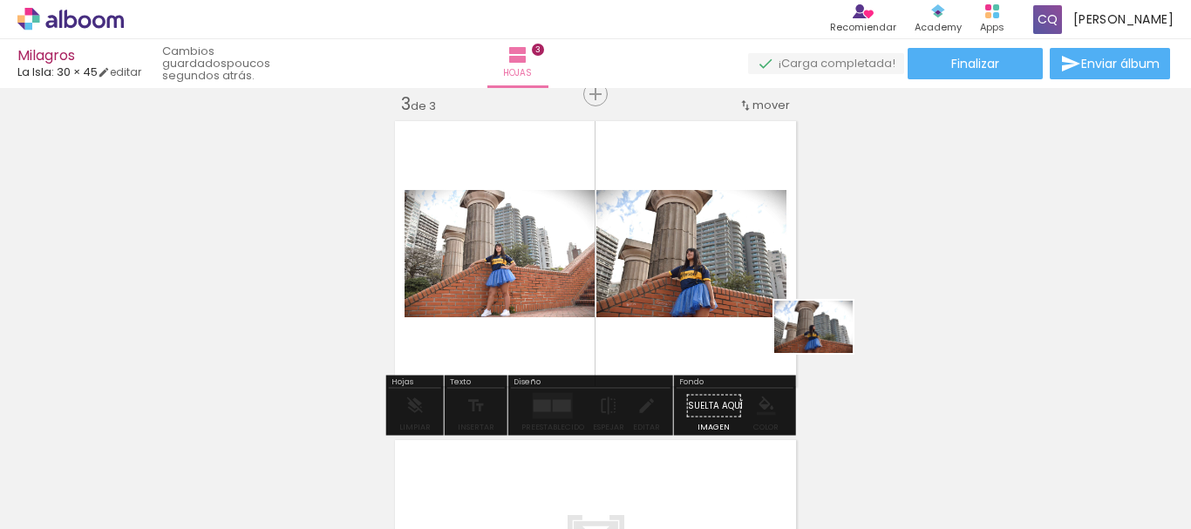
drag, startPoint x: 1176, startPoint y: 490, endPoint x: 719, endPoint y: 336, distance: 482.1
click at [719, 336] on quentale-workspace at bounding box center [595, 264] width 1191 height 529
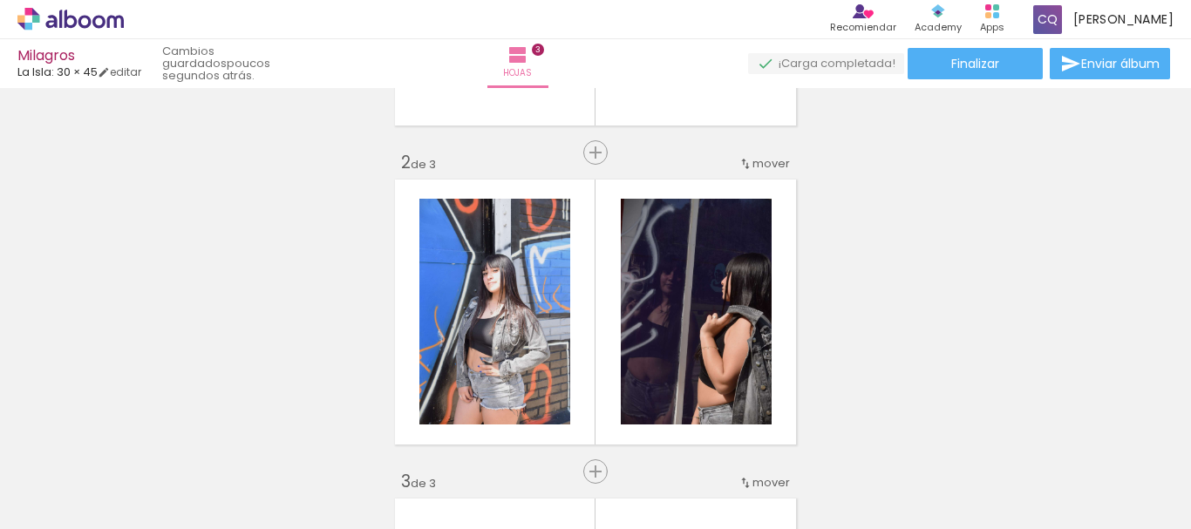
scroll to position [281, 0]
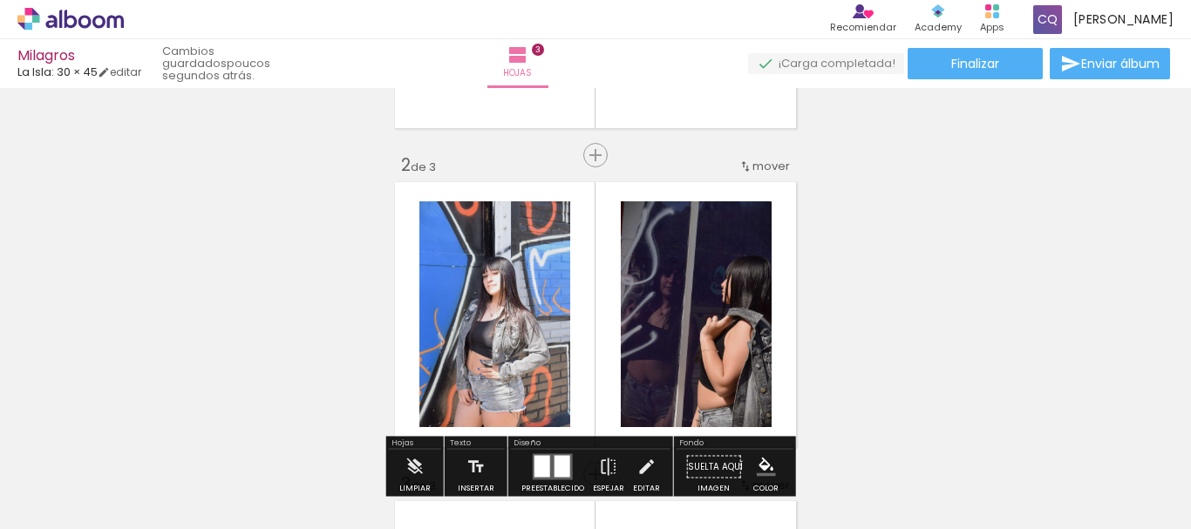
click at [744, 166] on iron-icon at bounding box center [745, 167] width 14 height 14
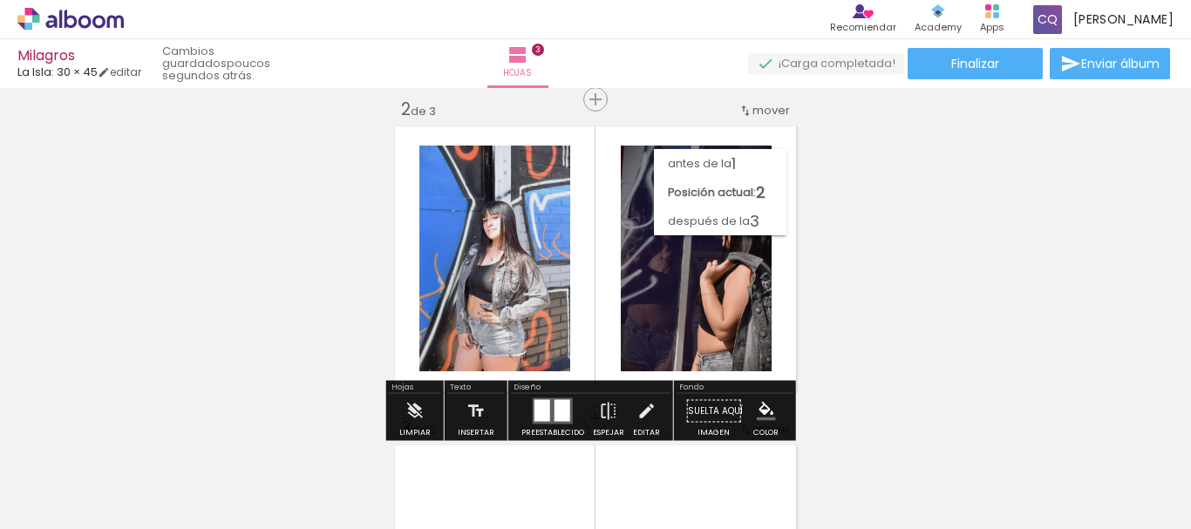
scroll to position [395, 0]
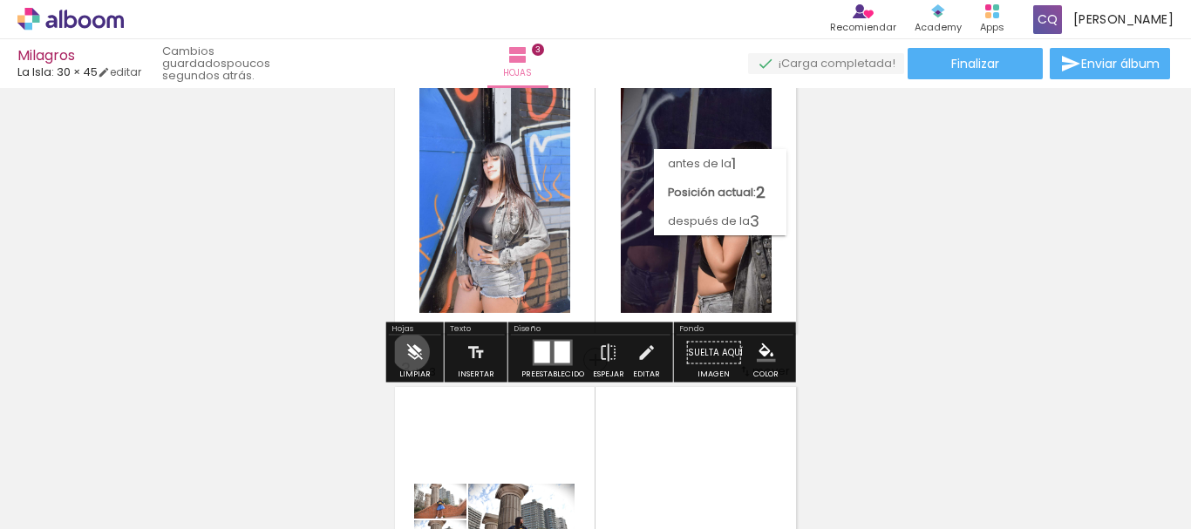
click at [411, 352] on iron-icon at bounding box center [414, 353] width 19 height 35
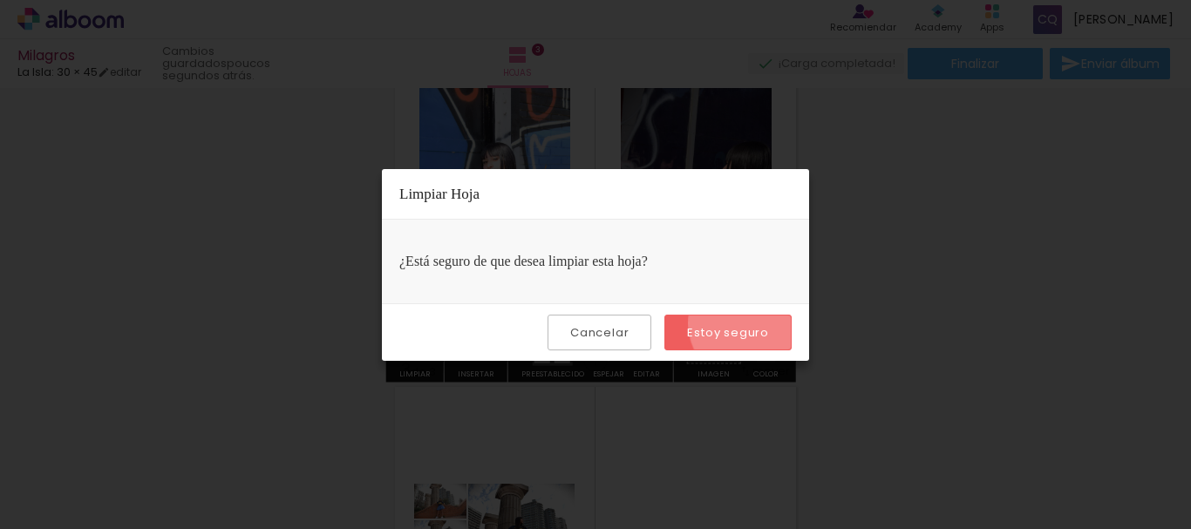
click at [752, 323] on paper-button "Estoy seguro" at bounding box center [727, 333] width 127 height 36
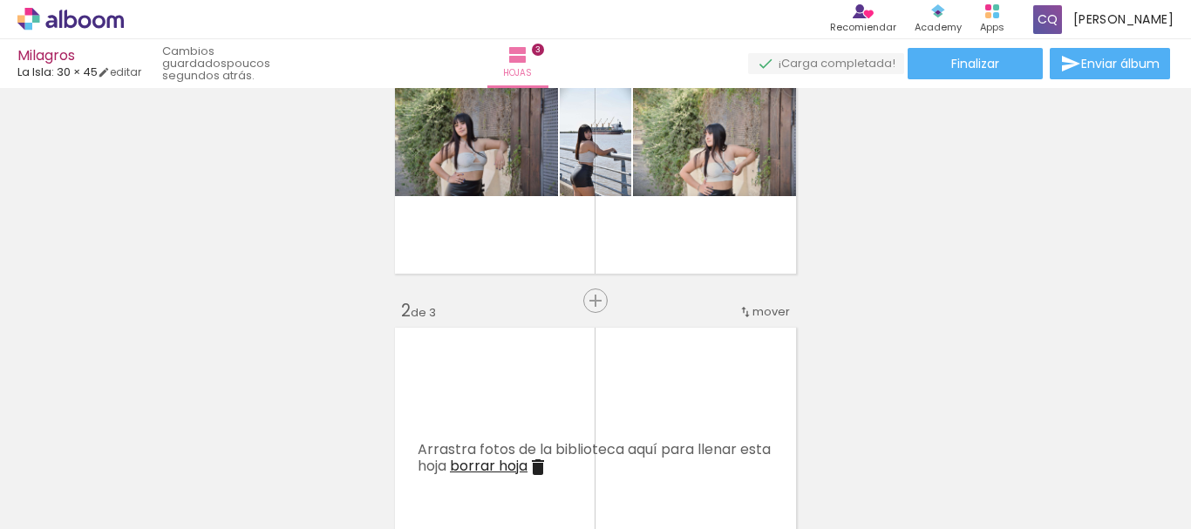
scroll to position [191, 0]
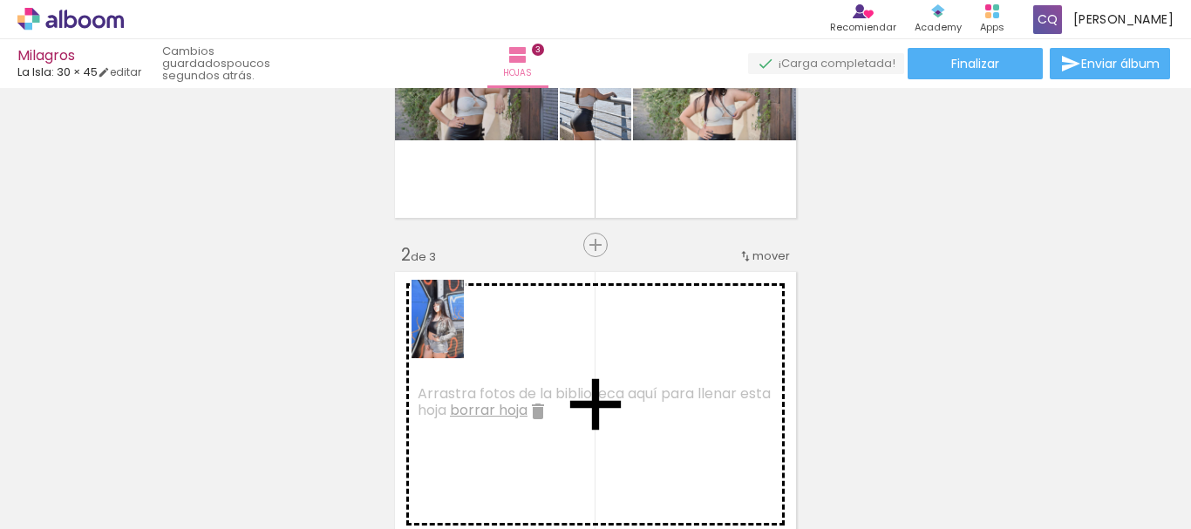
drag, startPoint x: 132, startPoint y: 474, endPoint x: 464, endPoint y: 333, distance: 360.1
click at [464, 333] on quentale-workspace at bounding box center [595, 264] width 1191 height 529
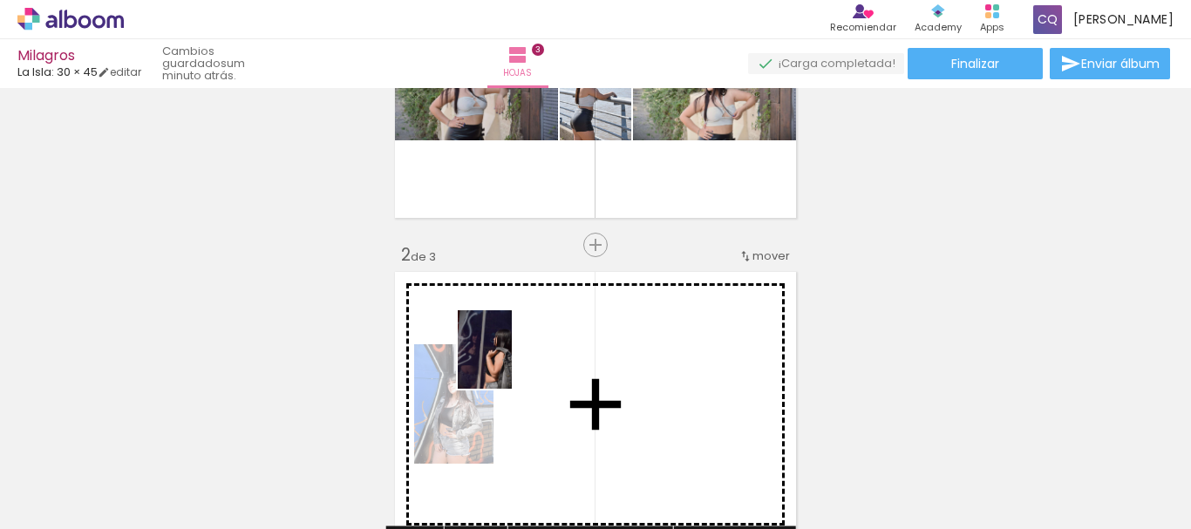
drag, startPoint x: 239, startPoint y: 479, endPoint x: 510, endPoint y: 363, distance: 295.2
click at [510, 363] on quentale-workspace at bounding box center [595, 264] width 1191 height 529
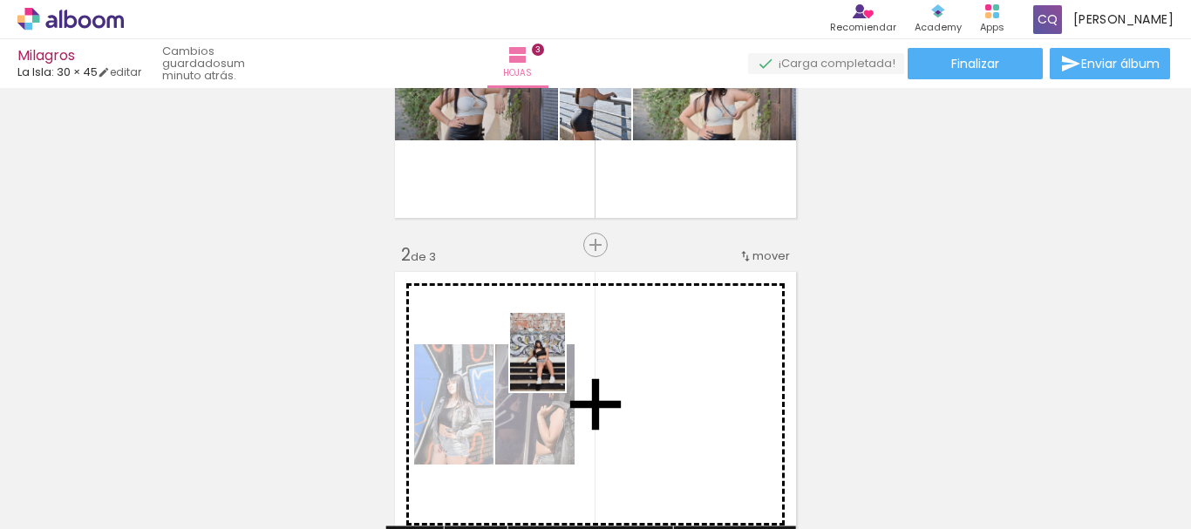
drag, startPoint x: 334, startPoint y: 481, endPoint x: 563, endPoint y: 366, distance: 256.5
click at [563, 366] on quentale-workspace at bounding box center [595, 264] width 1191 height 529
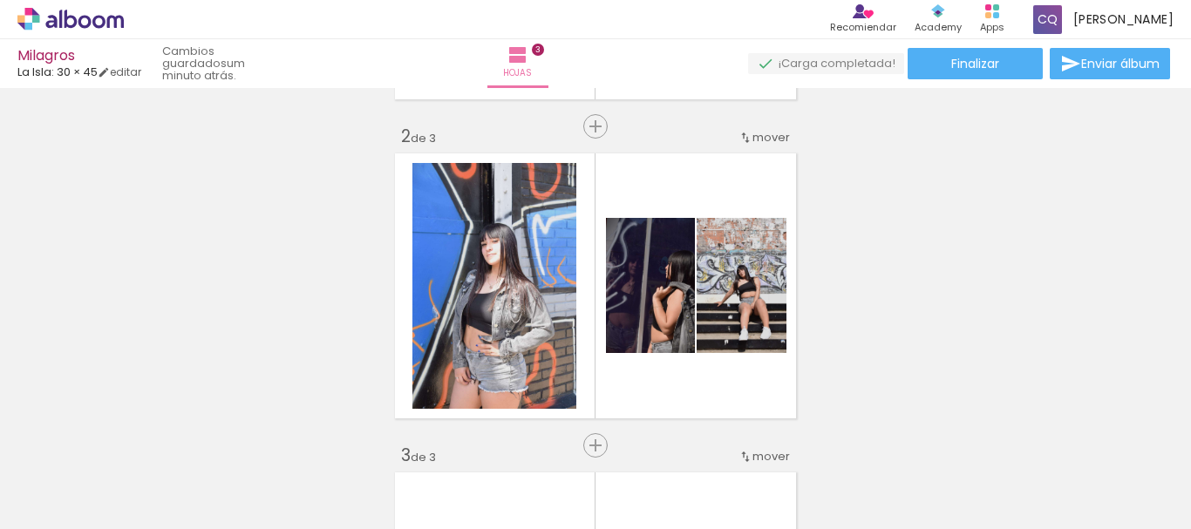
scroll to position [350, 0]
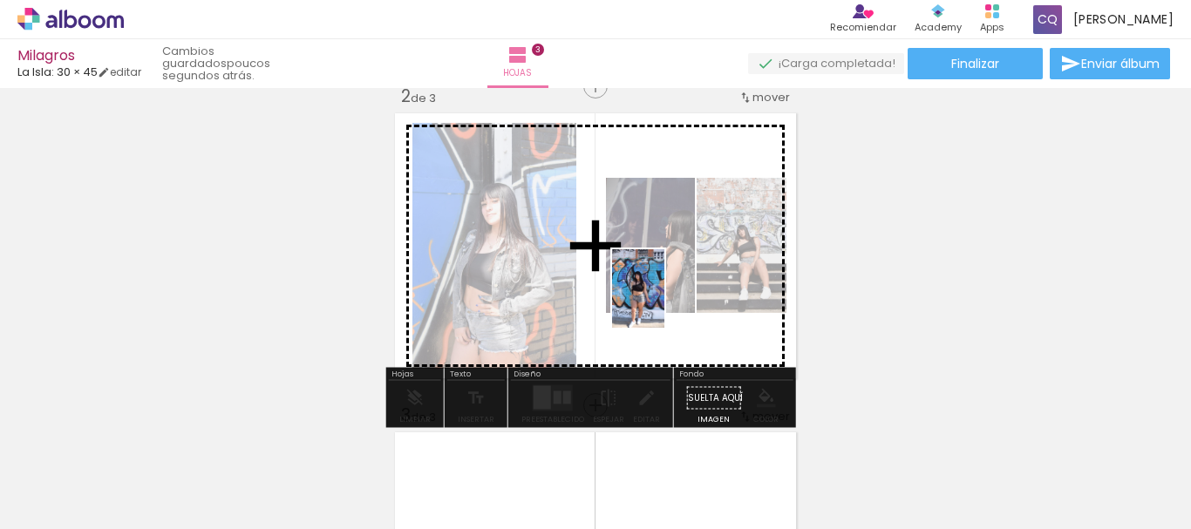
drag, startPoint x: 534, startPoint y: 484, endPoint x: 674, endPoint y: 292, distance: 237.1
click at [674, 292] on quentale-workspace at bounding box center [595, 264] width 1191 height 529
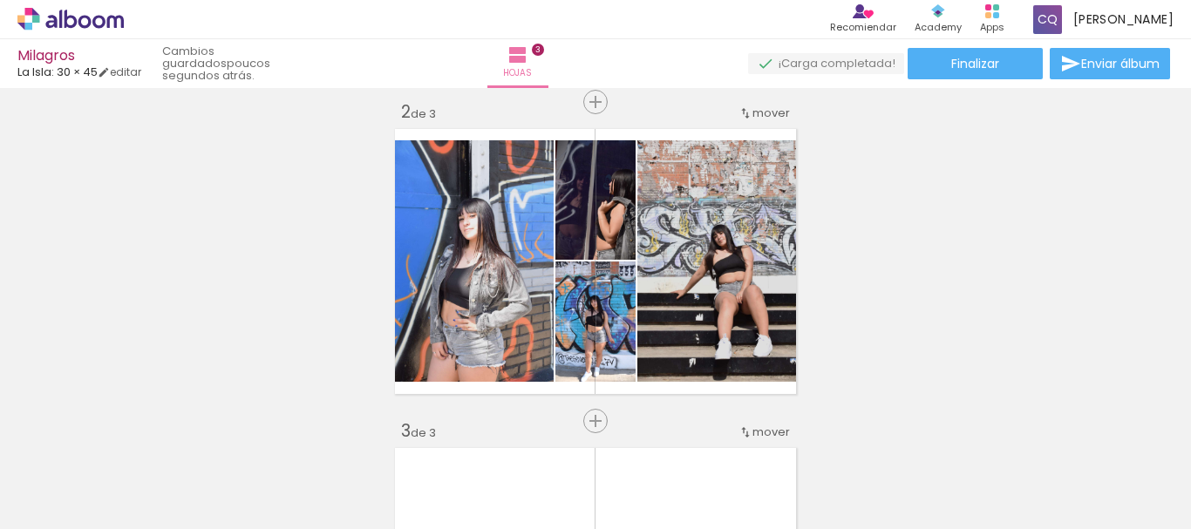
scroll to position [0, 324]
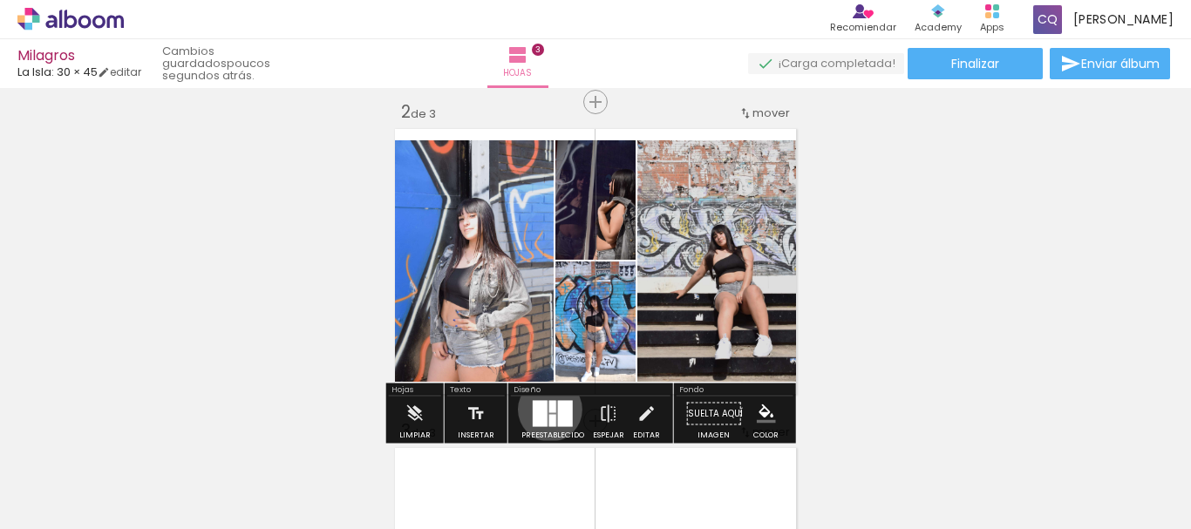
click at [549, 410] on div at bounding box center [552, 407] width 7 height 12
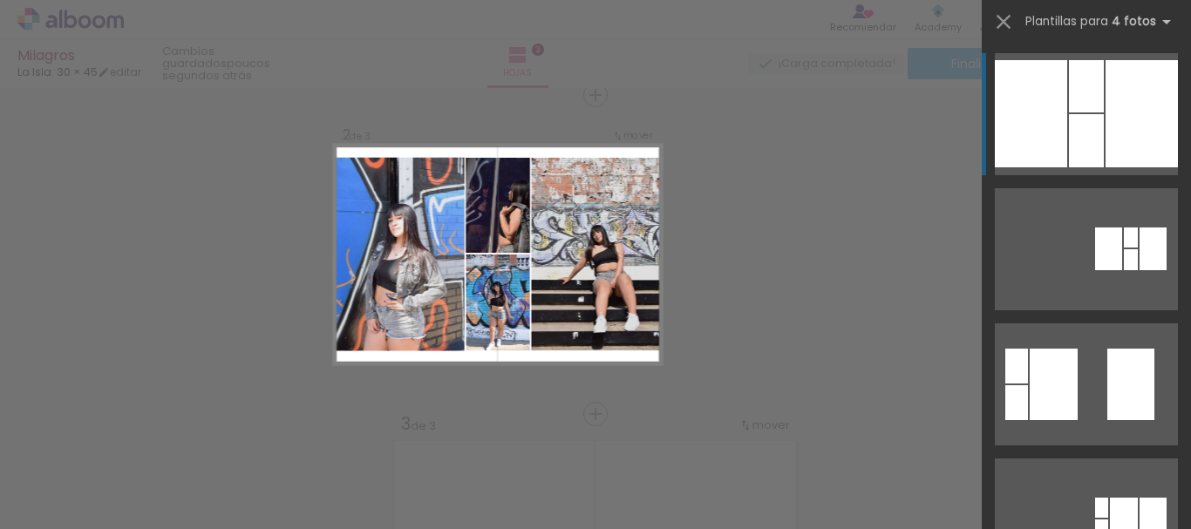
scroll to position [342, 0]
click at [926, 205] on div "Confirmar Cancelar" at bounding box center [595, 405] width 1191 height 1318
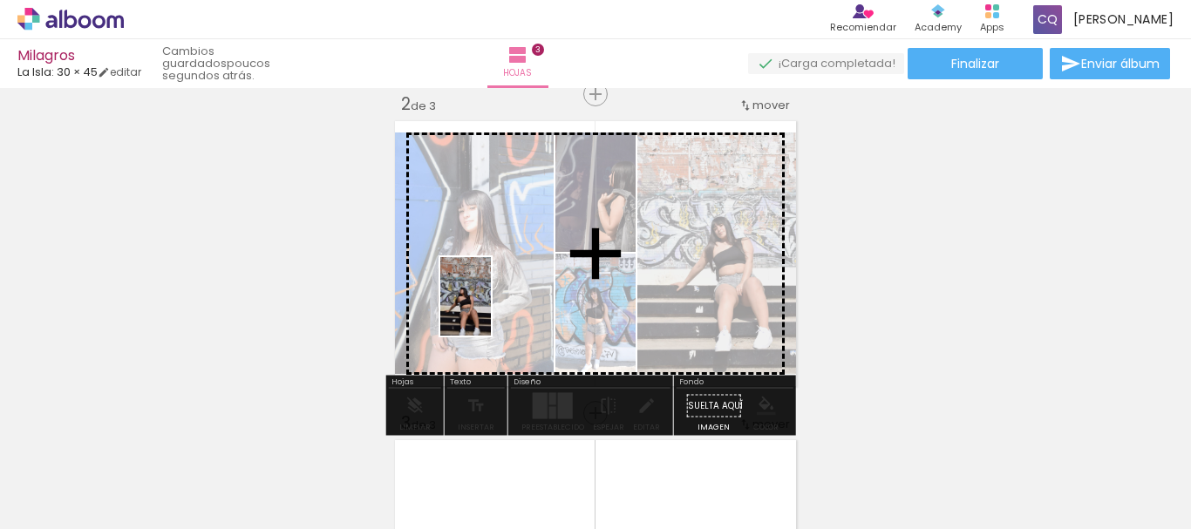
drag, startPoint x: 132, startPoint y: 471, endPoint x: 492, endPoint y: 309, distance: 394.5
click at [492, 309] on quentale-workspace at bounding box center [595, 264] width 1191 height 529
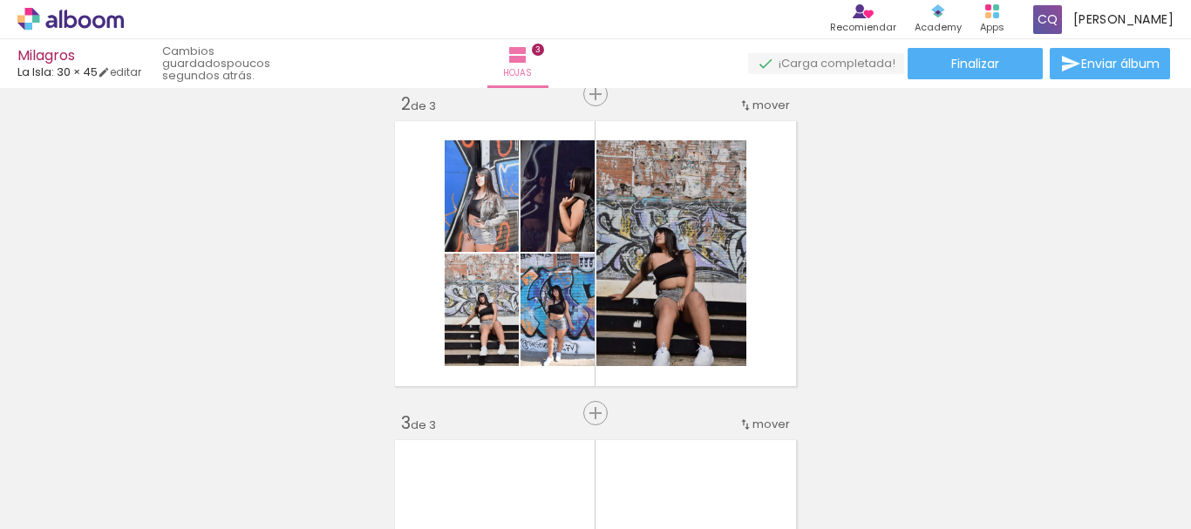
scroll to position [0, 324]
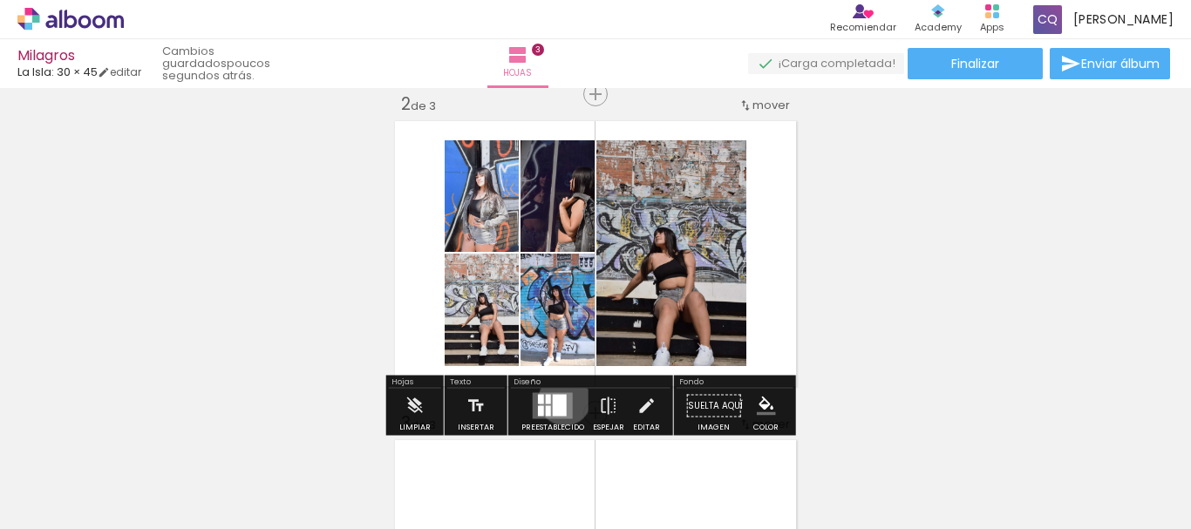
click at [560, 399] on div at bounding box center [560, 406] width 14 height 22
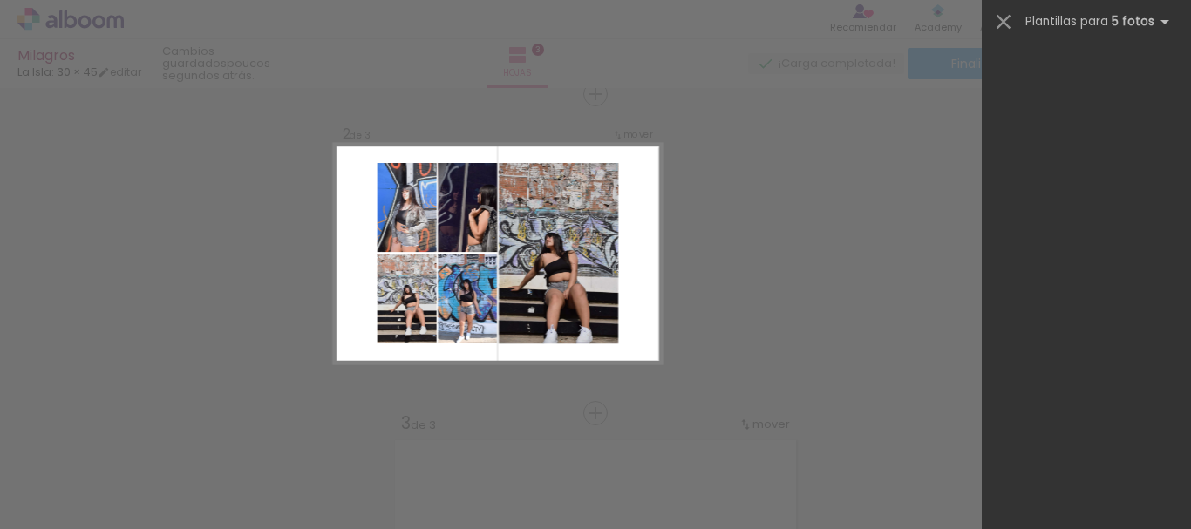
scroll to position [28, 0]
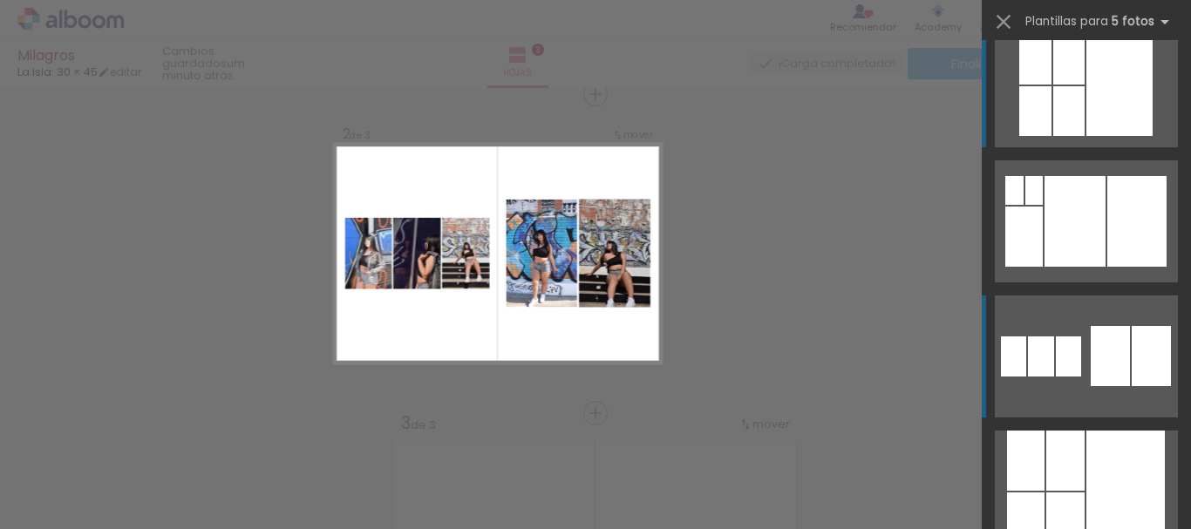
click at [1104, 382] on div at bounding box center [1109, 356] width 39 height 60
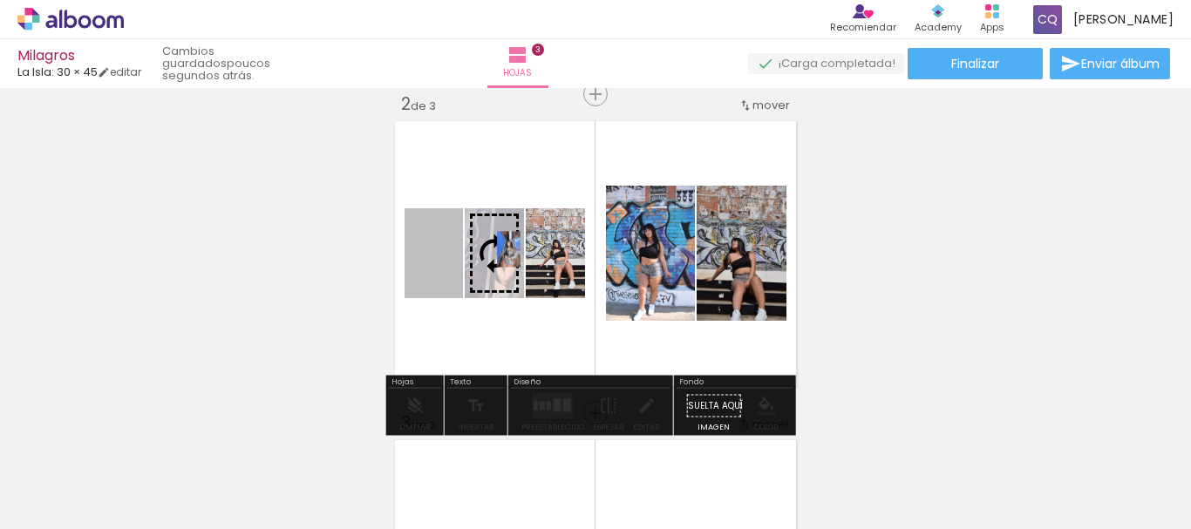
drag, startPoint x: 431, startPoint y: 261, endPoint x: 499, endPoint y: 248, distance: 69.2
click at [0, 0] on slot at bounding box center [0, 0] width 0 height 0
click at [499, 248] on quentale-layouter at bounding box center [595, 253] width 411 height 275
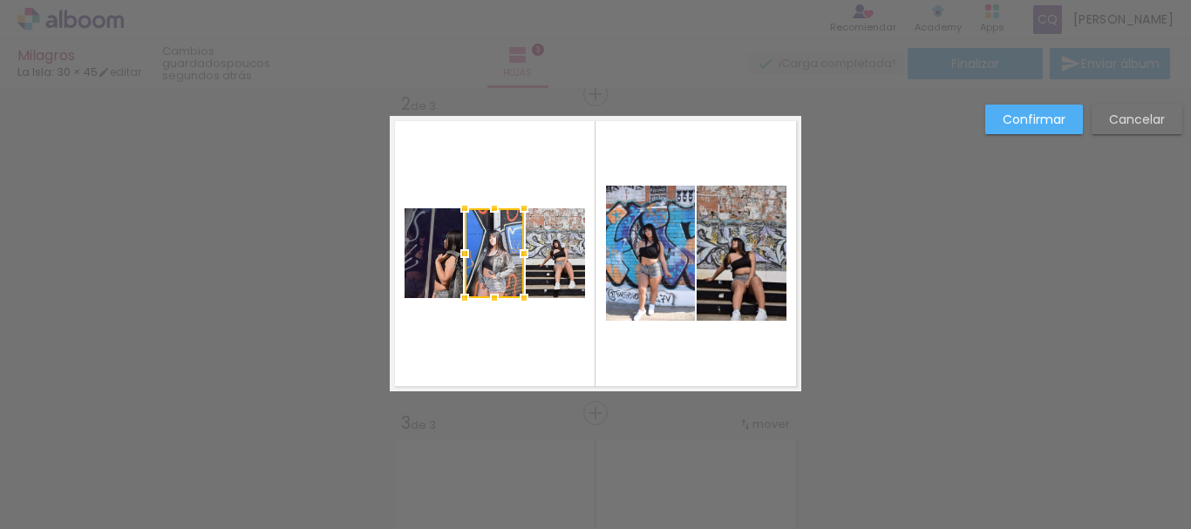
click at [510, 336] on quentale-layouter at bounding box center [595, 253] width 411 height 275
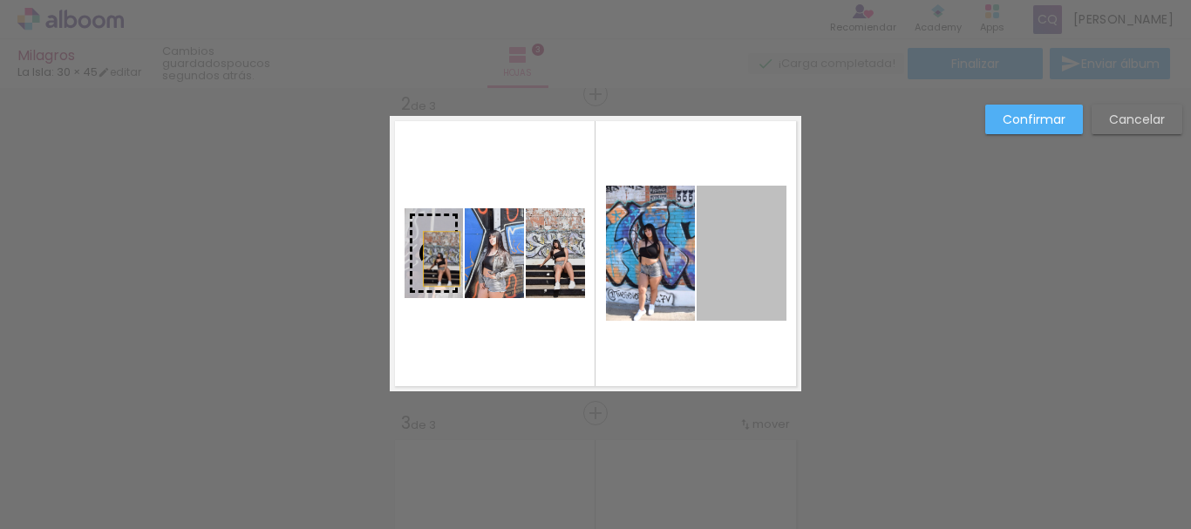
drag, startPoint x: 738, startPoint y: 255, endPoint x: 434, endPoint y: 259, distance: 304.2
click at [0, 0] on slot at bounding box center [0, 0] width 0 height 0
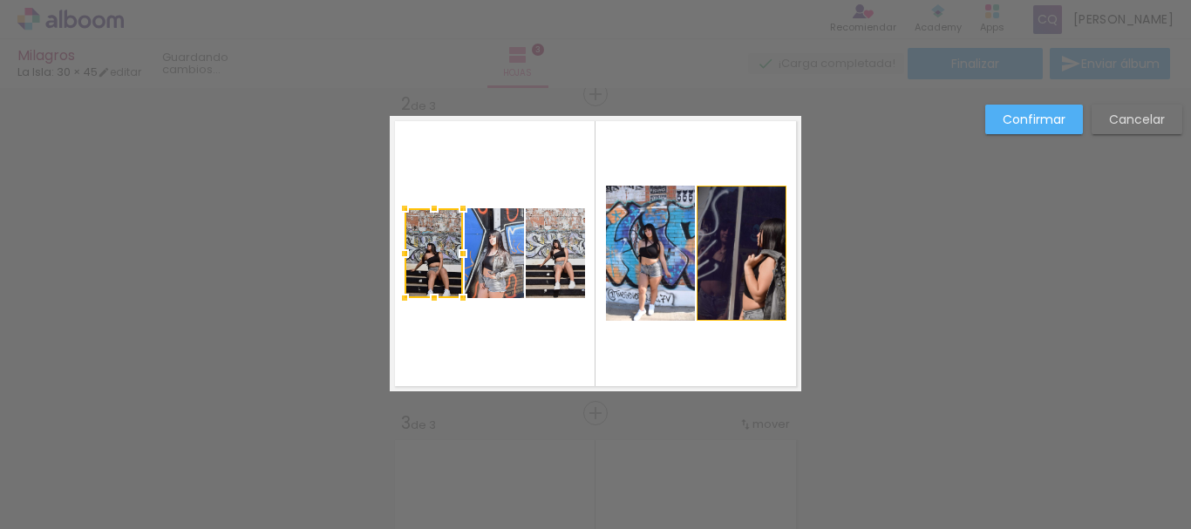
click at [434, 259] on div at bounding box center [433, 253] width 58 height 90
click at [913, 308] on div "Confirmar Cancelar" at bounding box center [595, 405] width 1191 height 1318
click at [903, 156] on div "Confirmar Cancelar" at bounding box center [595, 405] width 1191 height 1318
click at [867, 313] on div "Confirmar Cancelar" at bounding box center [595, 405] width 1191 height 1318
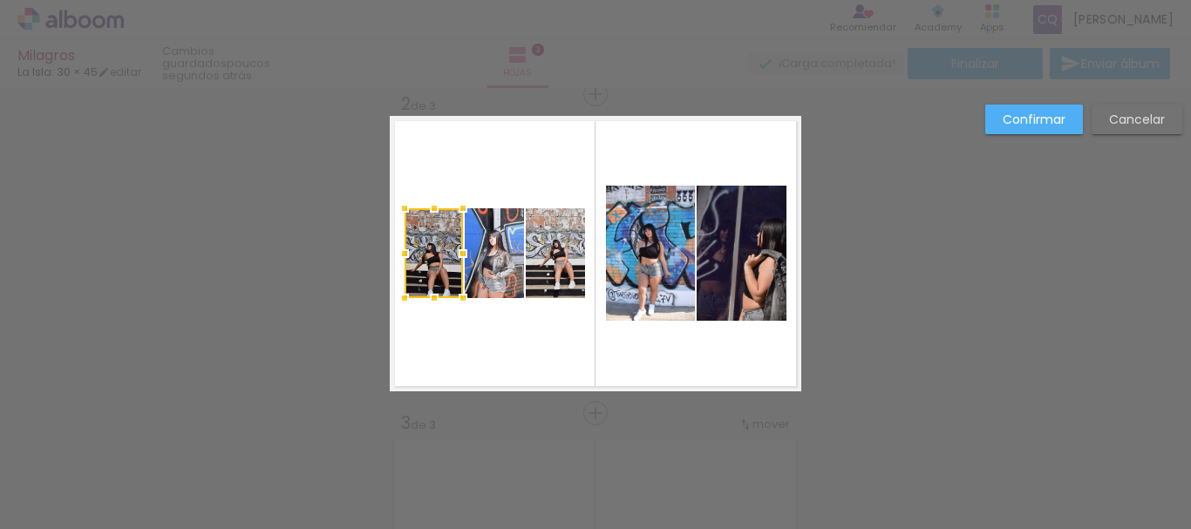
click at [747, 151] on quentale-layouter at bounding box center [595, 253] width 411 height 275
click at [1146, 298] on div "Confirmar Cancelar" at bounding box center [595, 405] width 1191 height 1318
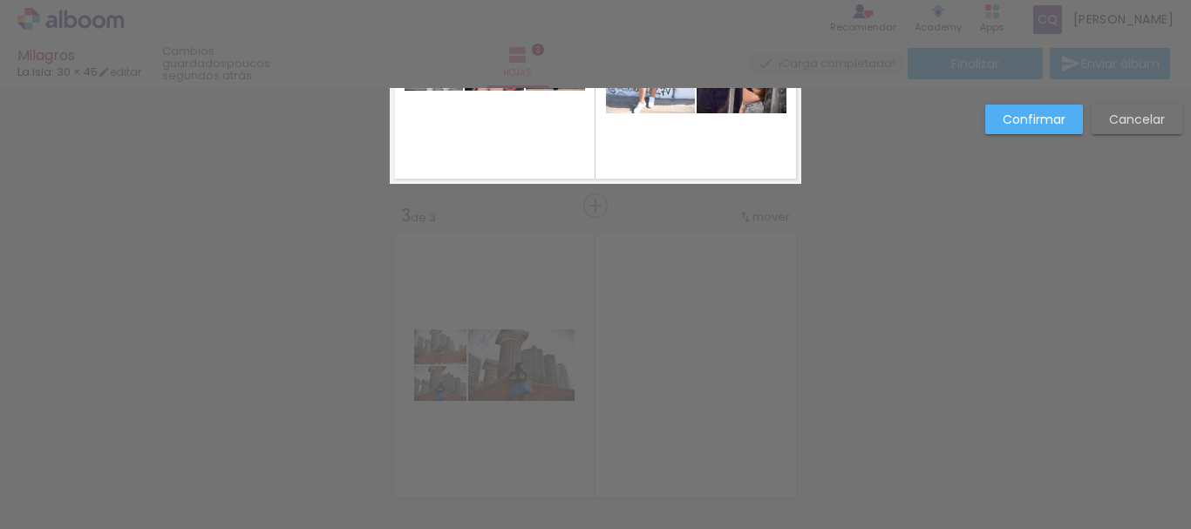
scroll to position [246, 0]
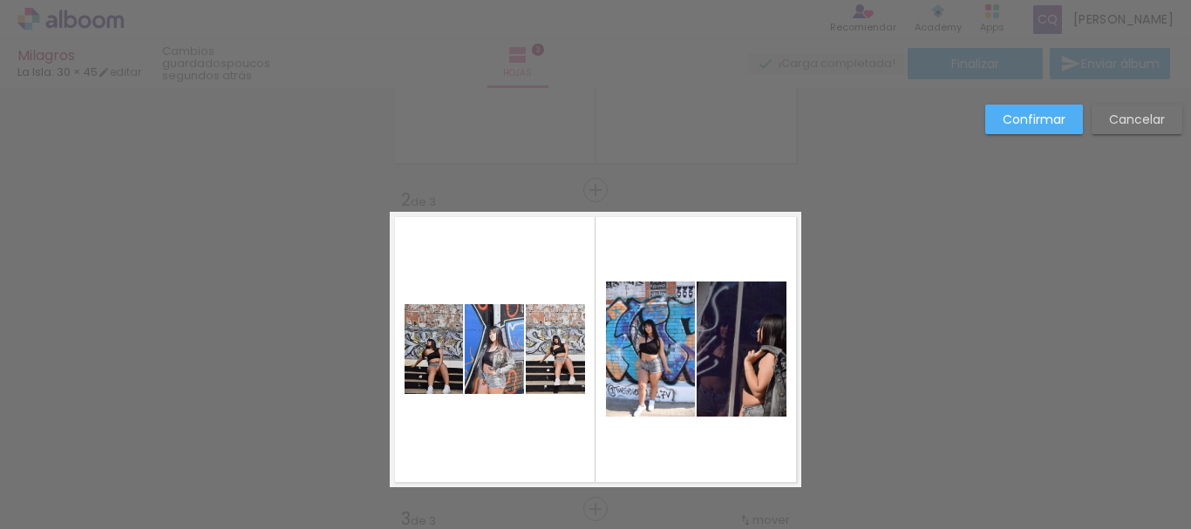
click at [1010, 343] on div "Confirmar Cancelar" at bounding box center [595, 501] width 1191 height 1318
click at [540, 249] on quentale-layouter at bounding box center [595, 349] width 411 height 275
click at [727, 451] on quentale-layouter at bounding box center [595, 349] width 411 height 275
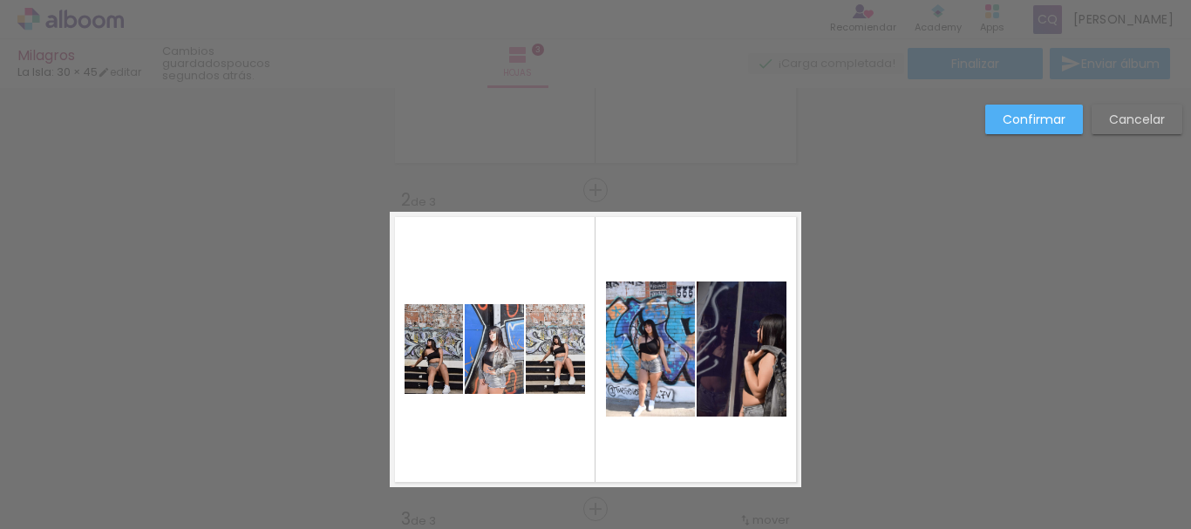
click at [1061, 266] on div "Confirmar Cancelar" at bounding box center [595, 501] width 1191 height 1318
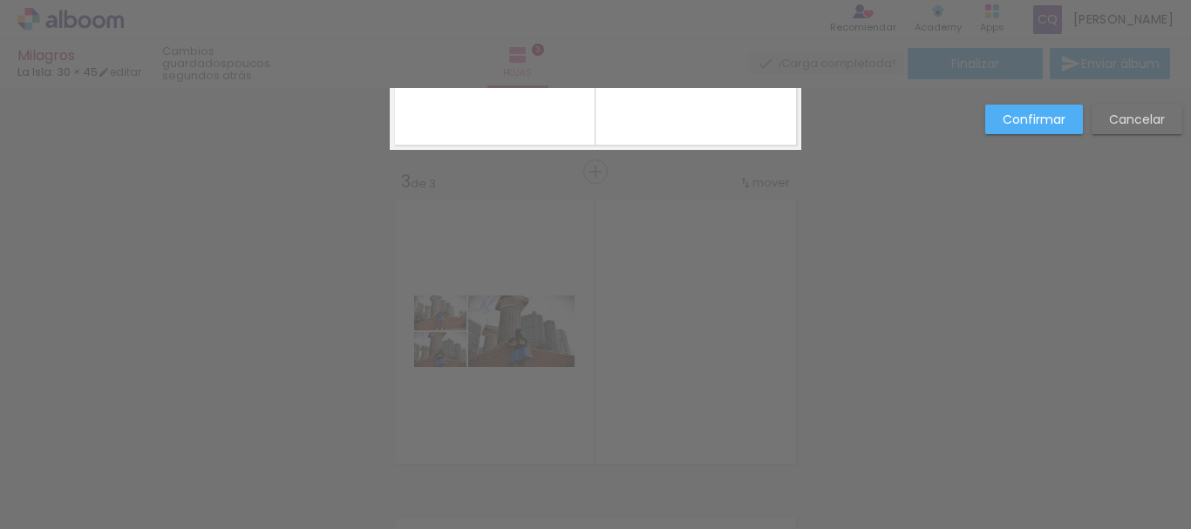
scroll to position [581, 0]
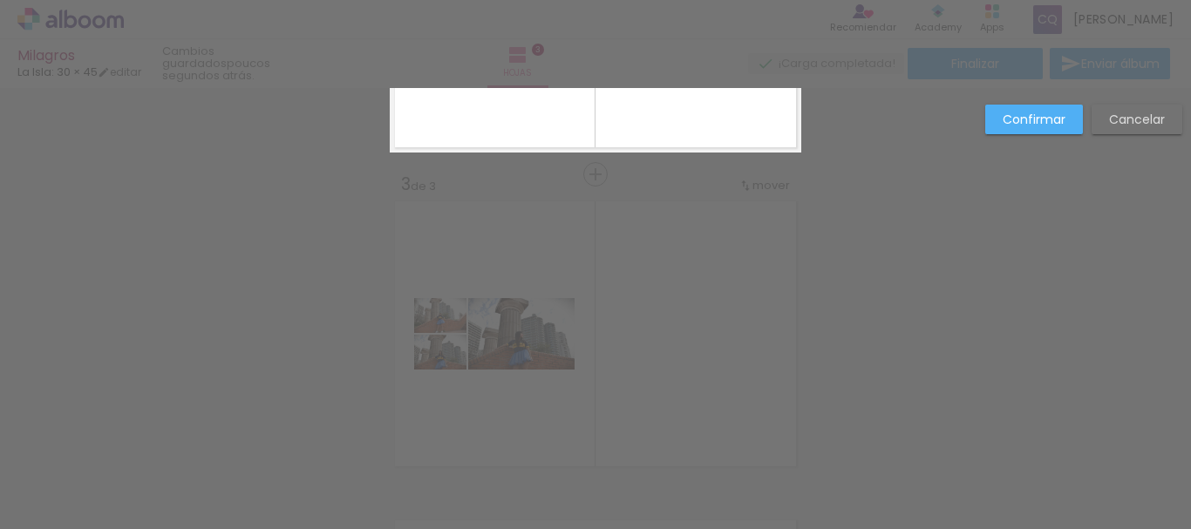
click at [753, 304] on div "Confirmar Cancelar" at bounding box center [595, 167] width 1191 height 1318
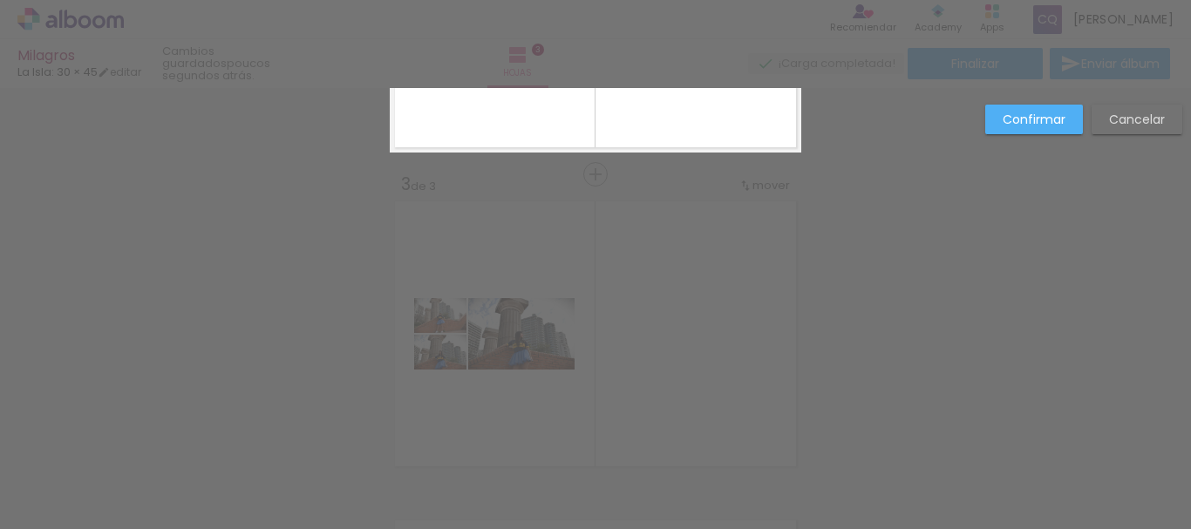
click at [263, 144] on div "Confirmar Cancelar" at bounding box center [595, 167] width 1191 height 1318
click at [533, 98] on quentale-layouter at bounding box center [595, 14] width 411 height 275
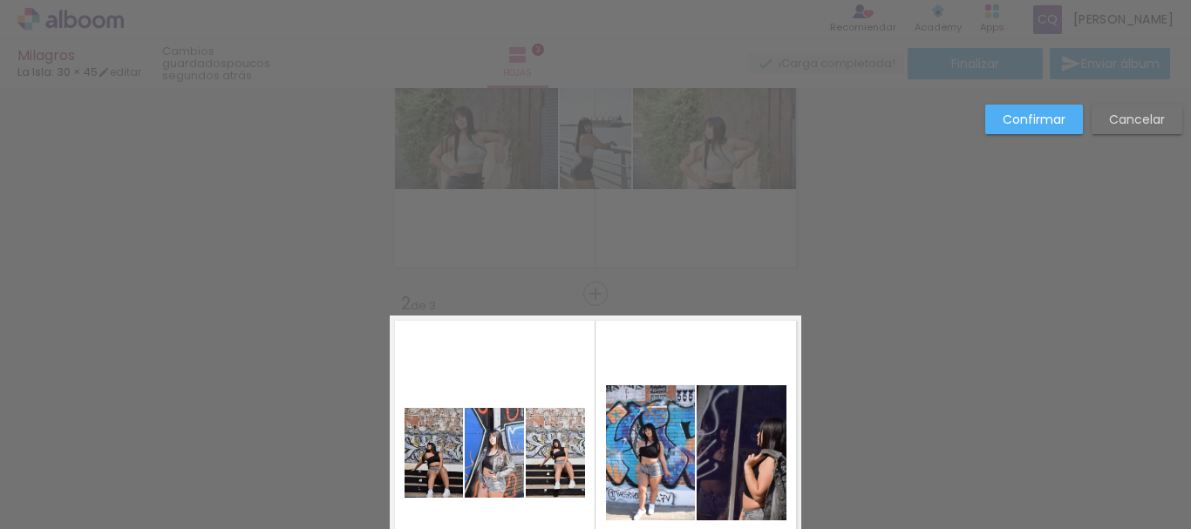
scroll to position [0, 0]
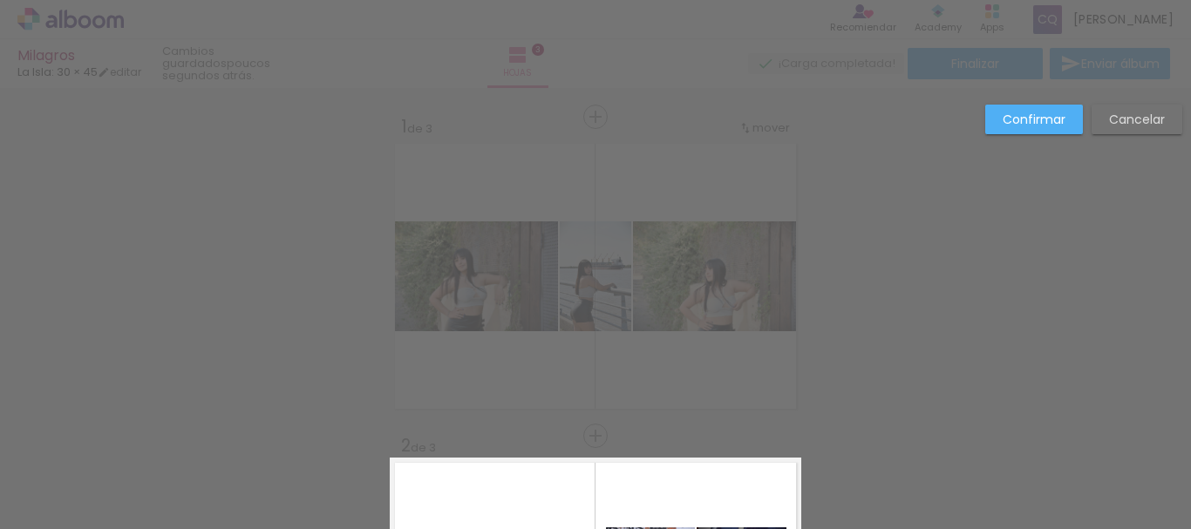
drag, startPoint x: 958, startPoint y: 281, endPoint x: 534, endPoint y: 198, distance: 431.6
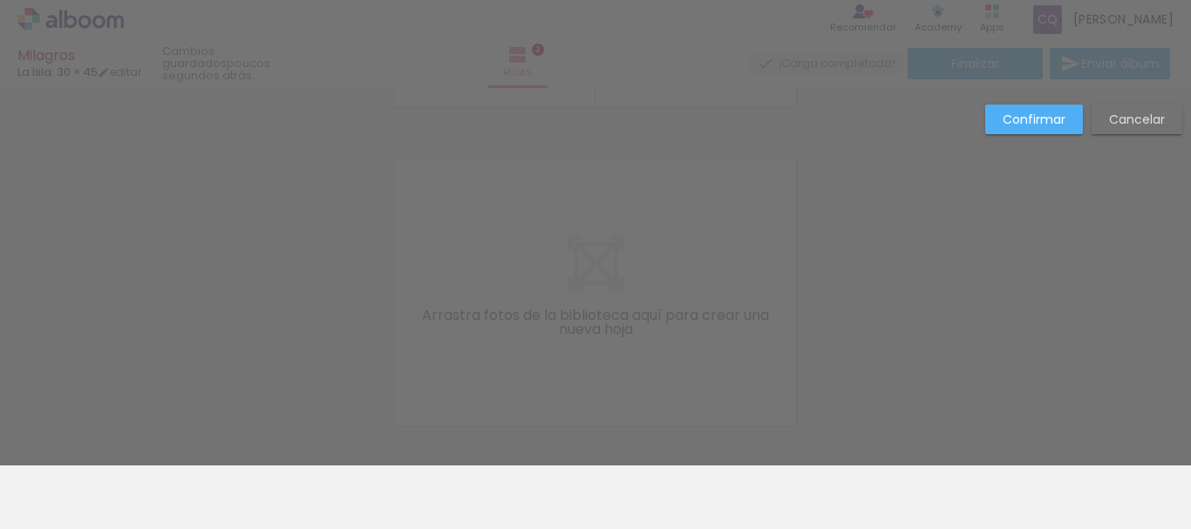
scroll to position [919, 0]
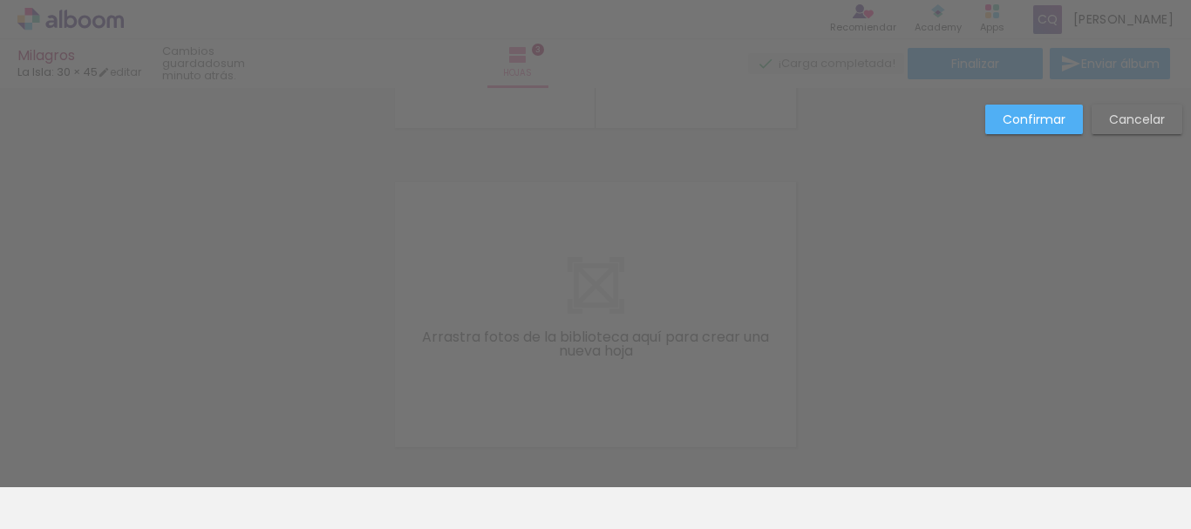
drag, startPoint x: 1069, startPoint y: 500, endPoint x: 218, endPoint y: 532, distance: 851.3
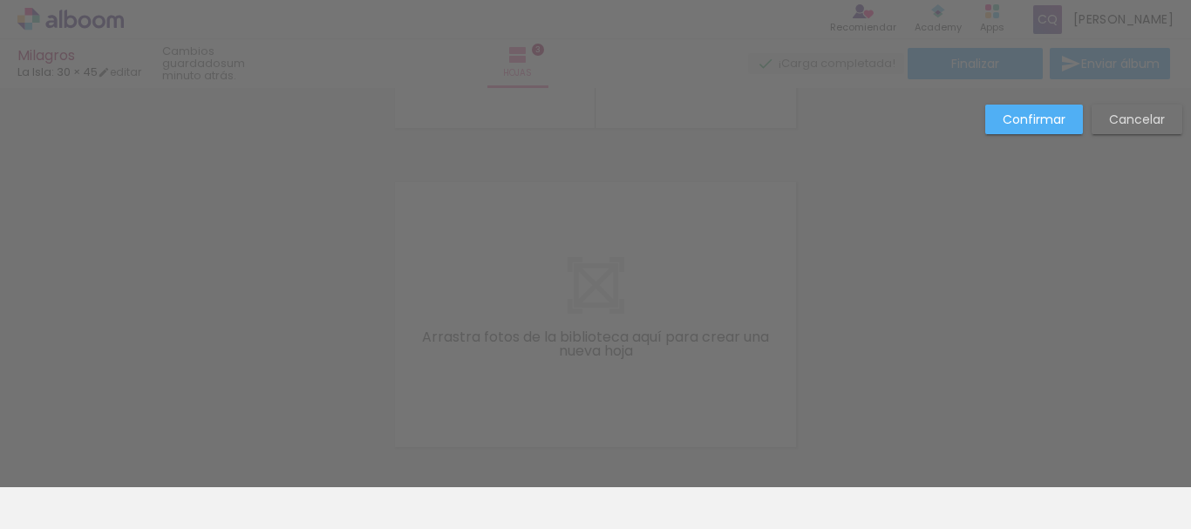
click at [218, 528] on html "link( href="../../bower_components/polymer/polymer.html" rel="import" ) picture…" at bounding box center [595, 264] width 1191 height 529
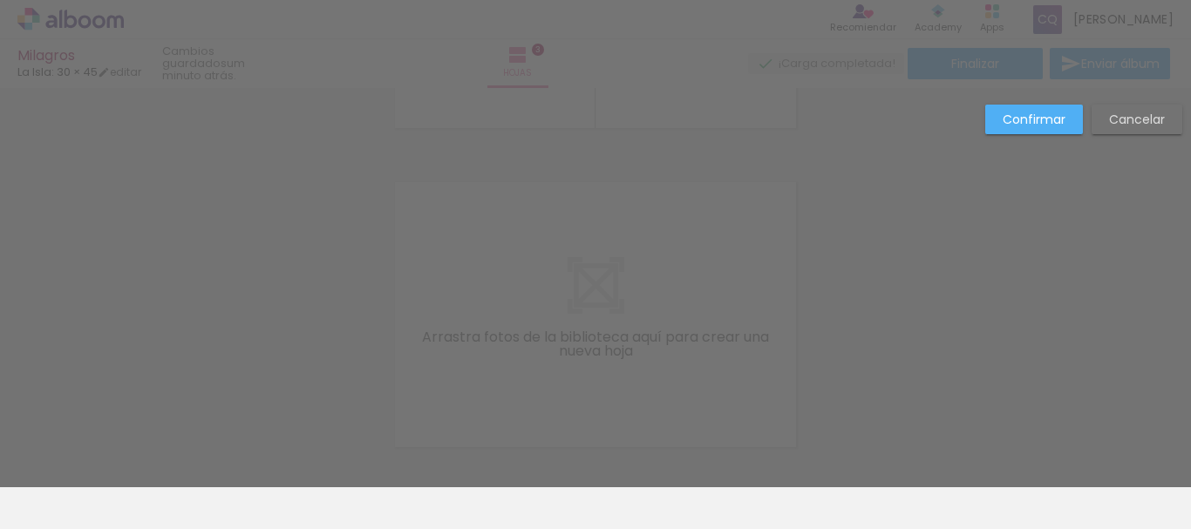
drag, startPoint x: 36, startPoint y: 509, endPoint x: 391, endPoint y: 518, distance: 354.9
drag, startPoint x: 391, startPoint y: 518, endPoint x: 514, endPoint y: 488, distance: 127.3
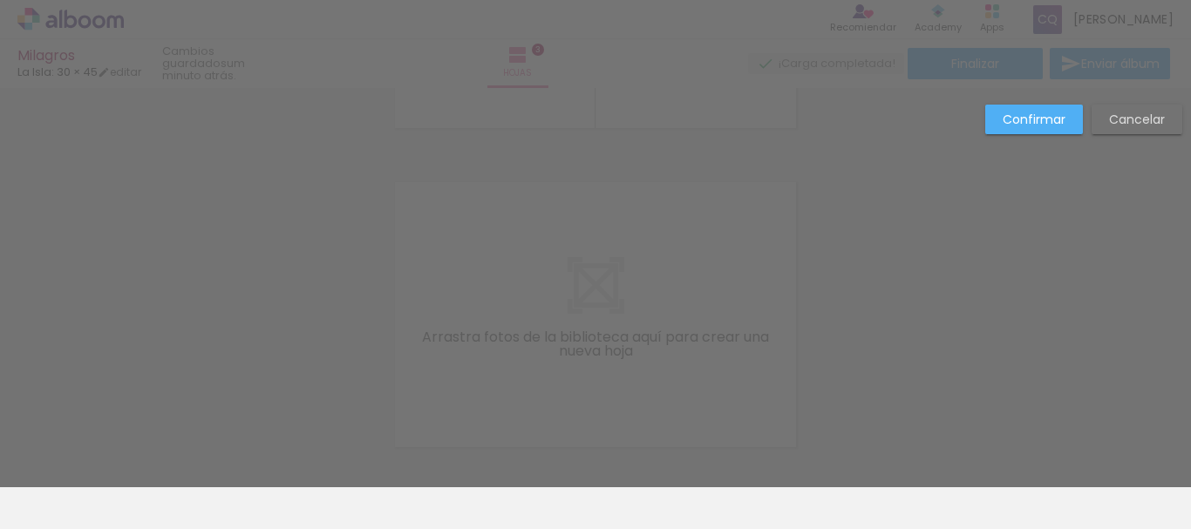
drag, startPoint x: 465, startPoint y: 350, endPoint x: 39, endPoint y: 502, distance: 451.6
drag, startPoint x: 840, startPoint y: 263, endPoint x: 1049, endPoint y: 114, distance: 256.9
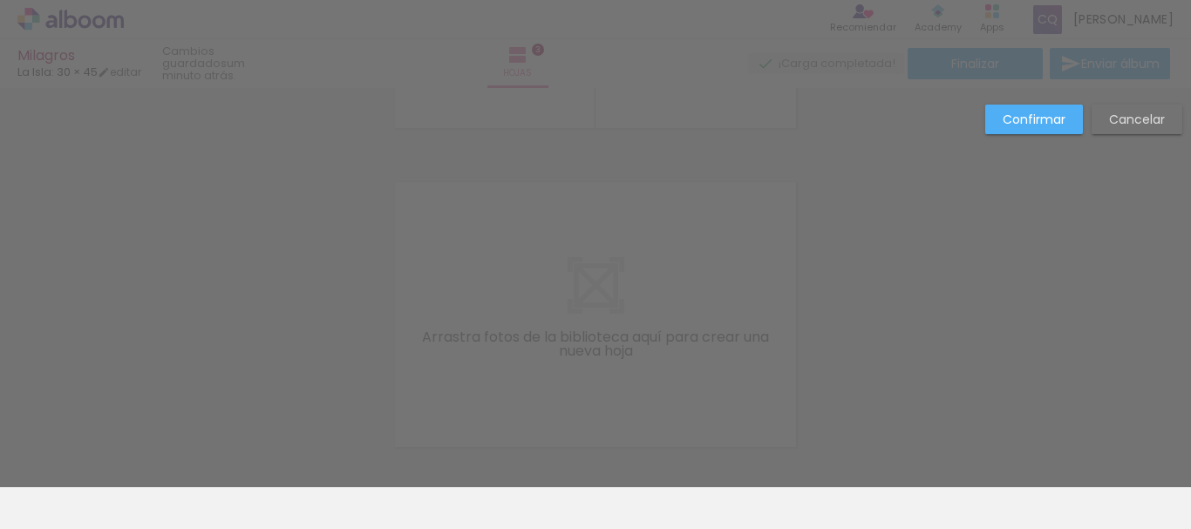
click at [0, 0] on slot "Confirmar" at bounding box center [0, 0] width 0 height 0
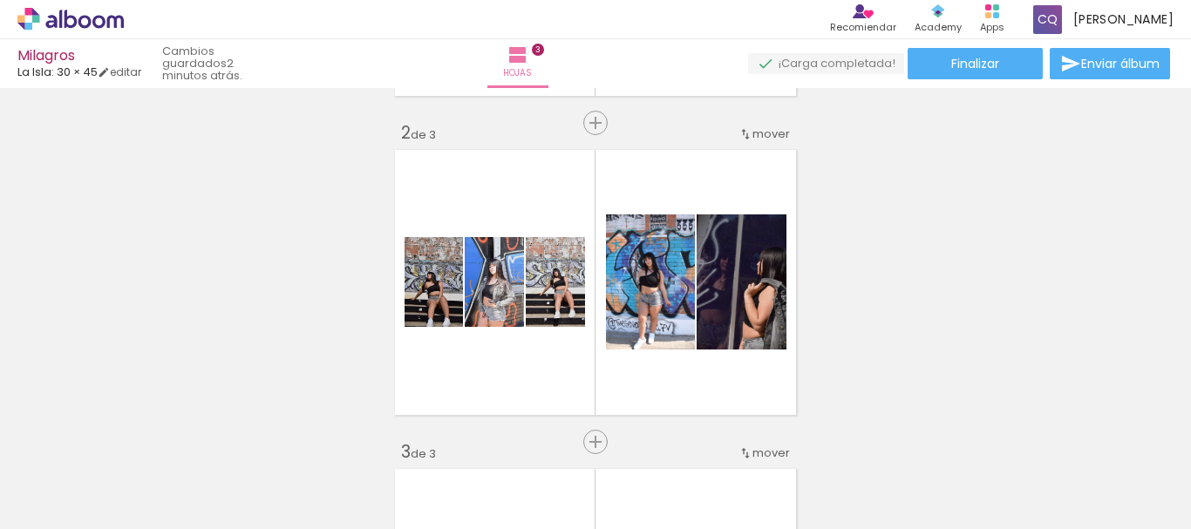
scroll to position [316, 0]
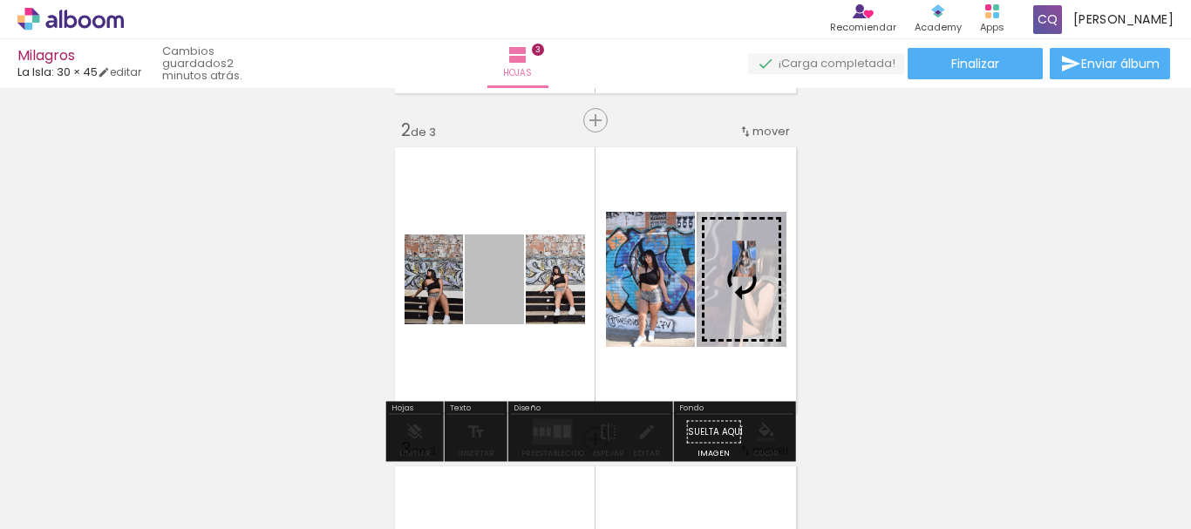
drag, startPoint x: 491, startPoint y: 288, endPoint x: 820, endPoint y: 290, distance: 329.5
click at [0, 0] on slot at bounding box center [0, 0] width 0 height 0
click at [742, 261] on div at bounding box center [752, 256] width 21 height 17
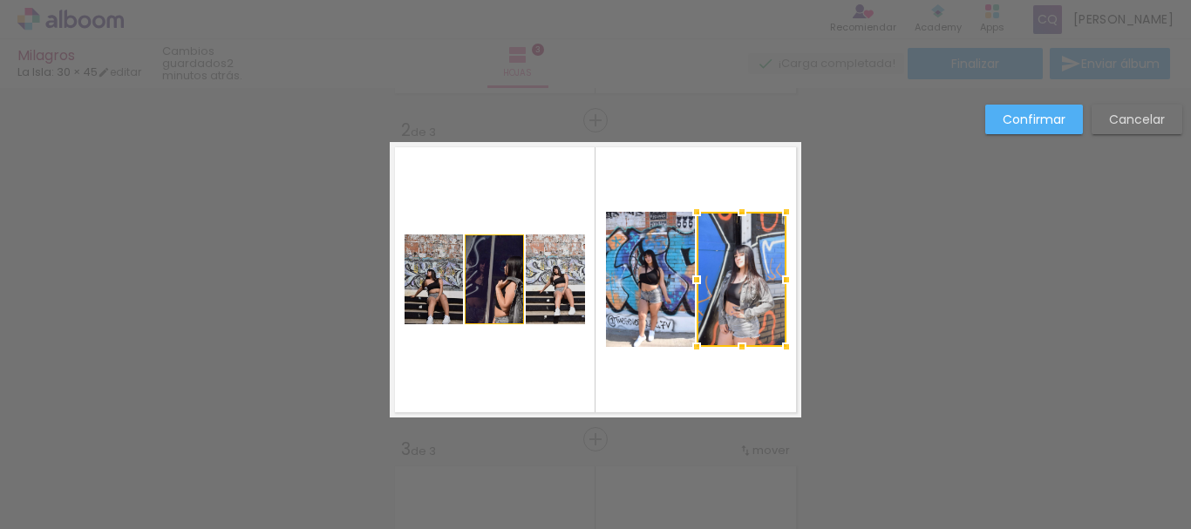
scroll to position [342, 0]
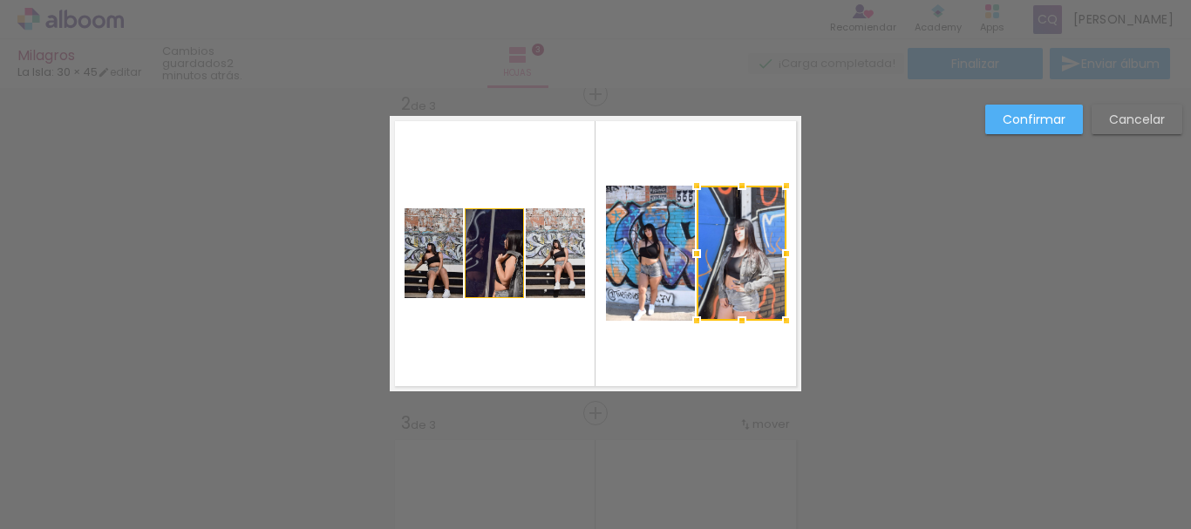
click at [820, 290] on div "Confirmar Cancelar" at bounding box center [595, 405] width 1191 height 1318
click at [826, 309] on div "Confirmar Cancelar" at bounding box center [595, 405] width 1191 height 1318
click at [0, 0] on slot "Confirmar" at bounding box center [0, 0] width 0 height 0
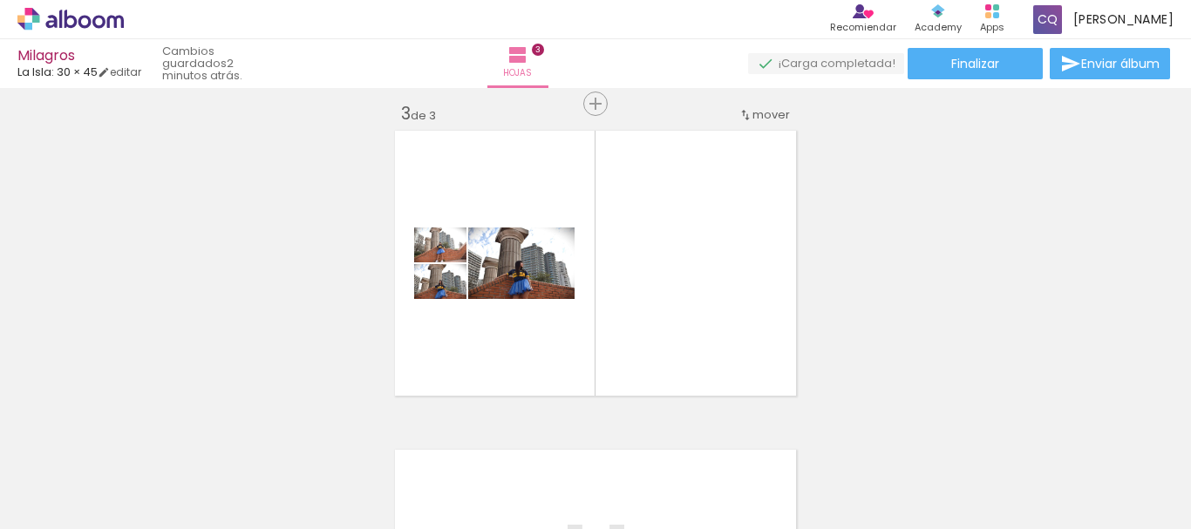
scroll to position [691, 0]
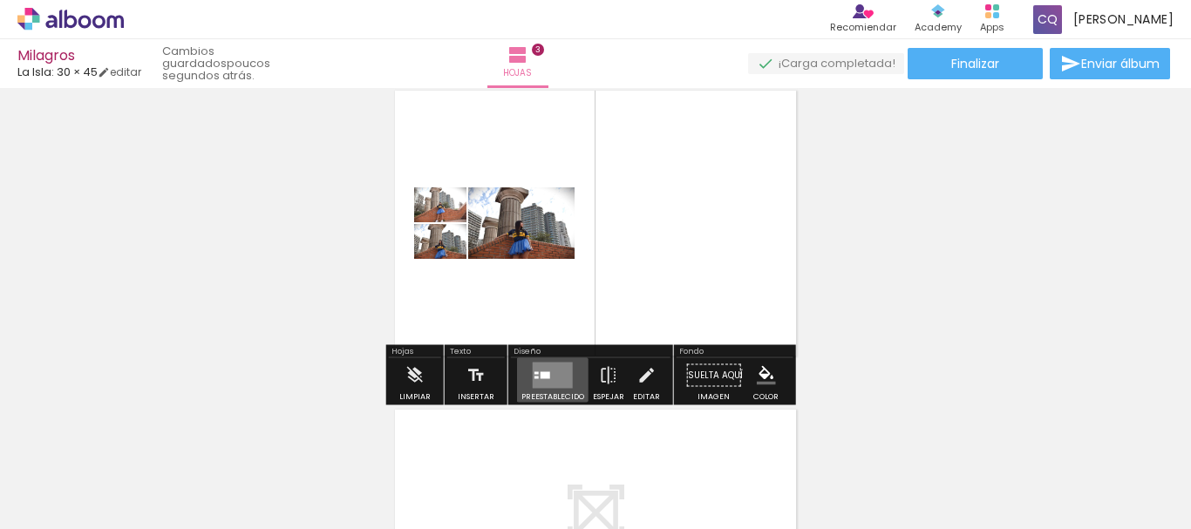
click at [545, 377] on div at bounding box center [545, 375] width 10 height 7
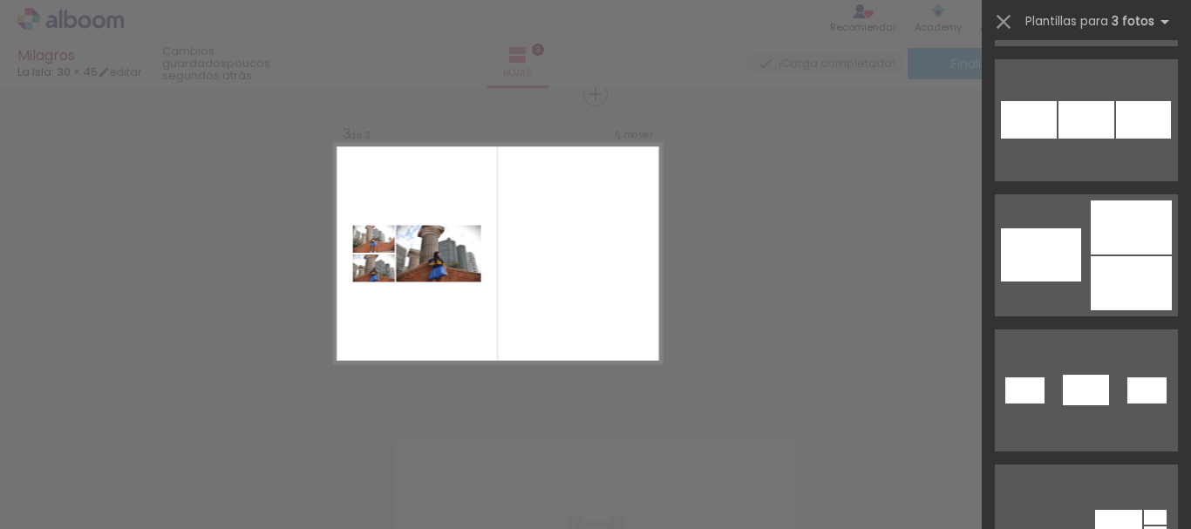
scroll to position [285, 0]
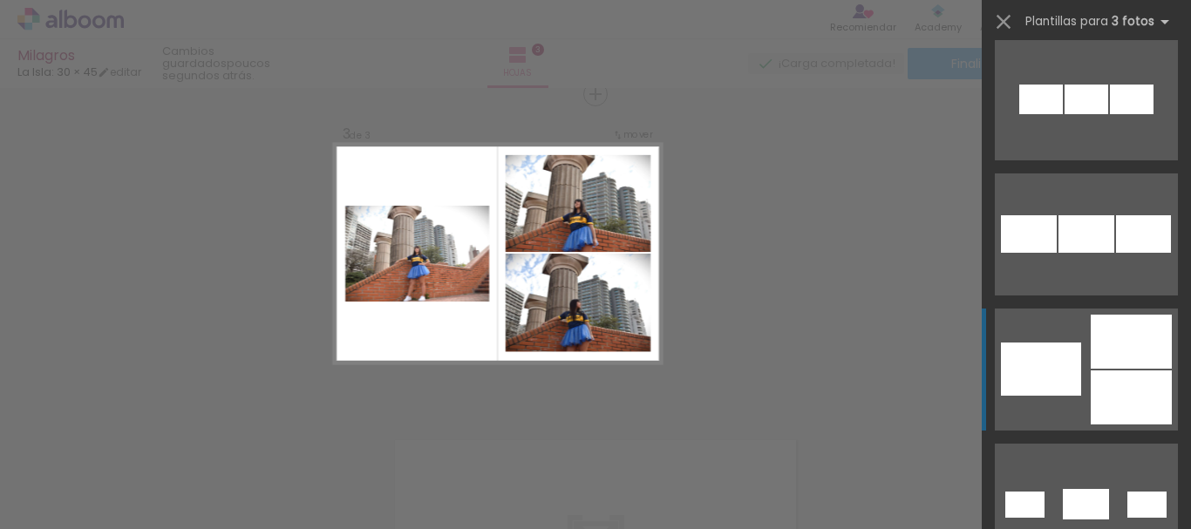
click at [1105, 353] on div at bounding box center [1130, 342] width 81 height 54
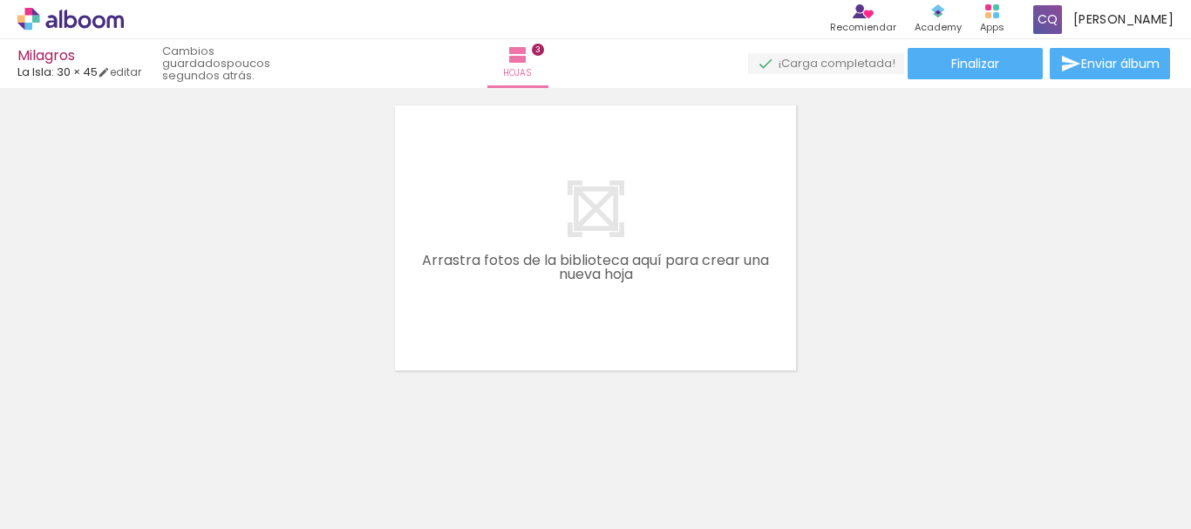
scroll to position [1012, 0]
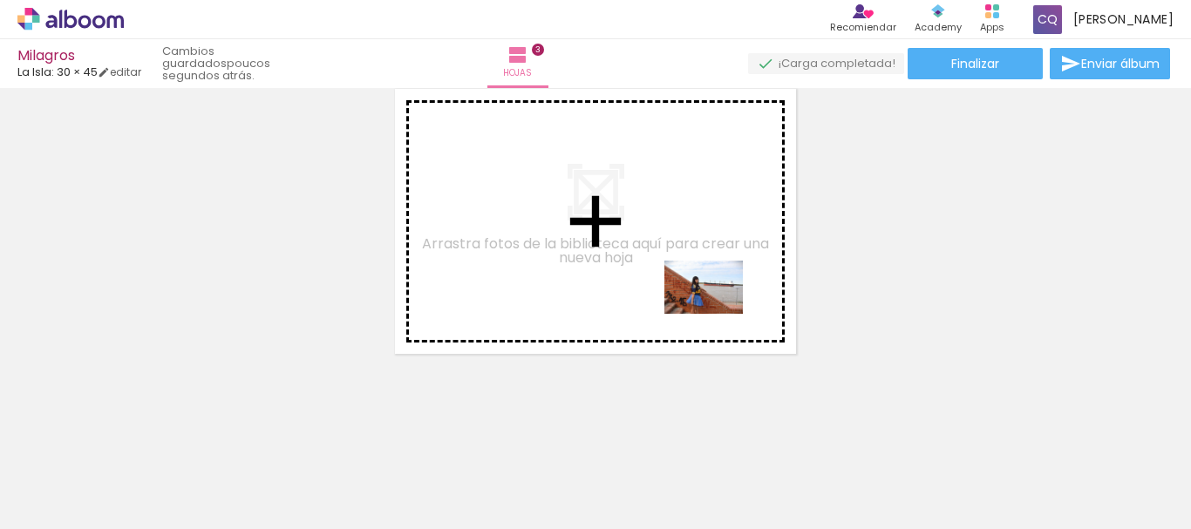
drag, startPoint x: 947, startPoint y: 484, endPoint x: 1008, endPoint y: 465, distance: 63.1
click at [709, 309] on quentale-workspace at bounding box center [595, 264] width 1191 height 529
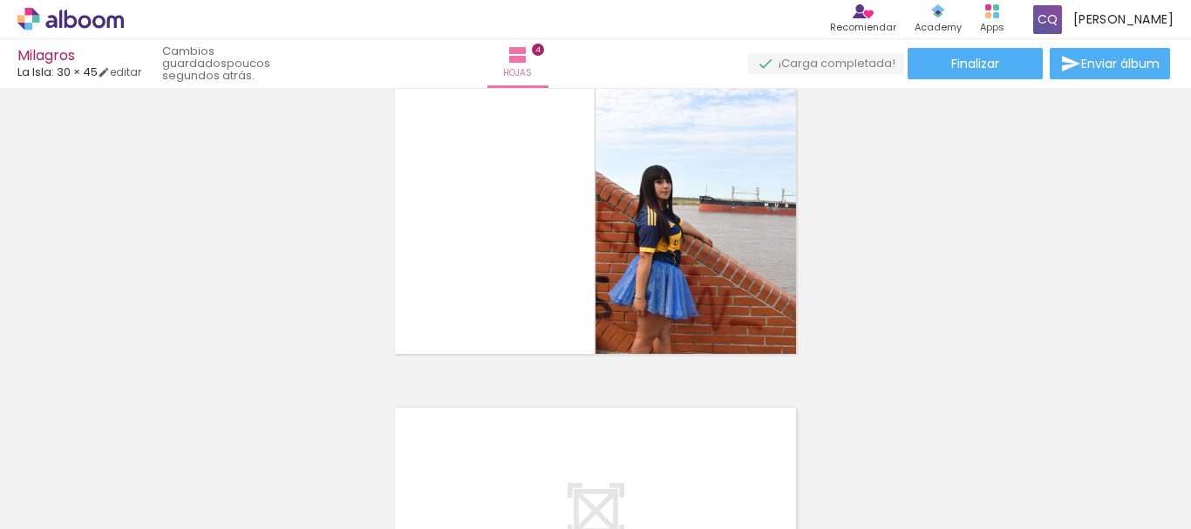
scroll to position [980, 0]
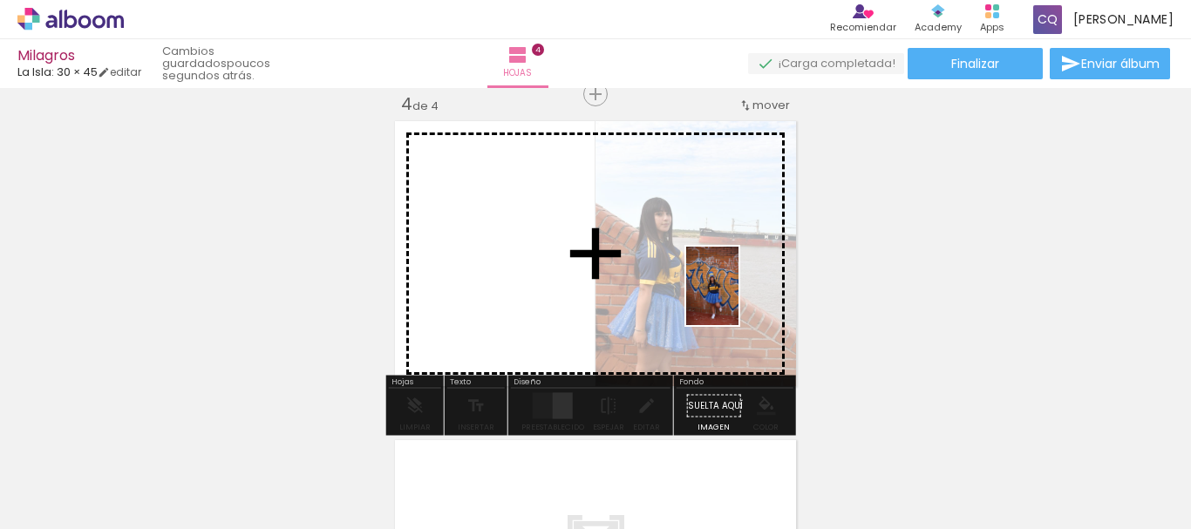
drag, startPoint x: 1036, startPoint y: 480, endPoint x: 721, endPoint y: 295, distance: 364.9
click at [721, 295] on quentale-workspace at bounding box center [595, 264] width 1191 height 529
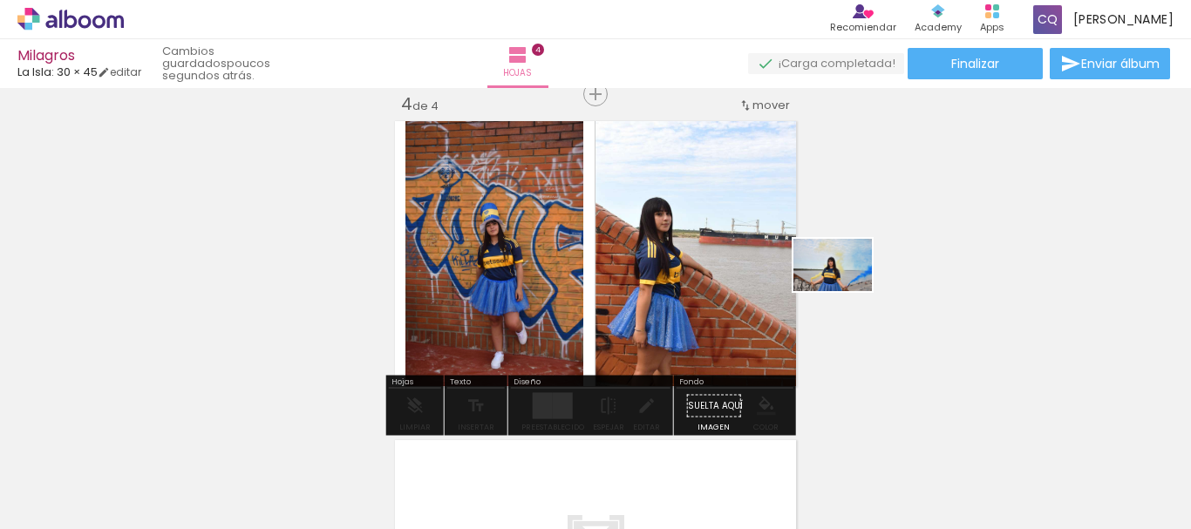
drag, startPoint x: 1131, startPoint y: 475, endPoint x: 707, endPoint y: 284, distance: 464.6
click at [707, 284] on quentale-workspace at bounding box center [595, 264] width 1191 height 529
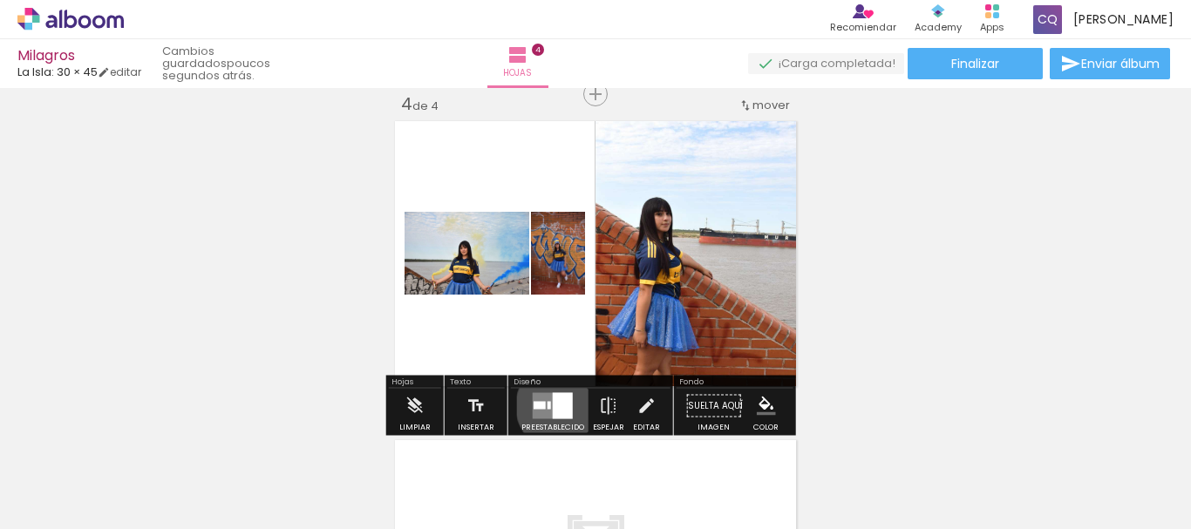
click at [558, 406] on div at bounding box center [563, 406] width 20 height 26
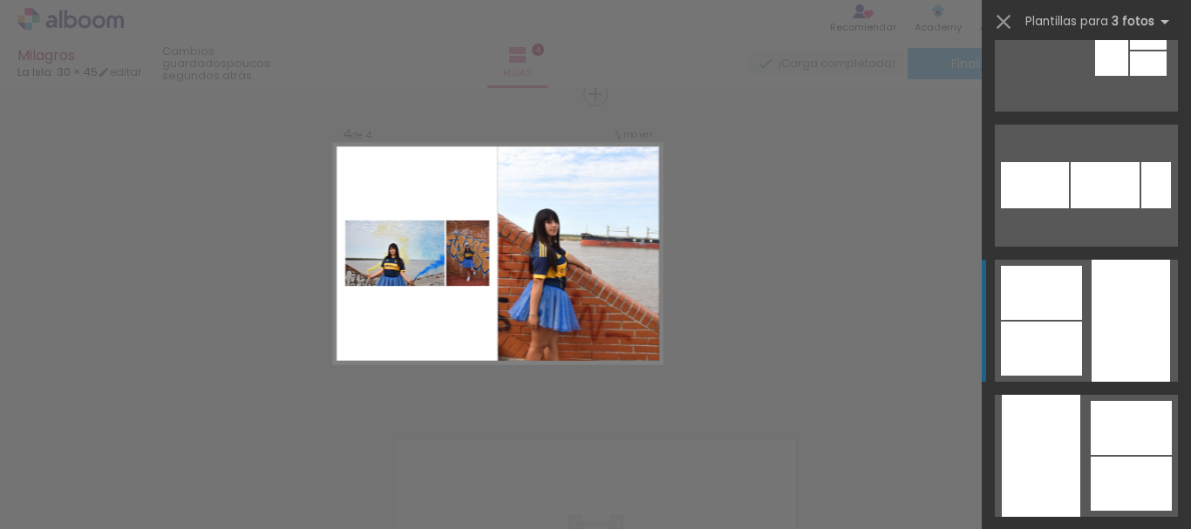
scroll to position [2608, 0]
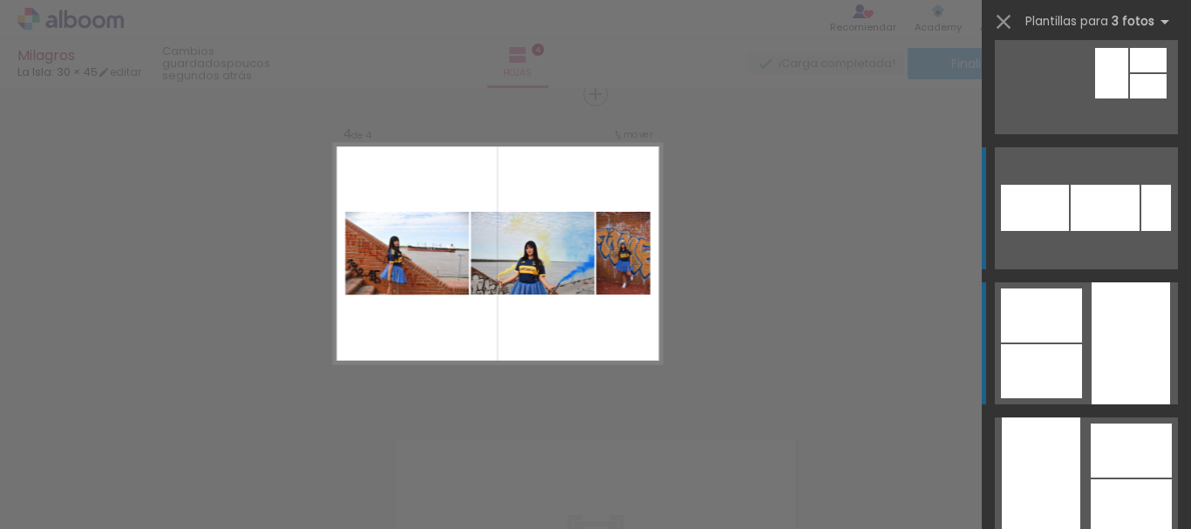
click at [1117, 198] on div at bounding box center [1104, 208] width 69 height 46
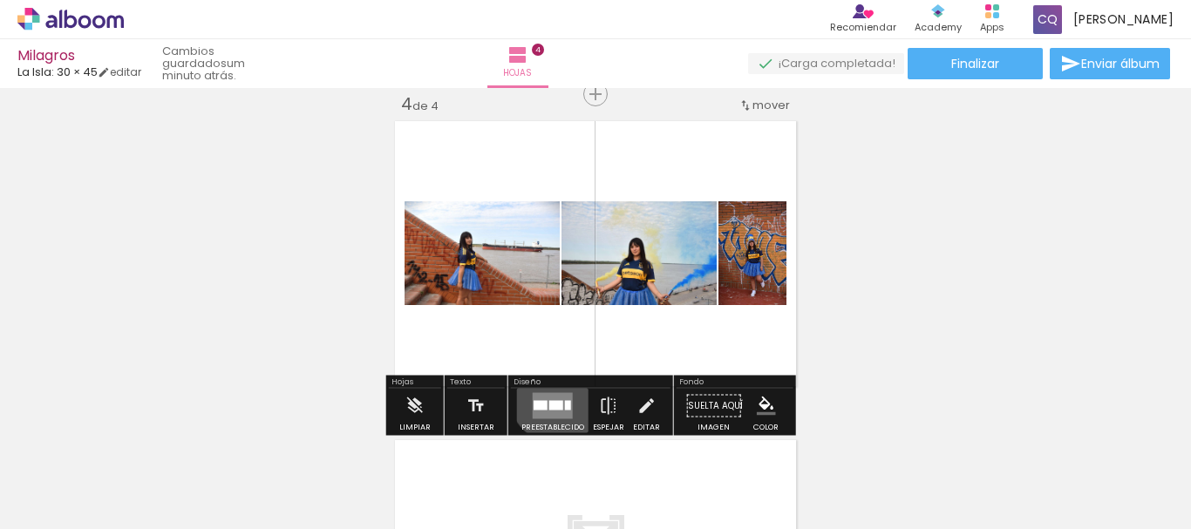
click at [554, 395] on quentale-layouter at bounding box center [553, 406] width 40 height 26
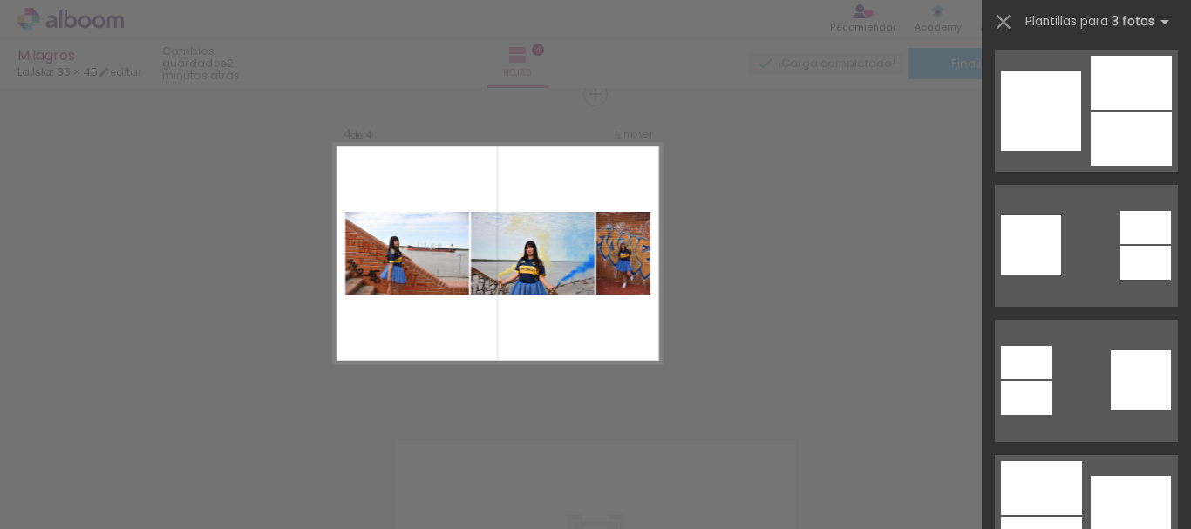
scroll to position [4050, 0]
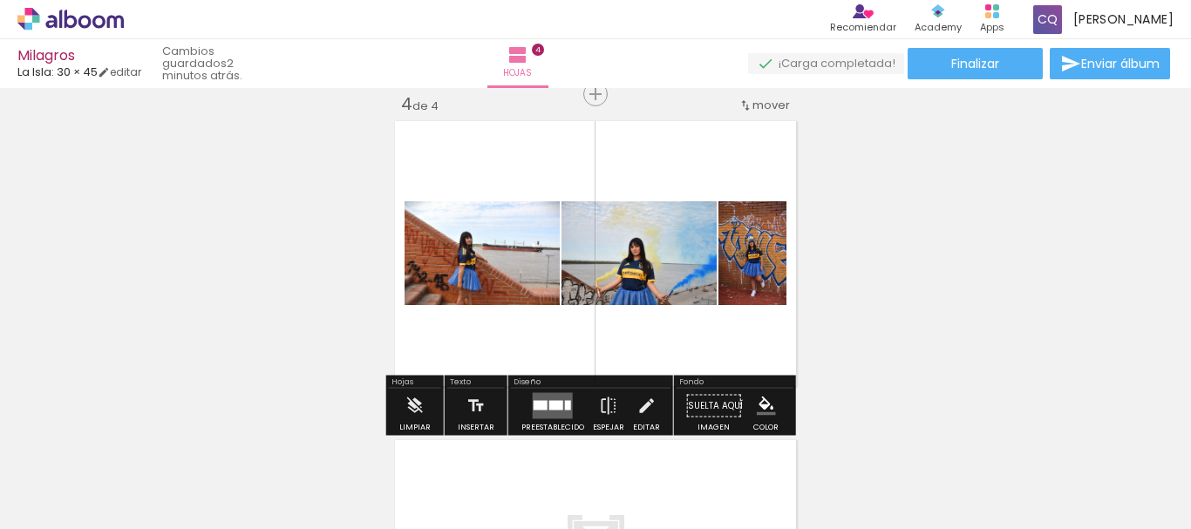
click at [554, 408] on div at bounding box center [556, 406] width 14 height 10
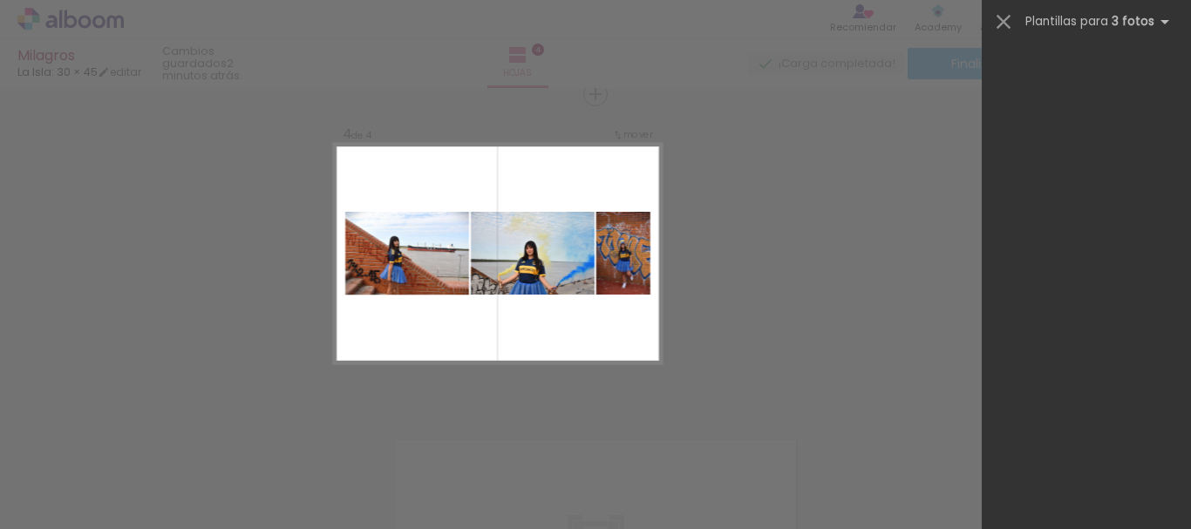
scroll to position [2702, 0]
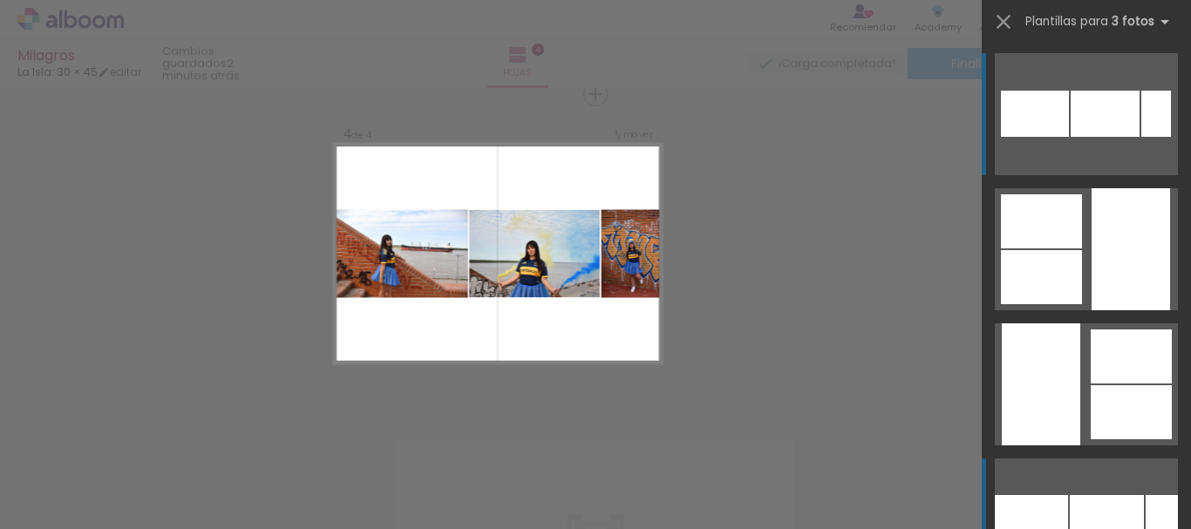
click at [1103, 476] on quentale-layouter at bounding box center [1086, 519] width 183 height 122
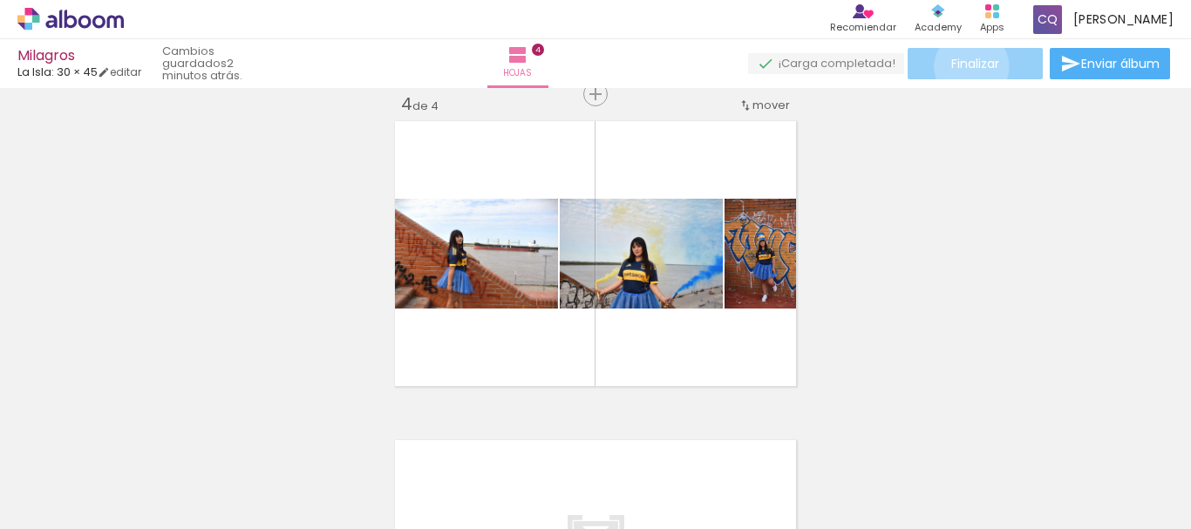
click at [965, 66] on span "Finalizar" at bounding box center [975, 64] width 48 height 12
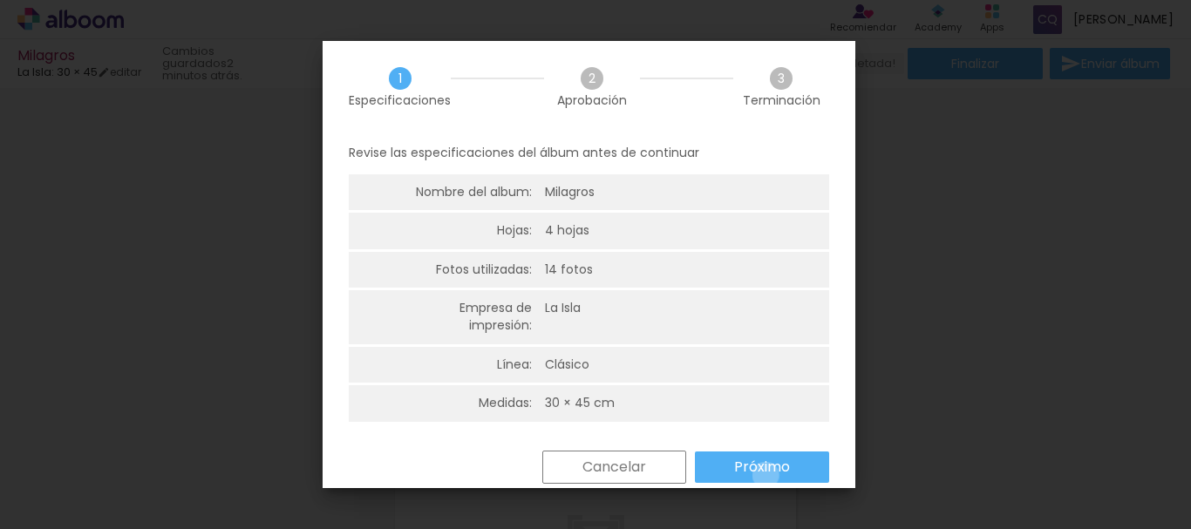
click at [0, 0] on slot "Próximo" at bounding box center [0, 0] width 0 height 0
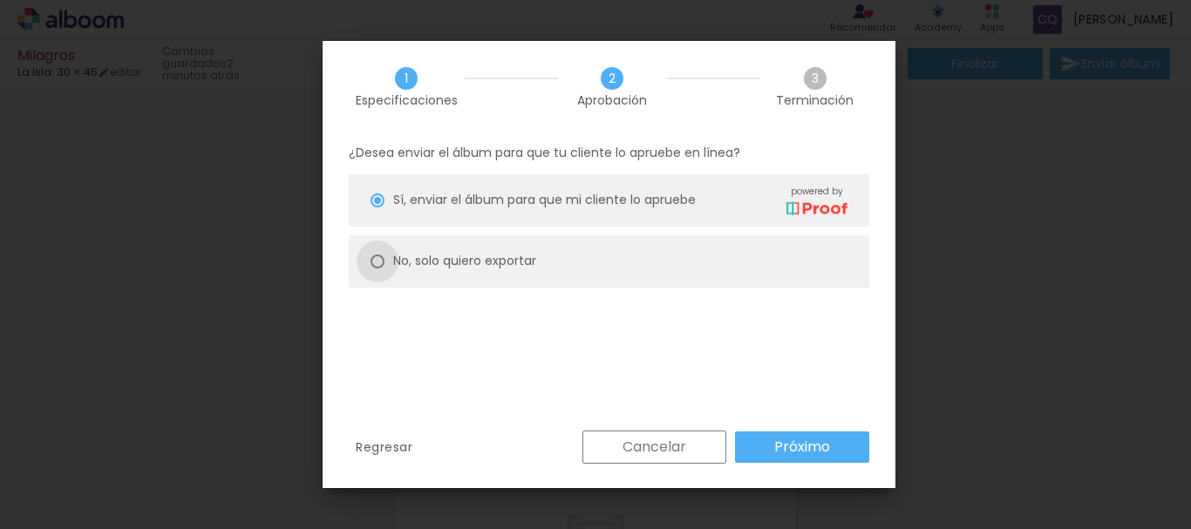
click at [375, 262] on div at bounding box center [377, 262] width 14 height 14
type paper-radio-button "on"
click at [0, 0] on slot "Próximo" at bounding box center [0, 0] width 0 height 0
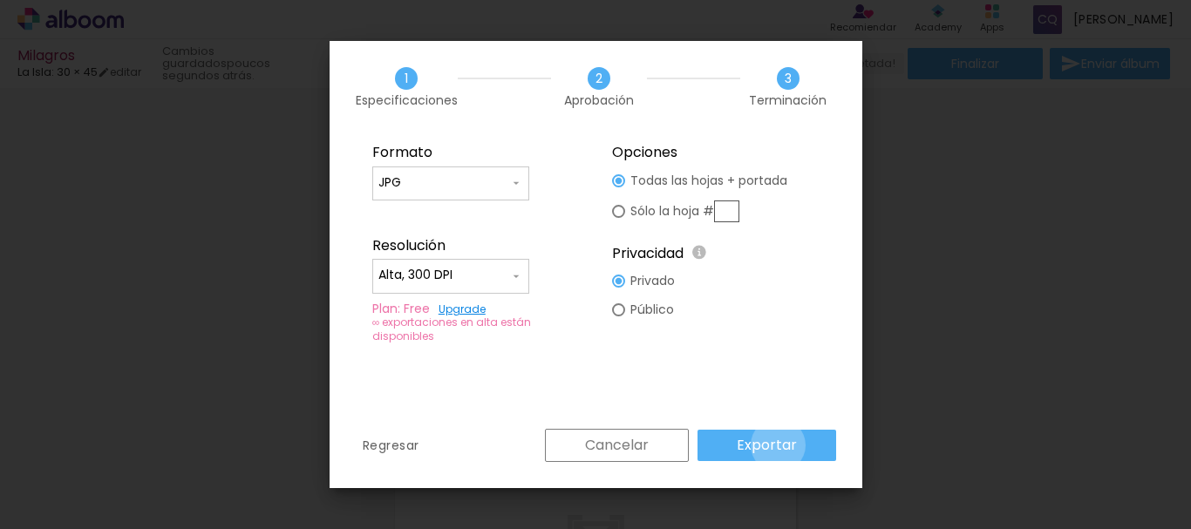
click at [0, 0] on slot "Exportar" at bounding box center [0, 0] width 0 height 0
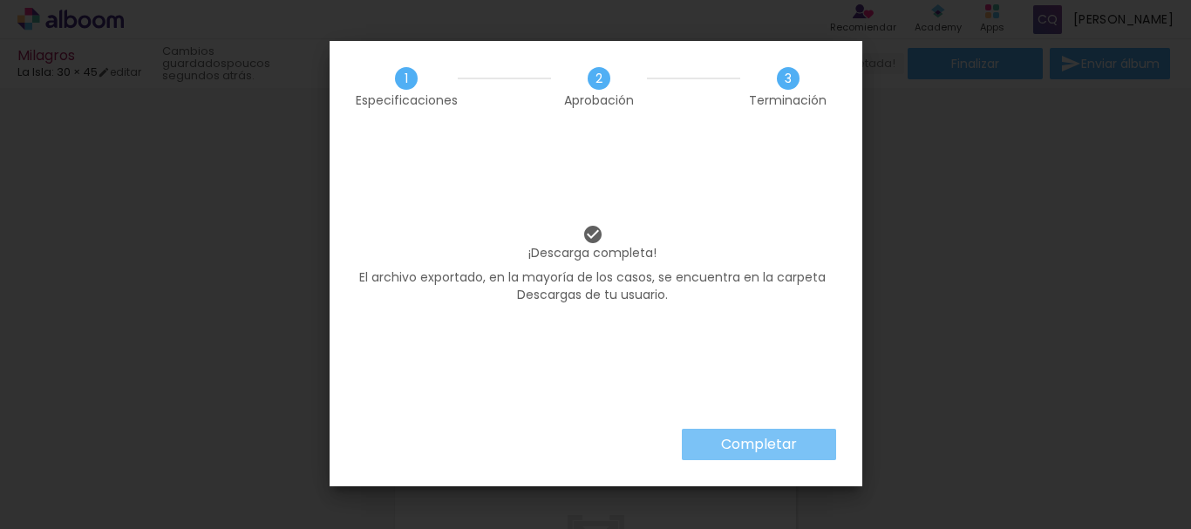
click at [0, 0] on slot "Completar" at bounding box center [0, 0] width 0 height 0
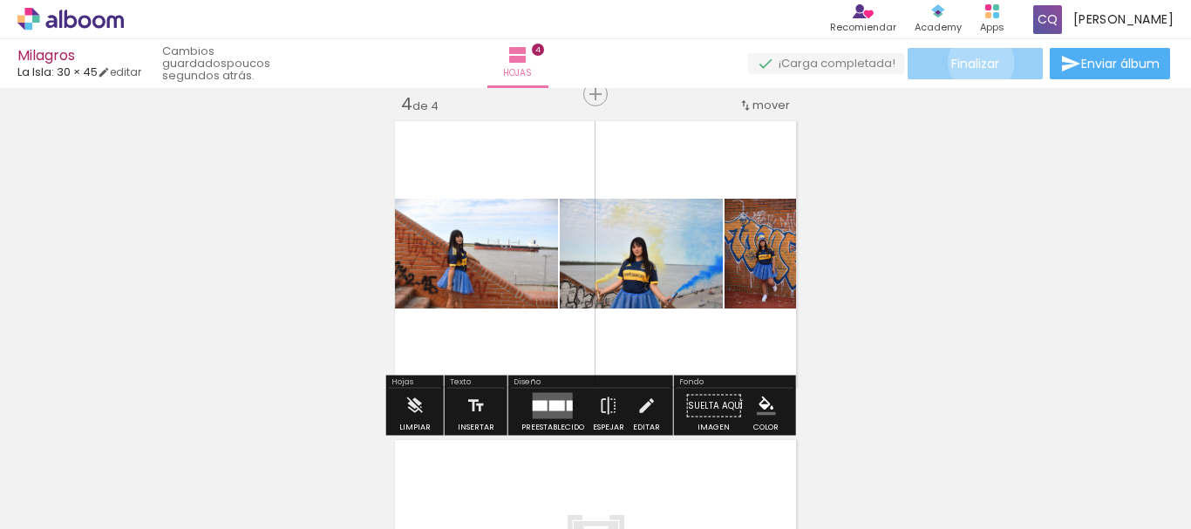
click at [975, 62] on span "Finalizar" at bounding box center [975, 64] width 48 height 12
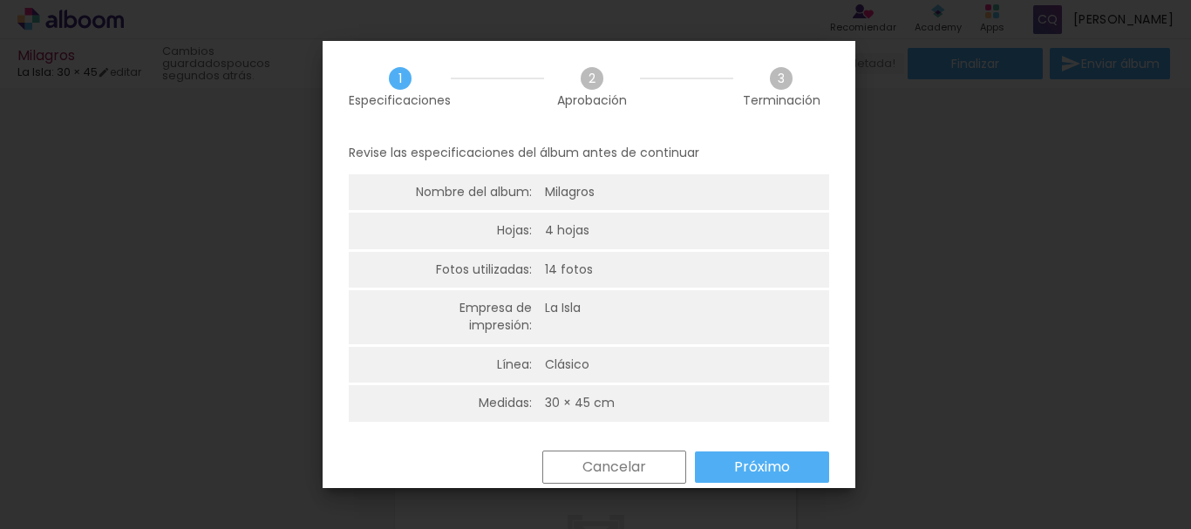
click at [0, 0] on slot "Próximo" at bounding box center [0, 0] width 0 height 0
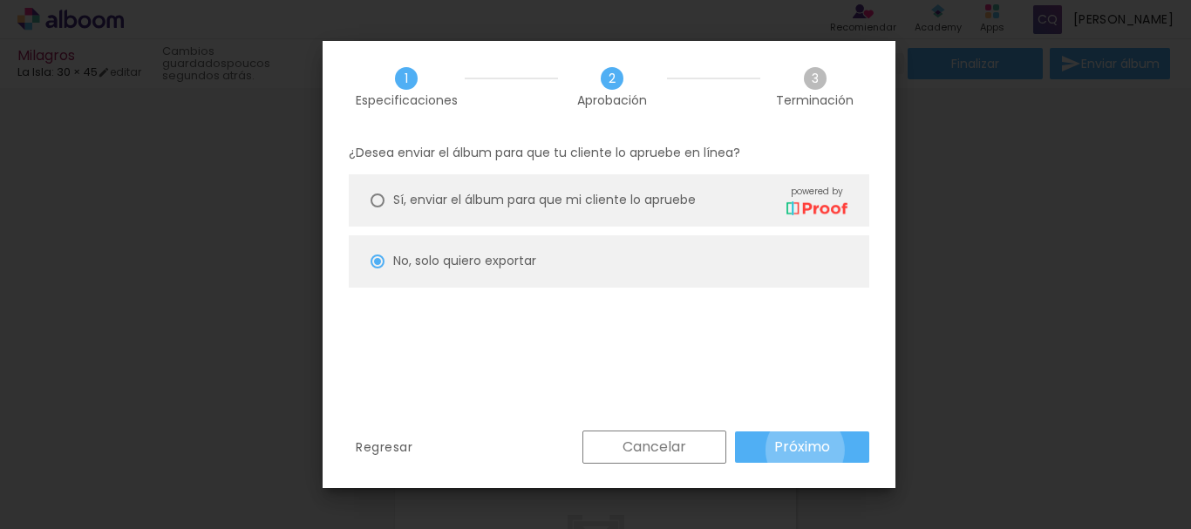
click at [0, 0] on slot "Próximo" at bounding box center [0, 0] width 0 height 0
type input "Alta, 300 DPI"
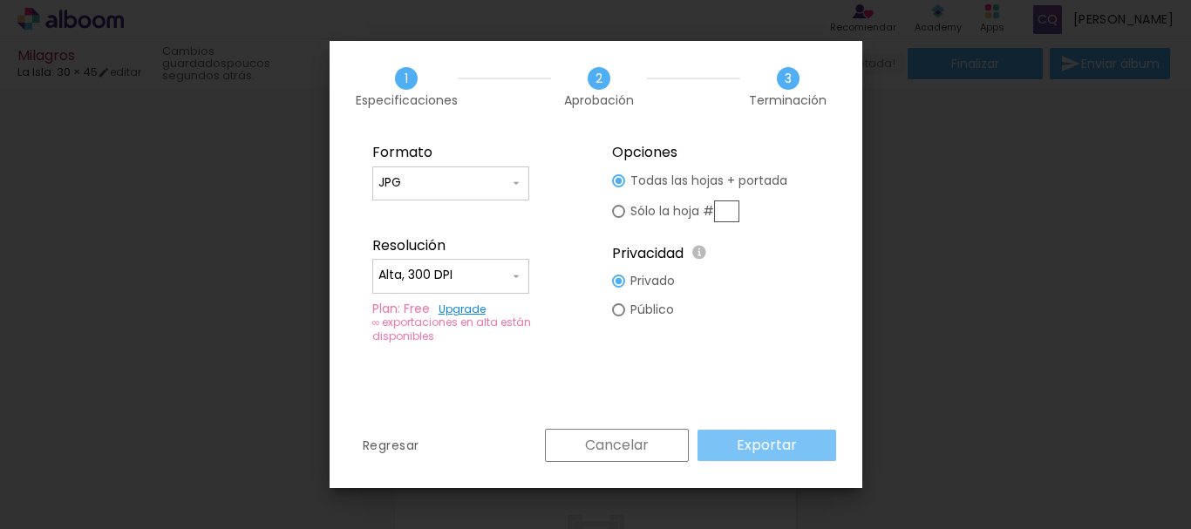
click at [0, 0] on slot "Exportar" at bounding box center [0, 0] width 0 height 0
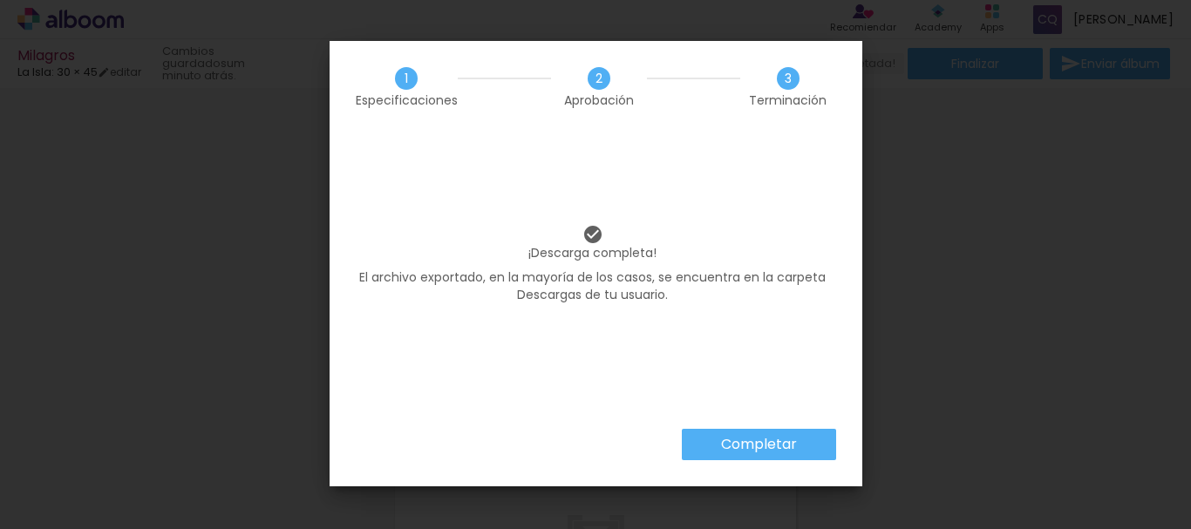
click at [794, 456] on paper-button "Completar" at bounding box center [759, 444] width 154 height 31
